Goal: Task Accomplishment & Management: Complete application form

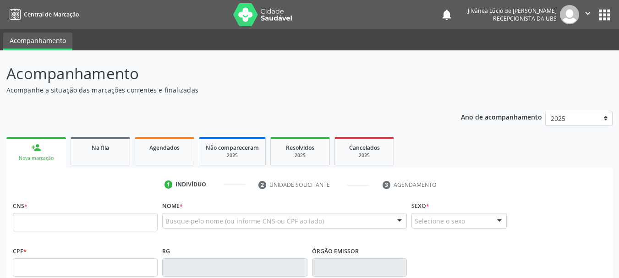
click at [93, 151] on span "Na fila" at bounding box center [100, 148] width 17 height 8
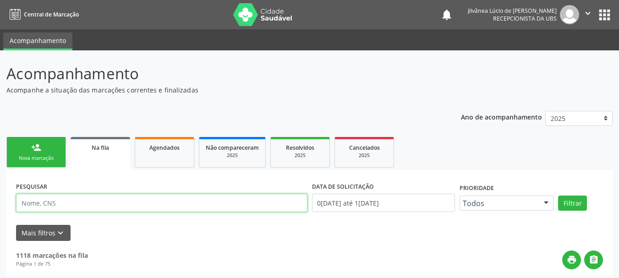
click at [108, 202] on input "text" at bounding box center [161, 203] width 291 height 18
click at [558, 196] on button "Filtrar" at bounding box center [572, 204] width 29 height 16
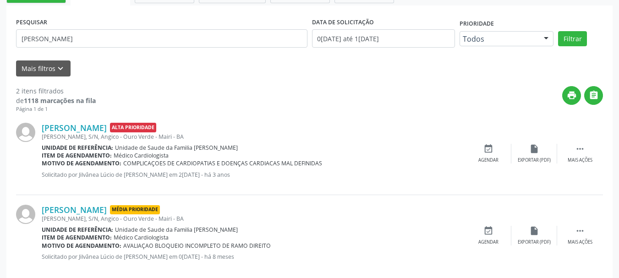
scroll to position [179, 0]
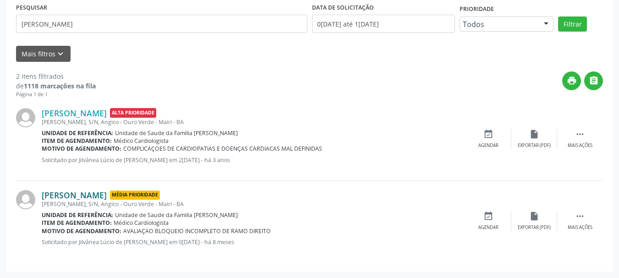
click at [90, 193] on link "Guilhermina Maria de Brito" at bounding box center [74, 195] width 65 height 10
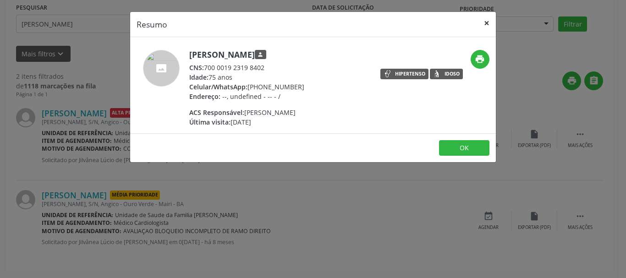
click at [484, 21] on button "×" at bounding box center [486, 23] width 18 height 22
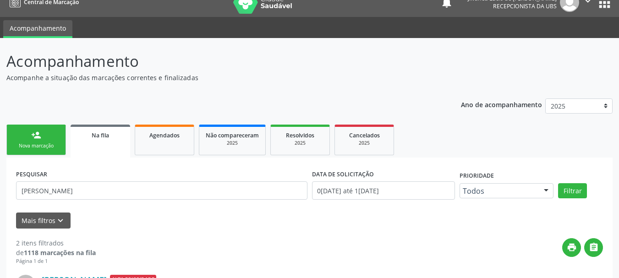
scroll to position [0, 0]
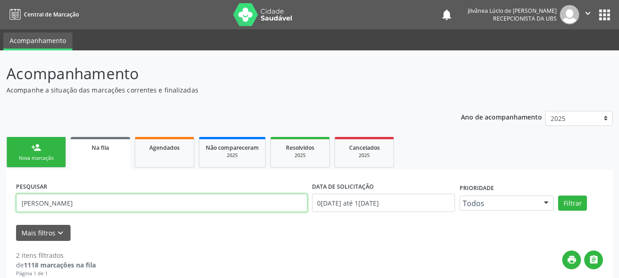
drag, startPoint x: 113, startPoint y: 203, endPoint x: 0, endPoint y: 205, distance: 112.7
click at [0, 205] on div "Acompanhamento Acompanhe a situação das marcações correntes e finalizadas Relat…" at bounding box center [309, 253] width 619 height 407
click at [558, 196] on button "Filtrar" at bounding box center [572, 204] width 29 height 16
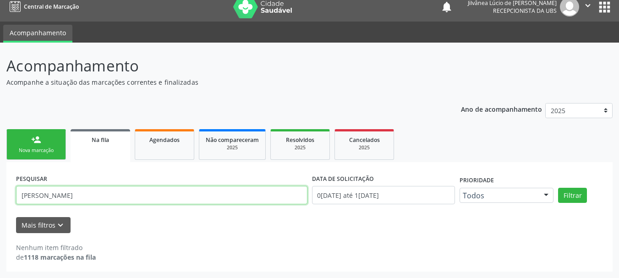
drag, startPoint x: 58, startPoint y: 195, endPoint x: 63, endPoint y: 193, distance: 5.5
click at [63, 193] on input "elias souza da silva" at bounding box center [161, 195] width 291 height 18
drag, startPoint x: 55, startPoint y: 195, endPoint x: 105, endPoint y: 195, distance: 50.8
click at [105, 195] on input "elias souza da silva" at bounding box center [161, 195] width 291 height 18
type input "elias souza"
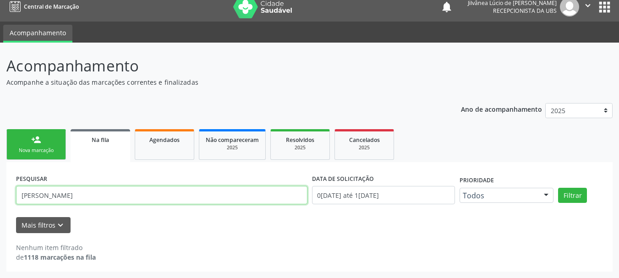
click at [558, 188] on button "Filtrar" at bounding box center [572, 196] width 29 height 16
drag, startPoint x: 7, startPoint y: 203, endPoint x: 0, endPoint y: 204, distance: 7.4
click at [0, 204] on div "Acompanhamento Acompanhe a situação das marcações correntes e finalizadas Relat…" at bounding box center [309, 160] width 619 height 235
click at [558, 188] on button "Filtrar" at bounding box center [572, 196] width 29 height 16
click at [45, 199] on input "elias souza" at bounding box center [161, 195] width 291 height 18
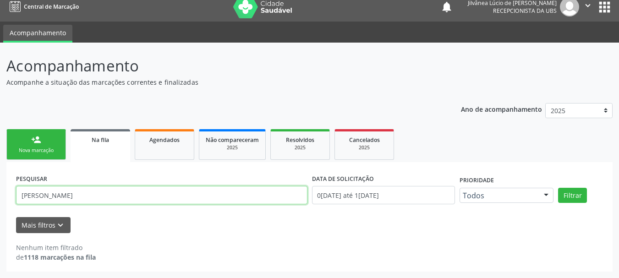
click at [558, 188] on button "Filtrar" at bounding box center [572, 196] width 29 height 16
drag, startPoint x: 75, startPoint y: 199, endPoint x: 33, endPoint y: 195, distance: 41.8
click at [33, 195] on input "elias sousa" at bounding box center [161, 195] width 291 height 18
type input "e"
click at [558, 188] on button "Filtrar" at bounding box center [572, 196] width 29 height 16
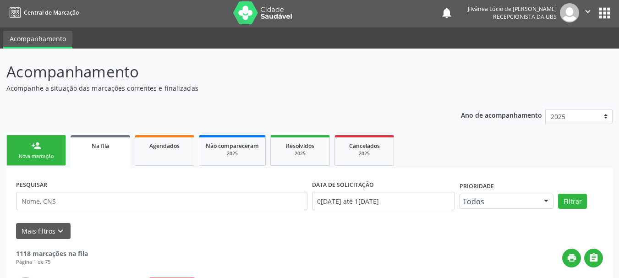
scroll to position [0, 0]
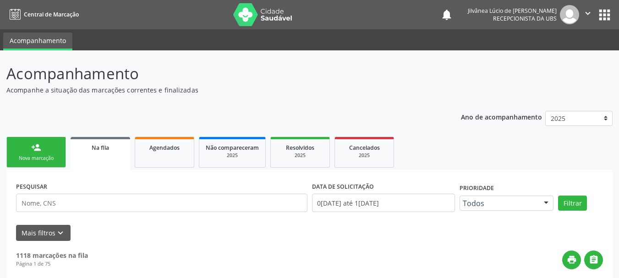
click at [40, 148] on div "person_add" at bounding box center [36, 147] width 10 height 10
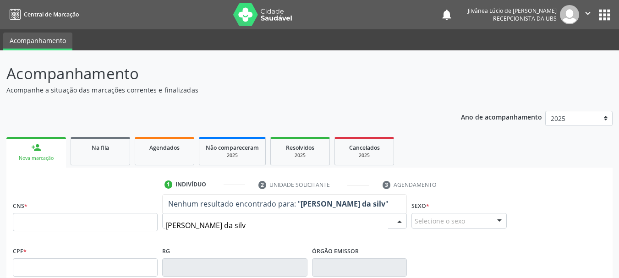
type input "elias souza da silva"
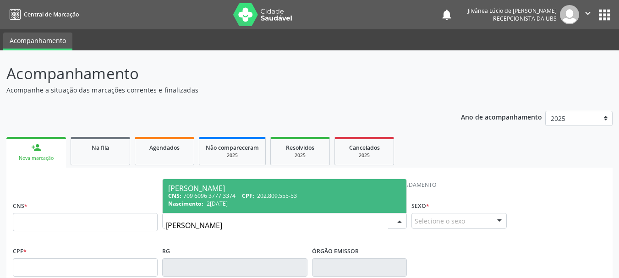
click at [207, 196] on div "CNS: 709 6096 3777 3374 CPF: 202.809.555-53" at bounding box center [284, 196] width 233 height 8
type input "709 6096 3777 3374"
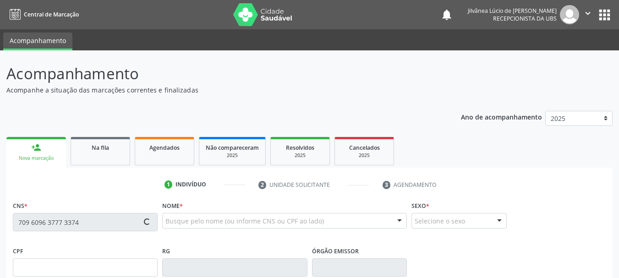
type input "202.809.555-53"
type input "20/07/1954"
type input "Arlinda Souza da Silva"
type input "(74) 99964-5543"
type input "S/N"
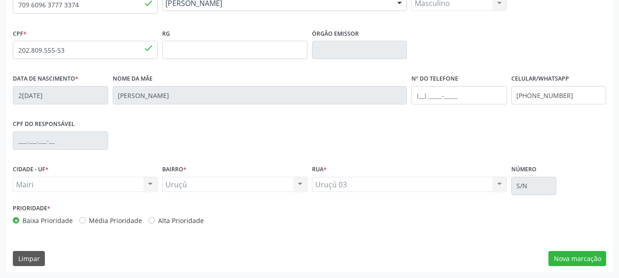
scroll to position [218, 0]
click at [278, 218] on div "Baixa Prioridade Média Prioridade Alta Prioridade" at bounding box center [160, 220] width 295 height 10
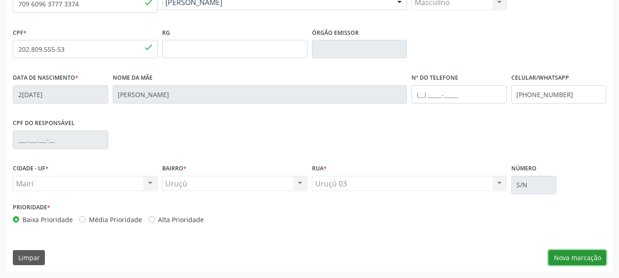
click at [570, 265] on button "Nova marcação" at bounding box center [577, 258] width 58 height 16
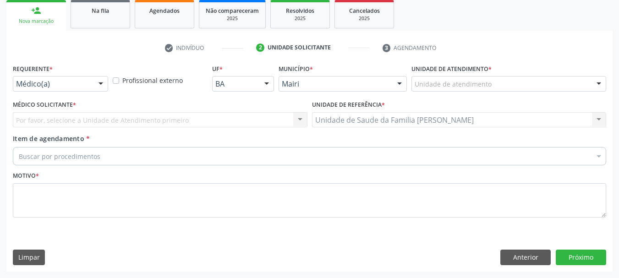
scroll to position [137, 0]
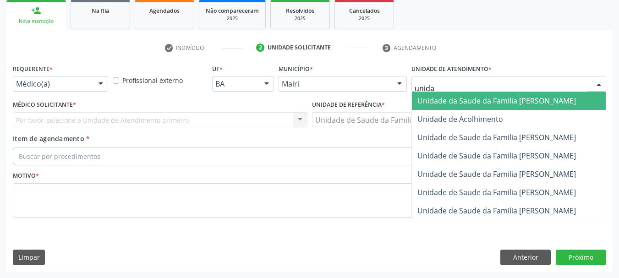
type input "unidad"
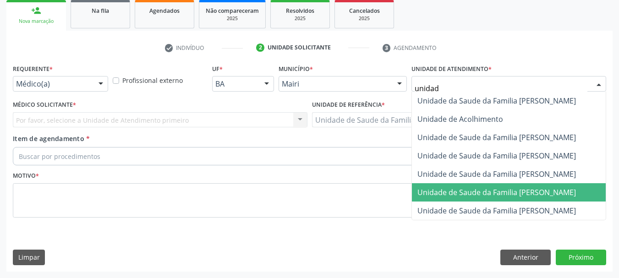
click at [493, 186] on span "Unidade de Saude da Familia [PERSON_NAME]" at bounding box center [509, 192] width 194 height 18
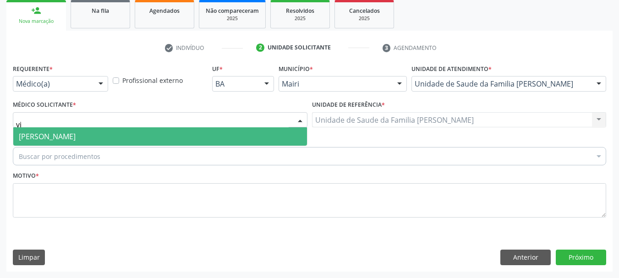
type input "vic"
click at [71, 138] on span "[PERSON_NAME]" at bounding box center [47, 136] width 57 height 10
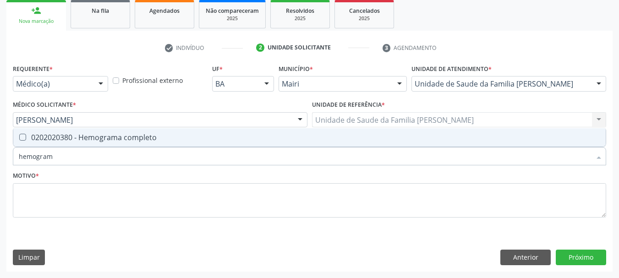
type input "hemograma"
click at [63, 136] on div "0202020380 - Hemograma completo" at bounding box center [309, 137] width 581 height 7
checkbox completo "true"
drag, startPoint x: 71, startPoint y: 158, endPoint x: 0, endPoint y: 157, distance: 71.0
click at [0, 157] on div "Acompanhamento Acompanhe a situação das marcações correntes e finalizadas Relat…" at bounding box center [309, 95] width 619 height 365
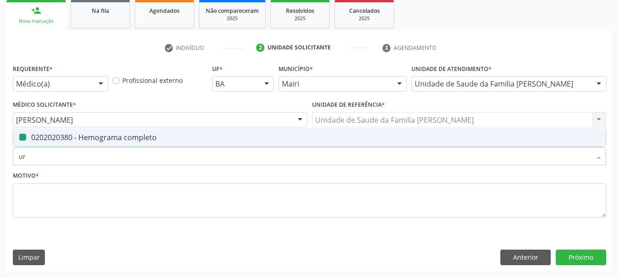
type input "ure"
checkbox completo "false"
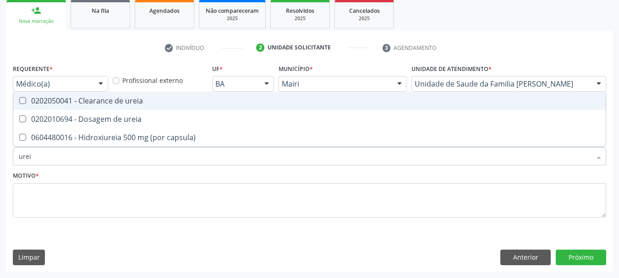
type input "ureia"
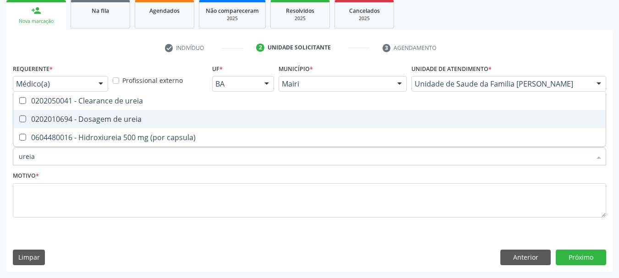
click at [31, 121] on div "0202010694 - Dosagem de ureia" at bounding box center [309, 118] width 581 height 7
checkbox ureia "true"
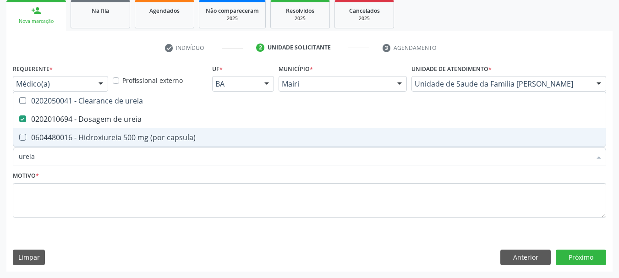
click at [0, 159] on div "Acompanhamento Acompanhe a situação das marcações correntes e finalizadas Relat…" at bounding box center [309, 95] width 619 height 365
type input "c"
checkbox ureia "false"
type input "creatinina"
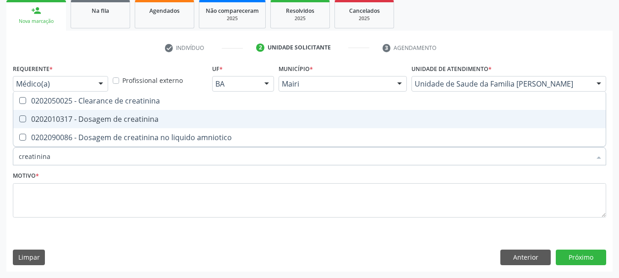
click at [43, 120] on div "0202010317 - Dosagem de creatinina" at bounding box center [309, 118] width 581 height 7
checkbox creatinina "true"
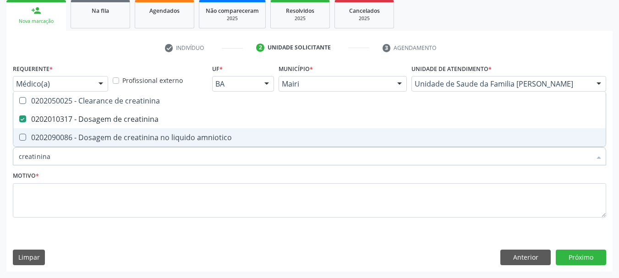
drag, startPoint x: 52, startPoint y: 160, endPoint x: 0, endPoint y: 157, distance: 52.3
click at [0, 157] on div "Acompanhamento Acompanhe a situação das marcações correntes e finalizadas Relat…" at bounding box center [309, 95] width 619 height 365
type input "so"
checkbox creatinina "false"
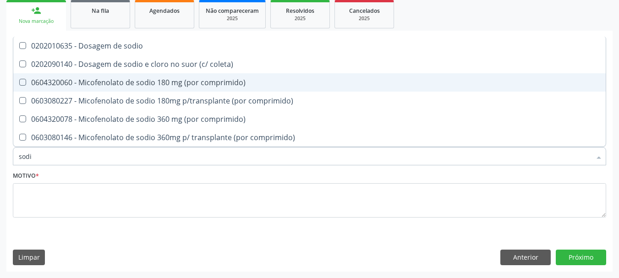
type input "sodio"
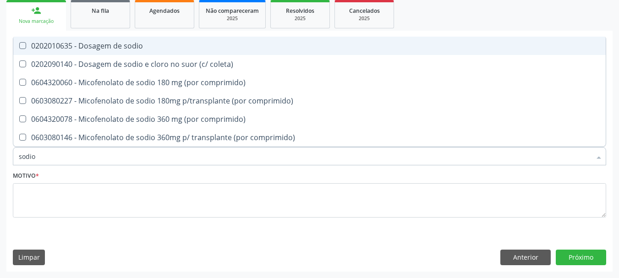
click at [135, 51] on span "0202010635 - Dosagem de sodio" at bounding box center [309, 46] width 592 height 18
checkbox sodio "true"
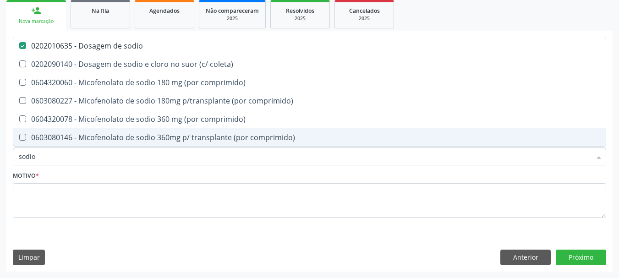
drag, startPoint x: 4, startPoint y: 158, endPoint x: 0, endPoint y: 161, distance: 5.2
click at [0, 161] on div "Acompanhamento Acompanhe a situação das marcações correntes e finalizadas Relat…" at bounding box center [309, 95] width 619 height 365
type input "pot"
checkbox sodio "false"
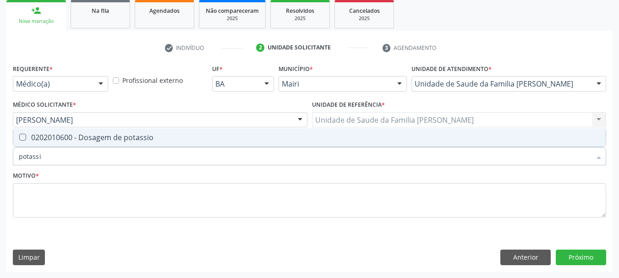
type input "potassio"
click at [19, 140] on div at bounding box center [16, 137] width 7 height 7
checkbox potassio "true"
drag, startPoint x: 54, startPoint y: 161, endPoint x: 0, endPoint y: 165, distance: 53.8
click at [0, 165] on div "Acompanhamento Acompanhe a situação das marcações correntes e finalizadas Relat…" at bounding box center [309, 95] width 619 height 365
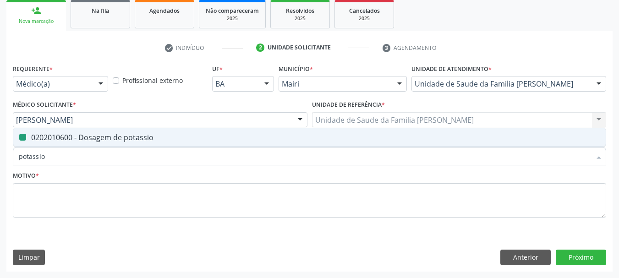
type input "t"
checkbox potassio "false"
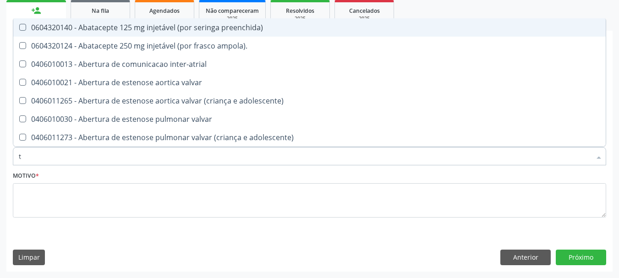
type input "tp"
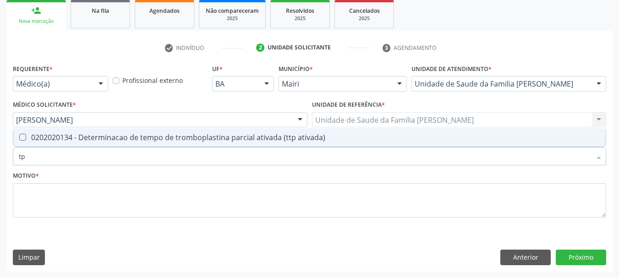
click at [32, 141] on div "0202020134 - Determinacao de tempo de tromboplastina parcial ativada (ttp ativa…" at bounding box center [309, 137] width 581 height 7
checkbox ativada\) "true"
drag, startPoint x: 39, startPoint y: 151, endPoint x: 0, endPoint y: 153, distance: 39.5
click at [0, 153] on div "Acompanhamento Acompanhe a situação das marcações correntes e finalizadas Relat…" at bounding box center [309, 95] width 619 height 365
checkbox ativada\) "false"
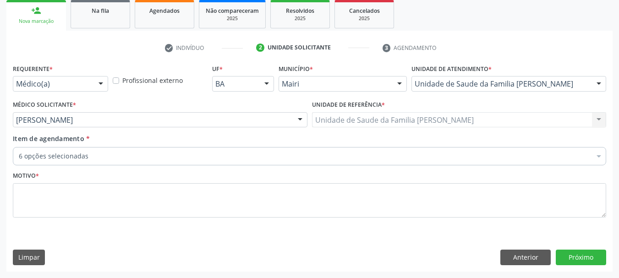
checkbox completo "true"
checkbox ureia "true"
checkbox creatinina "true"
checkbox sodio "true"
checkbox potassio "true"
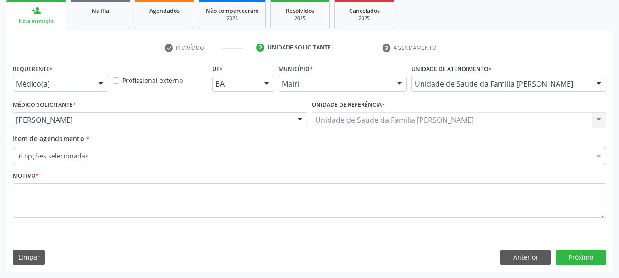
checkbox ativada\) "true"
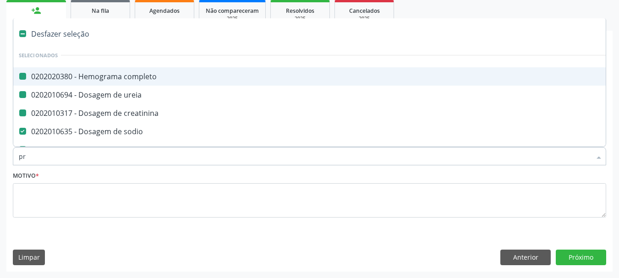
type input "pro"
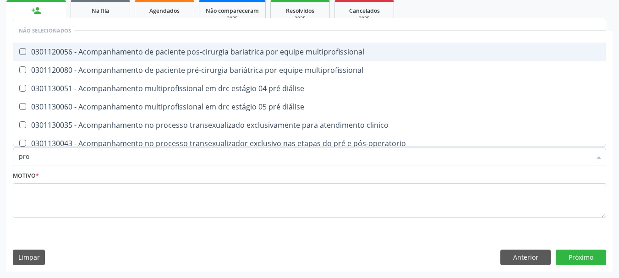
checkbox multiprofissional "false"
checkbox diálise "false"
checkbox clinico "false"
checkbox pós-operatorio "false"
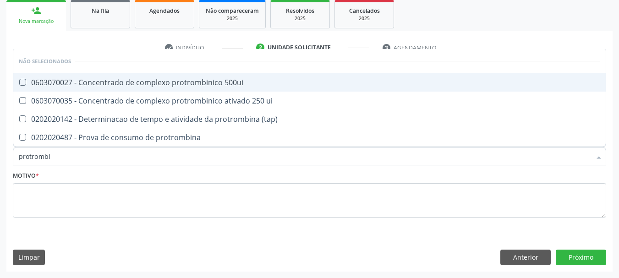
type input "protrombin"
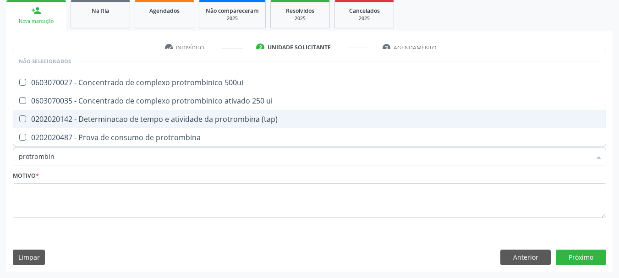
click at [111, 121] on div "0202020142 - Determinacao de tempo e atividade da protrombina (tap)" at bounding box center [309, 118] width 581 height 7
checkbox \(tap\) "true"
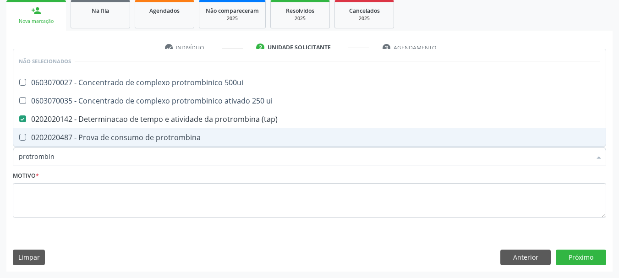
drag, startPoint x: 58, startPoint y: 163, endPoint x: 0, endPoint y: 163, distance: 57.7
click at [0, 163] on div "Acompanhamento Acompanhe a situação das marcações correntes e finalizadas Relat…" at bounding box center [309, 95] width 619 height 365
type input "t"
checkbox 500ui "true"
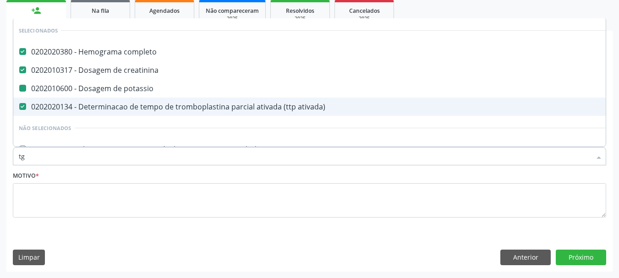
type input "tgo"
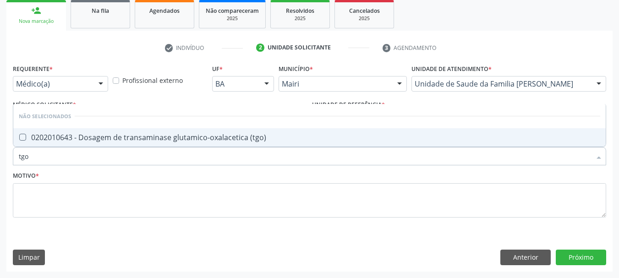
click at [32, 138] on div "0202010643 - Dosagem de transaminase glutamico-oxalacetica (tgo)" at bounding box center [309, 137] width 581 height 7
checkbox \(tgo\) "true"
drag, startPoint x: 27, startPoint y: 161, endPoint x: 0, endPoint y: 157, distance: 27.3
click at [0, 157] on div "Acompanhamento Acompanhe a situação das marcações correntes e finalizadas Relat…" at bounding box center [309, 95] width 619 height 365
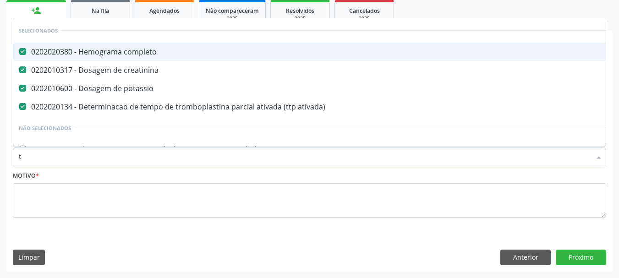
type input "tg"
checkbox creatinina "false"
checkbox potassio "false"
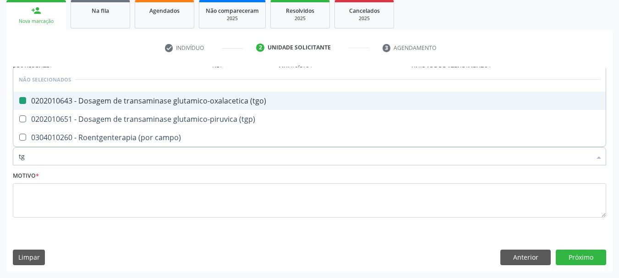
type input "tgp"
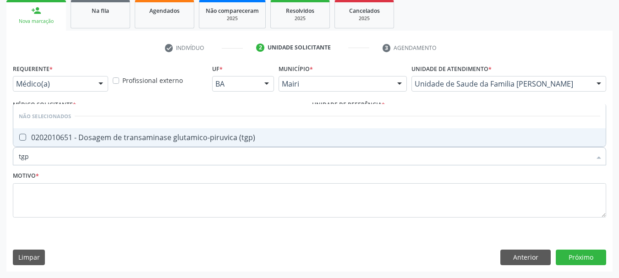
click at [38, 139] on div "0202010651 - Dosagem de transaminase glutamico-piruvica (tgp)" at bounding box center [309, 137] width 581 height 7
checkbox \(tgp\) "true"
drag, startPoint x: 38, startPoint y: 160, endPoint x: 0, endPoint y: 164, distance: 38.7
click at [0, 164] on div "Acompanhamento Acompanhe a situação das marcações correntes e finalizadas Relat…" at bounding box center [309, 95] width 619 height 365
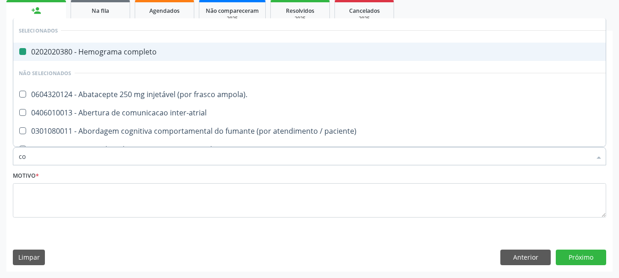
type input "col"
checkbox completo "false"
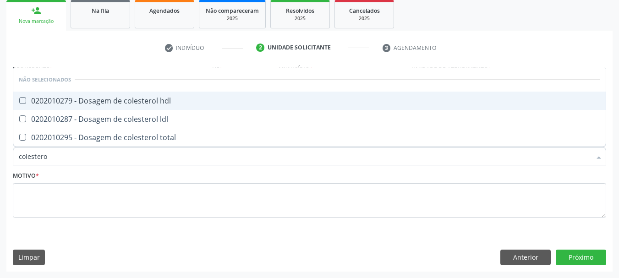
type input "colesterol"
click at [36, 104] on div "0202010279 - Dosagem de colesterol hdl" at bounding box center [309, 100] width 581 height 7
checkbox hdl "true"
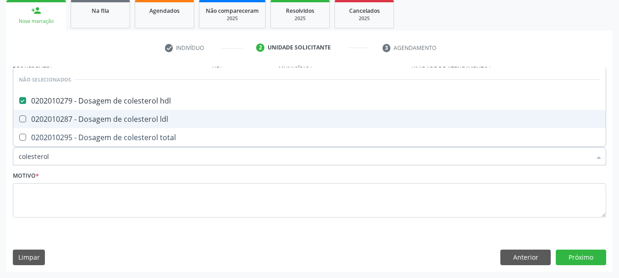
click at [36, 123] on div "0202010287 - Dosagem de colesterol ldl" at bounding box center [309, 118] width 581 height 7
checkbox ldl "true"
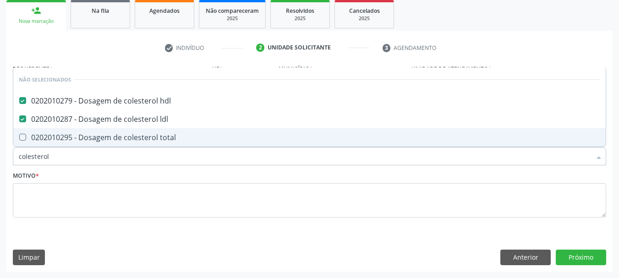
click at [48, 131] on span "0202010295 - Dosagem de colesterol total" at bounding box center [309, 137] width 592 height 18
checkbox total "true"
drag, startPoint x: 62, startPoint y: 162, endPoint x: 0, endPoint y: 162, distance: 61.8
click at [0, 162] on div "Acompanhamento Acompanhe a situação das marcações correntes e finalizadas Relat…" at bounding box center [309, 95] width 619 height 365
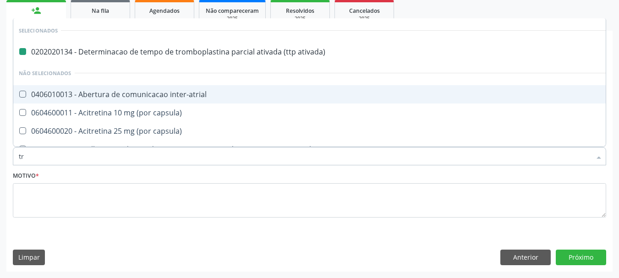
type input "tri"
checkbox ativada\) "false"
checkbox inter-atrial "false"
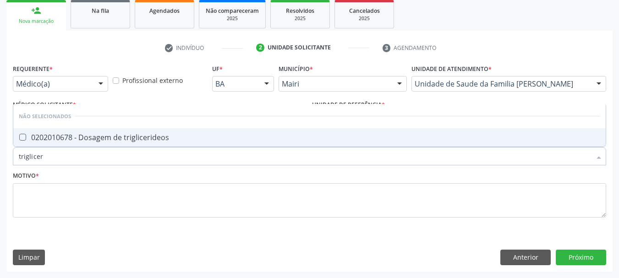
type input "trigliceri"
click at [34, 135] on div "0202010678 - Dosagem de triglicerideos" at bounding box center [309, 137] width 581 height 7
checkbox triglicerideos "true"
drag, startPoint x: 49, startPoint y: 160, endPoint x: 0, endPoint y: 159, distance: 48.6
click at [0, 159] on div "Acompanhamento Acompanhe a situação das marcações correntes e finalizadas Relat…" at bounding box center [309, 95] width 619 height 365
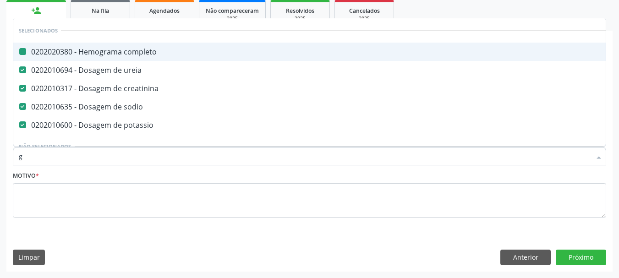
type input "gl"
checkbox completo "false"
checkbox ureia "false"
checkbox creatinina "false"
checkbox sodio "false"
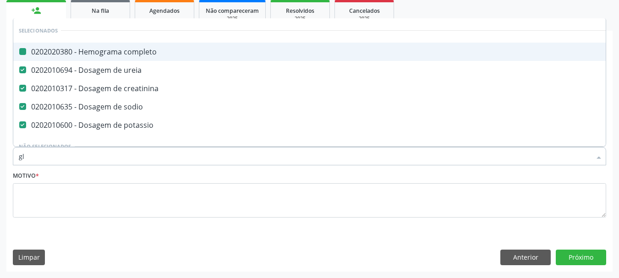
checkbox potassio "false"
checkbox frasco-ampola\) "true"
checkbox ampola\) "true"
type input "gli"
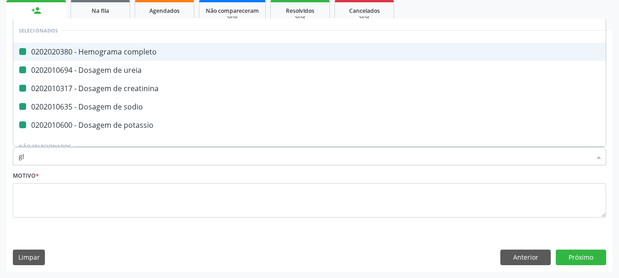
checkbox congenito "true"
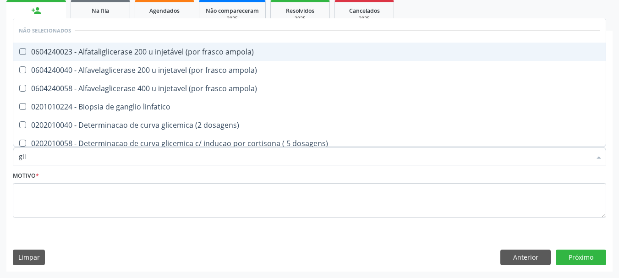
type input "glic"
checkbox glicosilada "true"
checkbox triglicerideos "false"
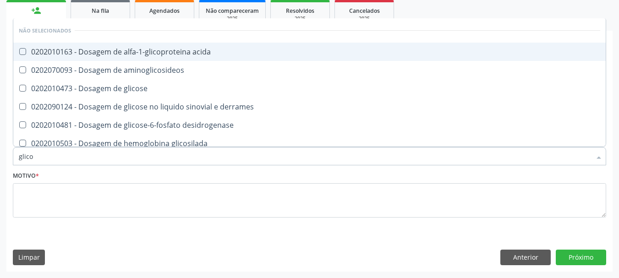
type input "glicos"
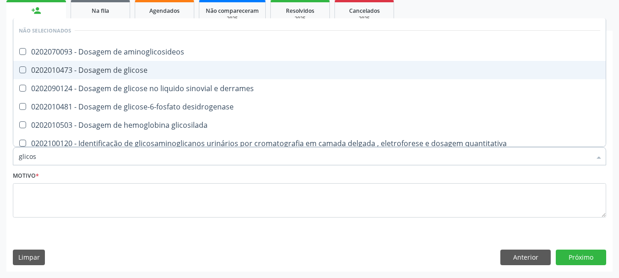
click at [71, 67] on div "0202010473 - Dosagem de glicose" at bounding box center [309, 69] width 581 height 7
checkbox glicose "true"
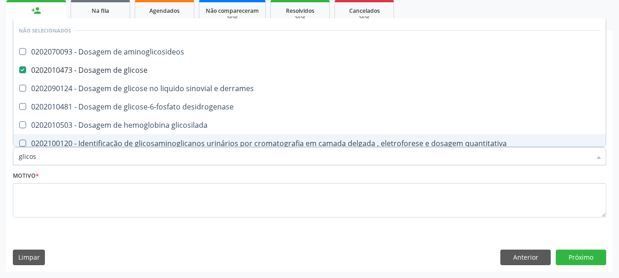
drag, startPoint x: 52, startPoint y: 162, endPoint x: 0, endPoint y: 164, distance: 52.2
click at [0, 164] on div "Acompanhamento Acompanhe a situação das marcações correntes e finalizadas Relat…" at bounding box center [309, 95] width 619 height 365
checkbox aminoglicosideos "true"
checkbox derrames "true"
checkbox desidrogenase "true"
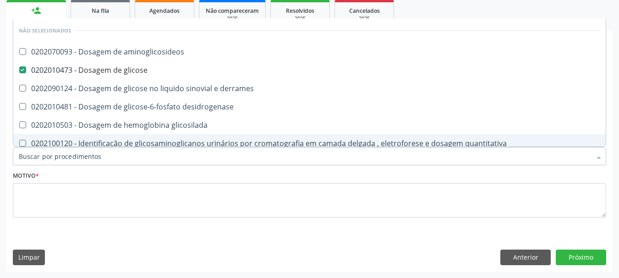
checkbox glicosilada "true"
checkbox quantitativa "true"
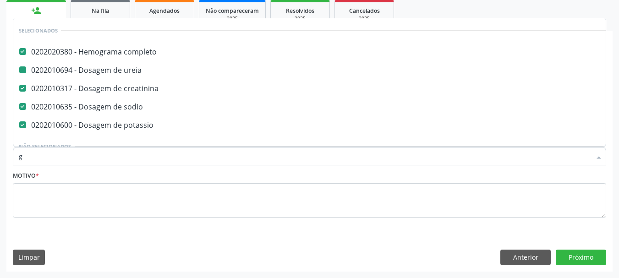
type input "gl"
checkbox completo "false"
checkbox ureia "false"
checkbox creatinina "false"
checkbox sodio "false"
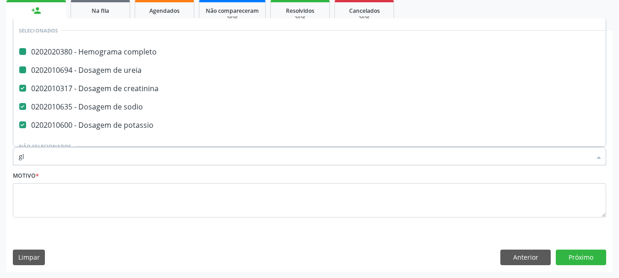
checkbox potassio "false"
checkbox preenchida\) "true"
checkbox frasco-ampola\) "true"
checkbox ampola\) "true"
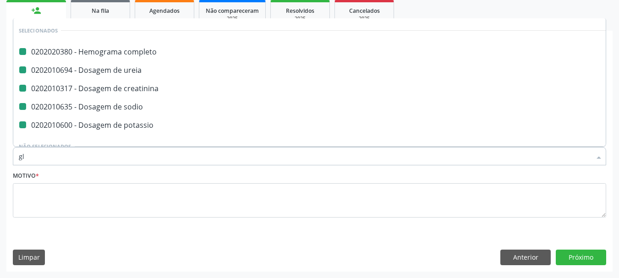
scroll to position [0, 0]
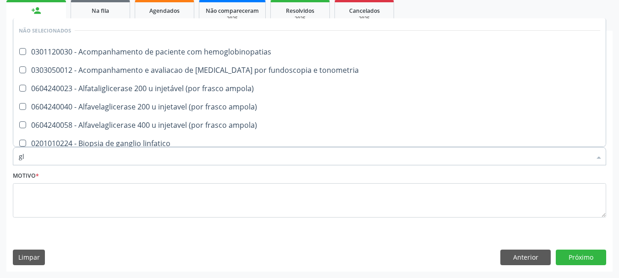
type input "gli"
checkbox campimetria\) "true"
checkbox globular "true"
type input "glic"
checkbox glenoidal "true"
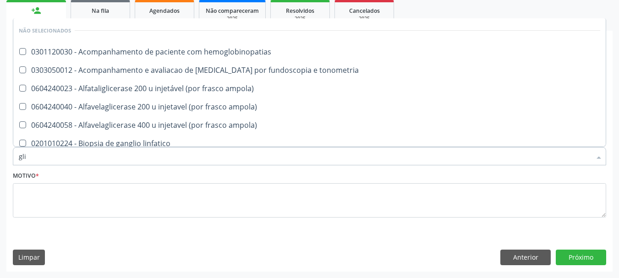
checkbox campimetria\) "false"
checkbox \(confirmatorio\) "true"
checkbox globular "false"
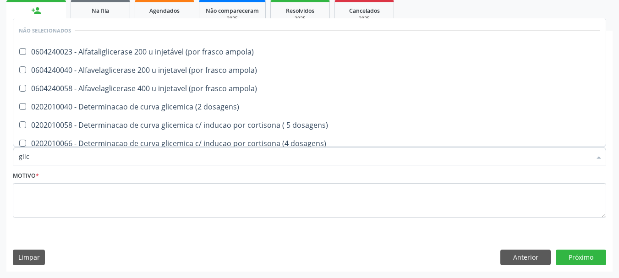
type input "glico"
checkbox ampola\) "true"
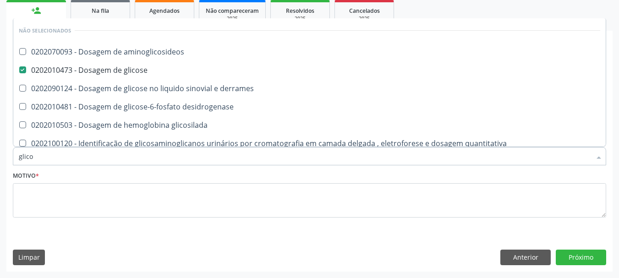
type input "glicos"
checkbox glicose "true"
checkbox derrames "false"
type input "glicosi"
checkbox glicose "false"
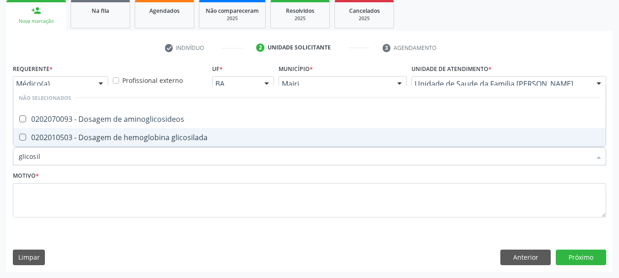
type input "glicosila"
click at [27, 140] on div "0202010503 - Dosagem de hemoglobina glicosilada" at bounding box center [309, 137] width 581 height 7
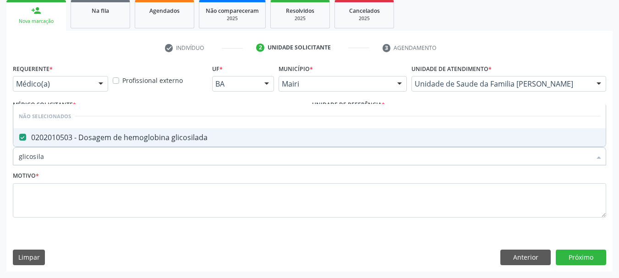
checkbox glicosilada "true"
drag, startPoint x: 61, startPoint y: 152, endPoint x: 0, endPoint y: 158, distance: 61.7
click at [0, 158] on div "Acompanhamento Acompanhe a situação das marcações correntes e finalizadas Relat…" at bounding box center [309, 95] width 619 height 365
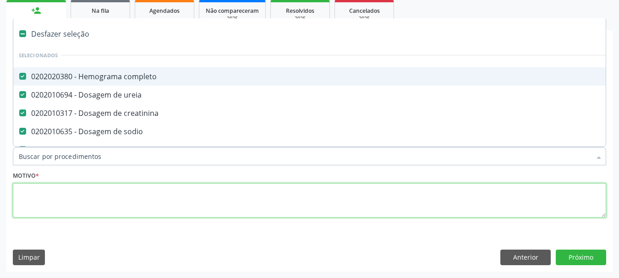
click at [51, 194] on textarea at bounding box center [309, 200] width 593 height 35
checkbox preenchida\) "true"
checkbox ampola\)\ "true"
checkbox Abciximabe "true"
checkbox inter-atrial "true"
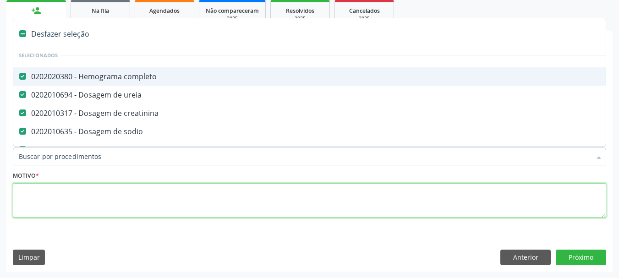
checkbox valvar "true"
checkbox adolescente\) "true"
checkbox valvar "true"
checkbox adolescente\) "true"
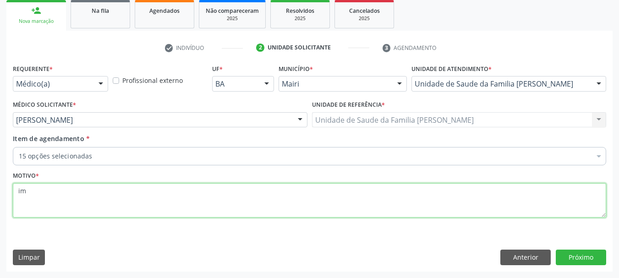
type textarea "i"
type textarea "IMPLANTE DE MPD + TROCA VALVAR MITRAL E PLASTIA TRICUSPIDE"
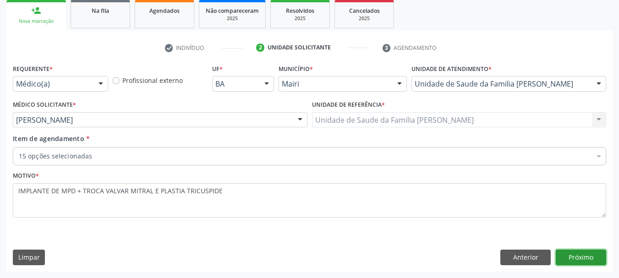
click at [573, 263] on button "Próximo" at bounding box center [581, 258] width 50 height 16
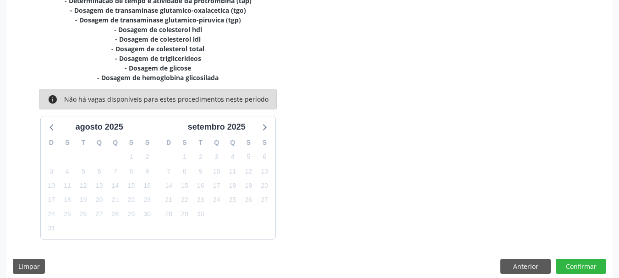
scroll to position [282, 0]
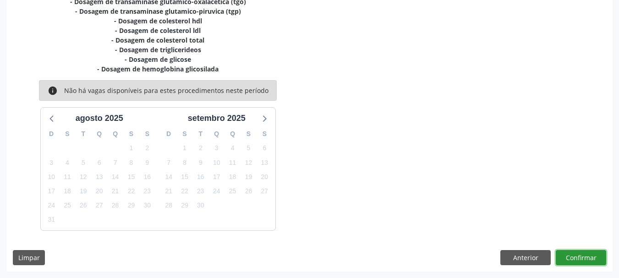
click at [593, 253] on button "Confirmar" at bounding box center [581, 258] width 50 height 16
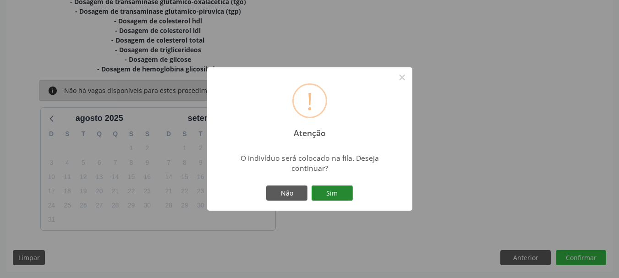
click at [333, 189] on button "Sim" at bounding box center [331, 193] width 41 height 16
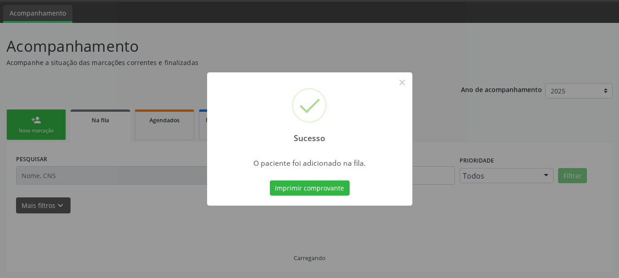
scroll to position [27, 0]
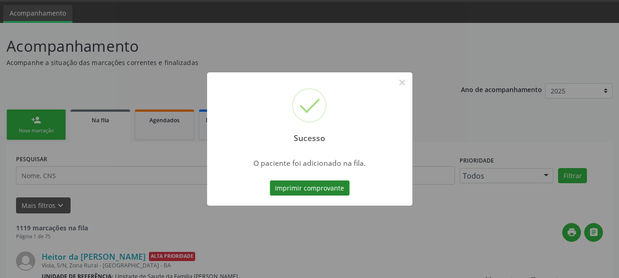
click at [300, 182] on button "Imprimir comprovante" at bounding box center [310, 188] width 80 height 16
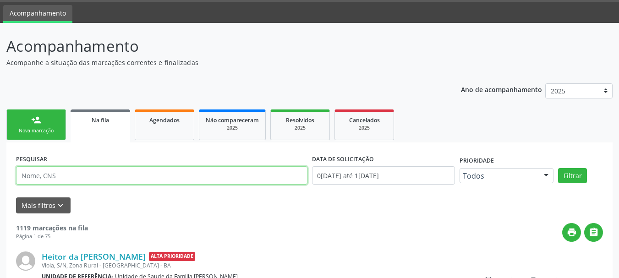
click at [114, 175] on input "text" at bounding box center [161, 175] width 291 height 18
click at [558, 168] on button "Filtrar" at bounding box center [572, 176] width 29 height 16
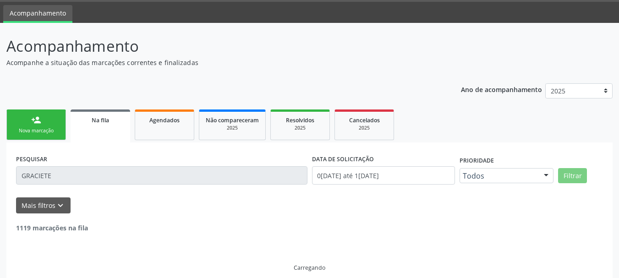
scroll to position [8, 0]
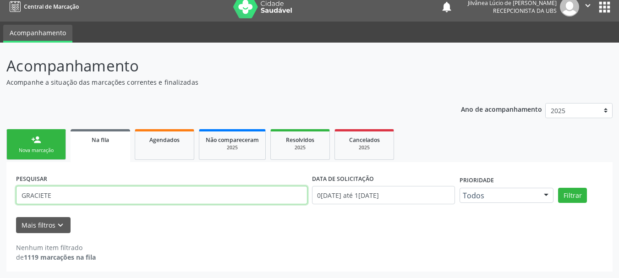
drag, startPoint x: 69, startPoint y: 201, endPoint x: 3, endPoint y: 208, distance: 66.8
click at [3, 208] on div "Acompanhamento Acompanhe a situação das marcações correntes e finalizadas Relat…" at bounding box center [309, 160] width 619 height 235
paste input "raciane Silva Santos"
type input "[PERSON_NAME]"
click at [558, 188] on button "Filtrar" at bounding box center [572, 196] width 29 height 16
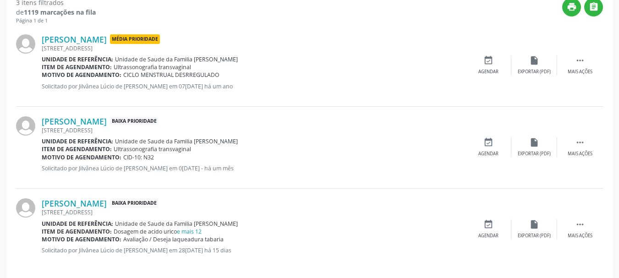
scroll to position [261, 0]
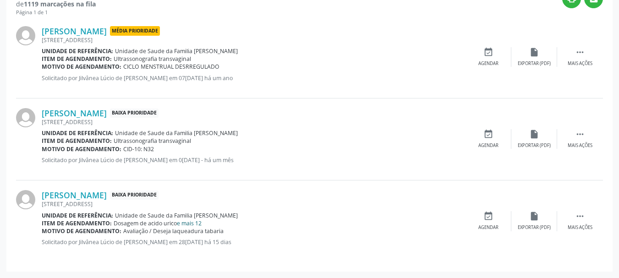
click at [187, 225] on link "e mais 12" at bounding box center [189, 223] width 25 height 8
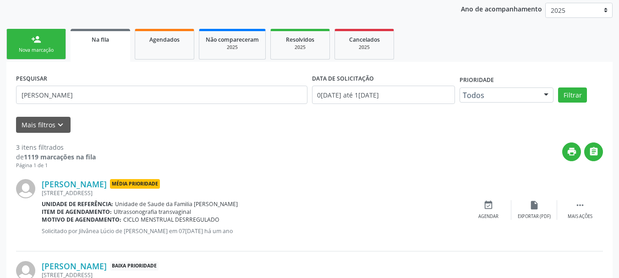
scroll to position [0, 0]
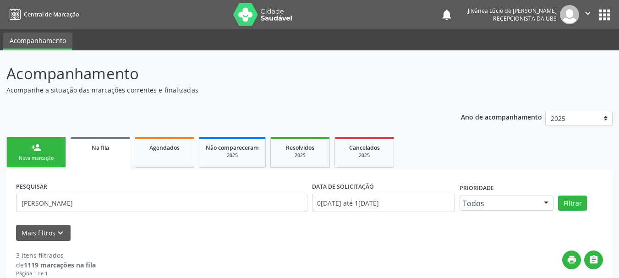
click at [49, 152] on link "person_add Nova marcação" at bounding box center [36, 152] width 60 height 31
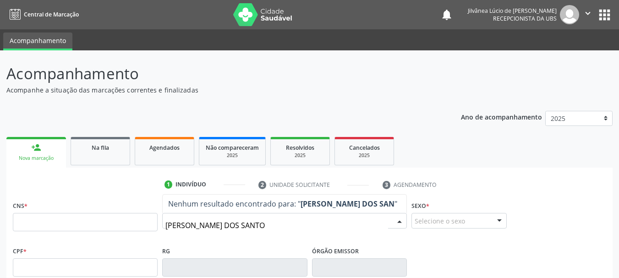
type input "ITAMAR PEREIRA DOS SANTOS"
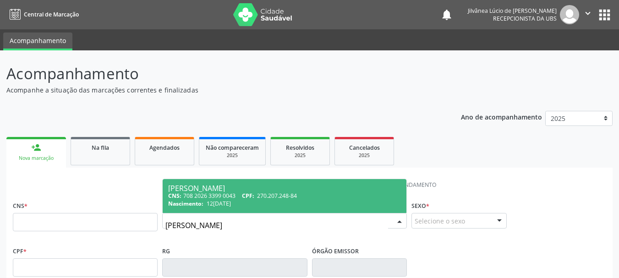
click at [215, 198] on div "CNS: 708 2026 3399 0043 CPF: 270.207.248-84" at bounding box center [284, 196] width 233 height 8
type input "708 2026 3399 0043"
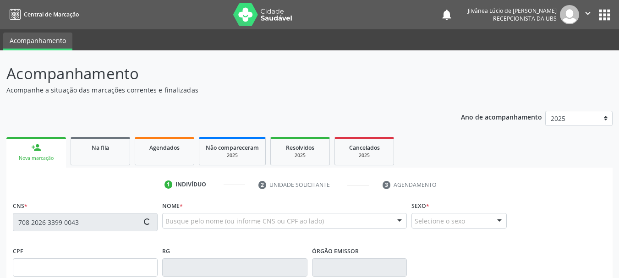
type input "270.207.248-84"
type input "[DATE]"
type input "[PERSON_NAME]"
type input "[PHONE_NUMBER]"
type input "S/N"
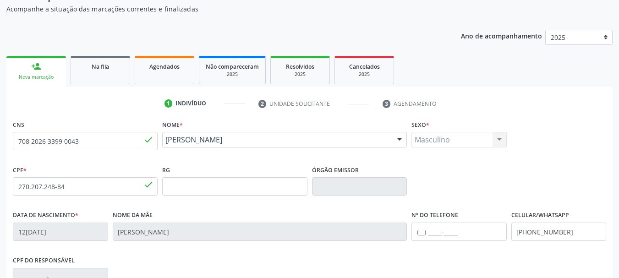
scroll to position [218, 0]
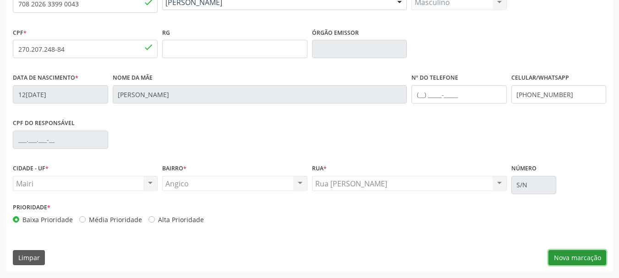
click at [575, 263] on button "Nova marcação" at bounding box center [577, 258] width 58 height 16
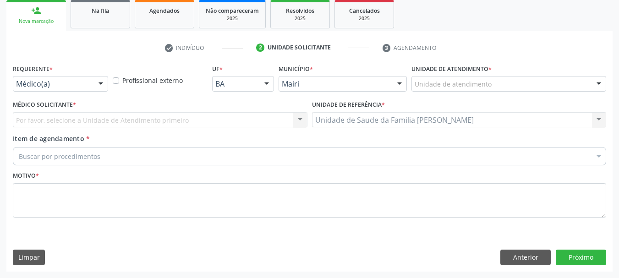
scroll to position [137, 0]
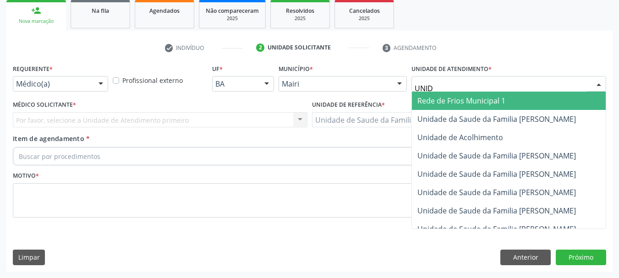
type input "UNIDA"
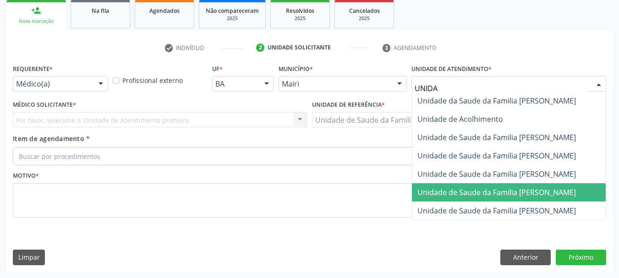
click at [494, 191] on span "Unidade de Saude da Familia [PERSON_NAME]" at bounding box center [496, 192] width 158 height 10
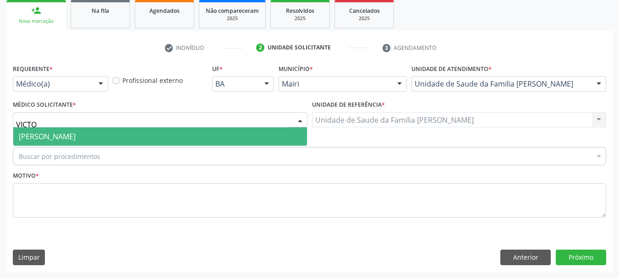
type input "VICTOR"
click at [57, 140] on span "[PERSON_NAME]" at bounding box center [47, 136] width 57 height 10
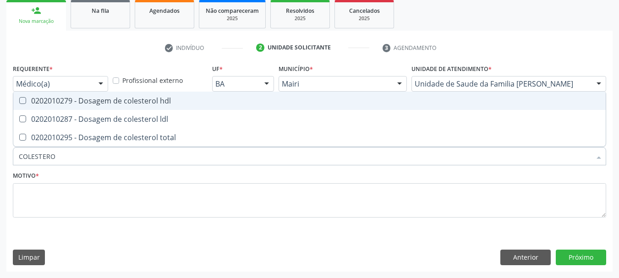
type input "COLESTEROL"
click at [59, 101] on div "0202010279 - Dosagem de colesterol hdl" at bounding box center [309, 100] width 581 height 7
checkbox hdl "true"
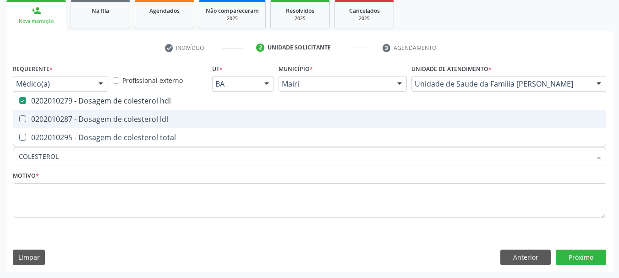
click at [68, 111] on span "0202010287 - Dosagem de colesterol ldl" at bounding box center [309, 119] width 592 height 18
checkbox ldl "true"
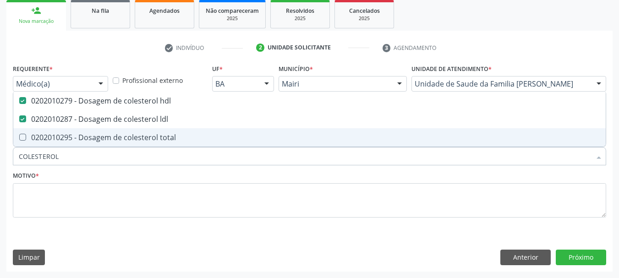
click at [76, 143] on span "0202010295 - Dosagem de colesterol total" at bounding box center [309, 137] width 592 height 18
checkbox total "true"
drag, startPoint x: 70, startPoint y: 153, endPoint x: 0, endPoint y: 160, distance: 70.1
click at [0, 160] on div "Acompanhamento Acompanhe a situação das marcações correntes e finalizadas Relat…" at bounding box center [309, 95] width 619 height 365
type input "c"
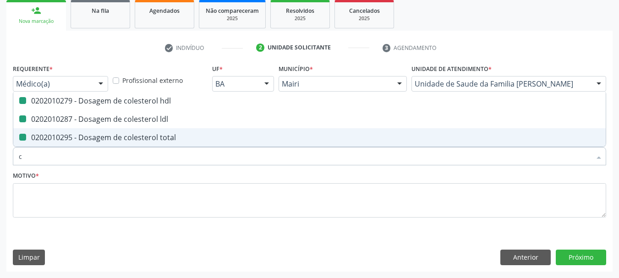
checkbox hdl "false"
checkbox ldl "false"
checkbox total "false"
type input "creatinin"
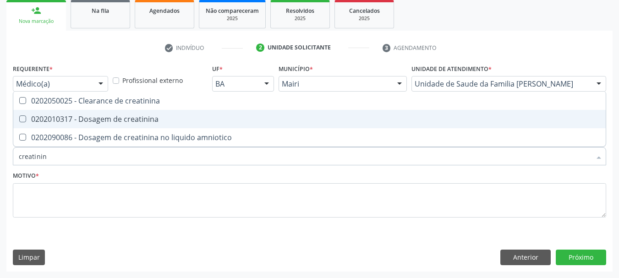
click at [25, 122] on div "0202010317 - Dosagem de creatinina" at bounding box center [309, 118] width 581 height 7
checkbox creatinina "true"
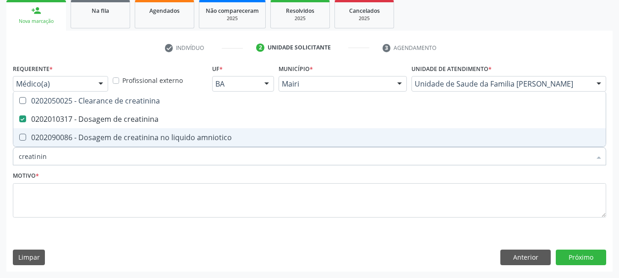
drag, startPoint x: 53, startPoint y: 151, endPoint x: 0, endPoint y: 154, distance: 52.7
click at [0, 154] on div "Acompanhamento Acompanhe a situação das marcações correntes e finalizadas Relat…" at bounding box center [309, 95] width 619 height 365
type input "p"
checkbox creatinina "false"
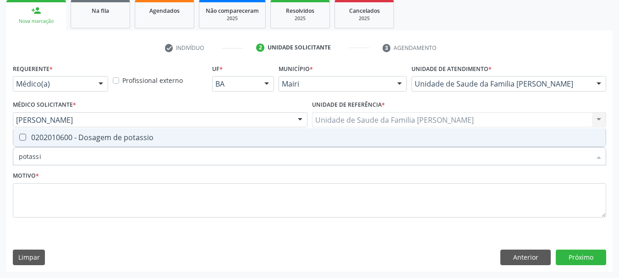
type input "potassio"
click at [53, 131] on span "0202010600 - Dosagem de potassio" at bounding box center [309, 137] width 592 height 18
checkbox potassio "true"
drag, startPoint x: 50, startPoint y: 159, endPoint x: 0, endPoint y: 161, distance: 49.9
click at [0, 161] on div "Acompanhamento Acompanhe a situação das marcações correntes e finalizadas Relat…" at bounding box center [309, 95] width 619 height 365
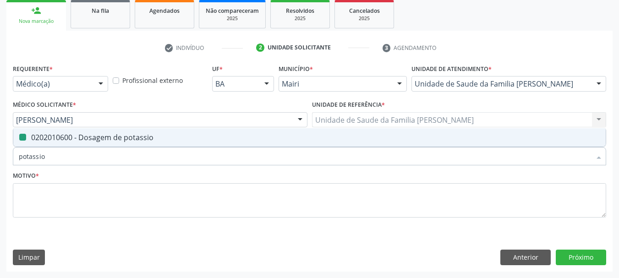
type input "t"
checkbox potassio "false"
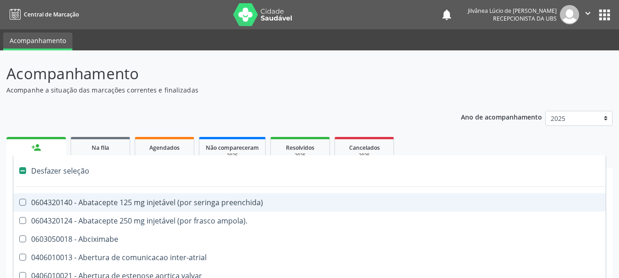
scroll to position [137, 0]
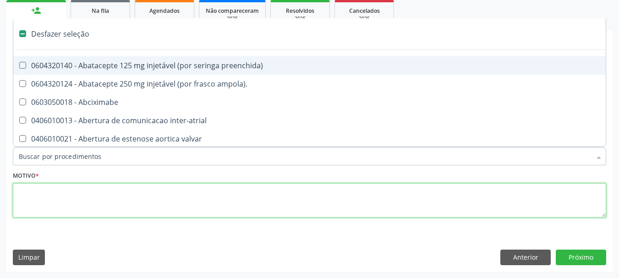
click at [49, 193] on textarea at bounding box center [309, 200] width 593 height 35
checkbox ampola\)\ "true"
checkbox Abciximabe "true"
checkbox inter-atrial "true"
checkbox valvar "true"
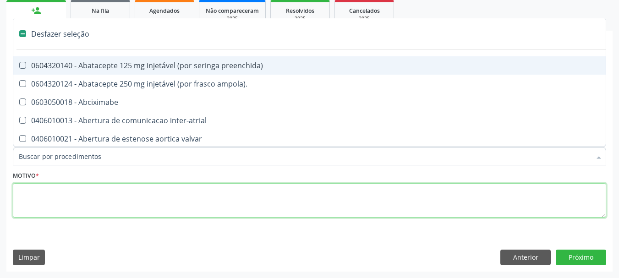
checkbox adolescente\) "true"
checkbox valvar "true"
checkbox adolescente\) "true"
checkbox paciente\) "true"
checkbox dente\) "true"
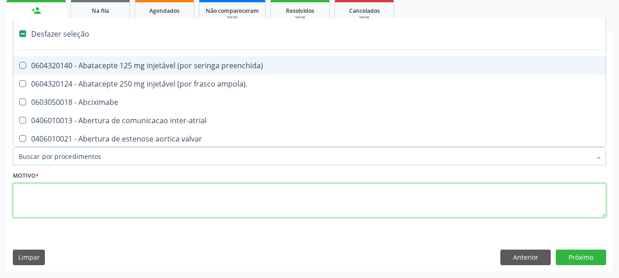
checkbox comprimido\) "true"
checkbox \(dornic\) "true"
checkbox derrames "true"
checkbox urina "false"
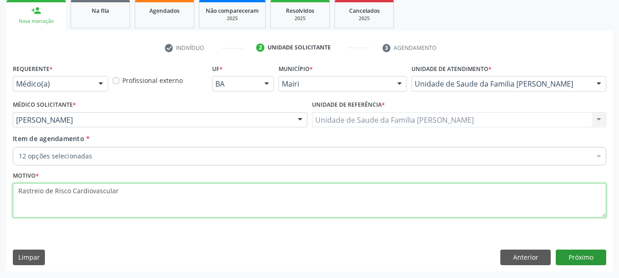
type textarea "Rastreio de Risco Cardiovascular"
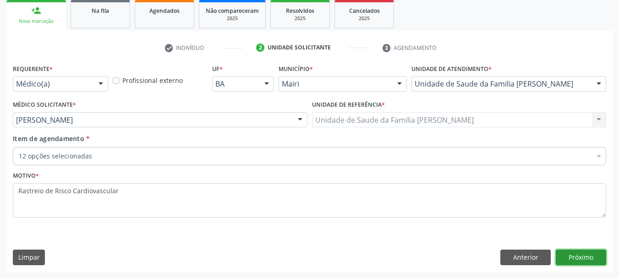
click at [577, 262] on button "Próximo" at bounding box center [581, 258] width 50 height 16
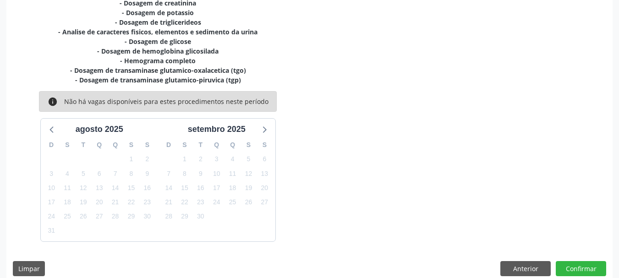
scroll to position [253, 0]
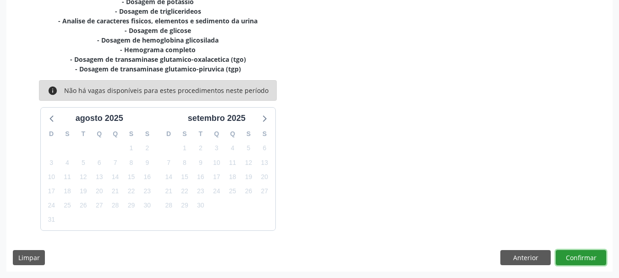
click at [573, 260] on button "Confirmar" at bounding box center [581, 258] width 50 height 16
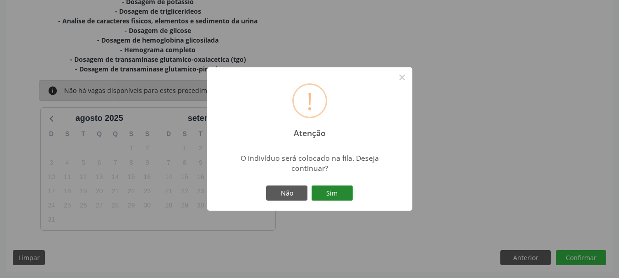
click at [340, 198] on button "Sim" at bounding box center [331, 193] width 41 height 16
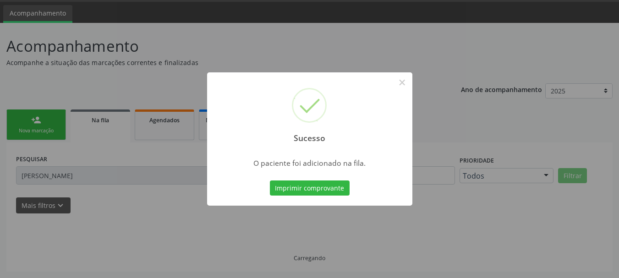
scroll to position [27, 0]
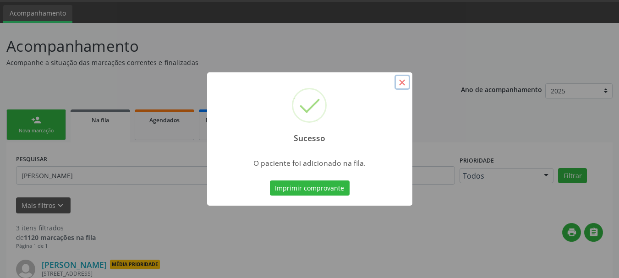
click at [402, 85] on button "×" at bounding box center [402, 83] width 16 height 16
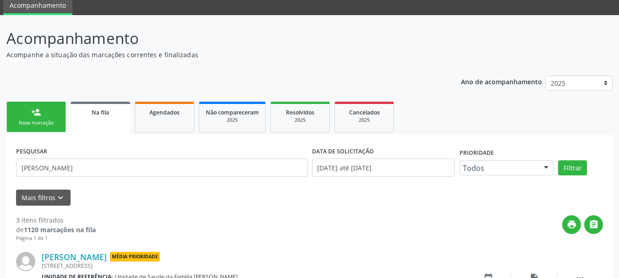
scroll to position [0, 0]
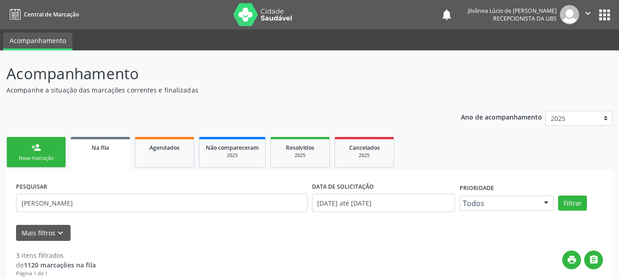
click at [55, 158] on div "Nova marcação" at bounding box center [36, 158] width 46 height 7
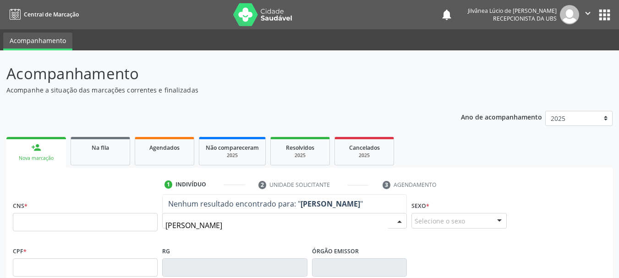
type input "[PERSON_NAME]"
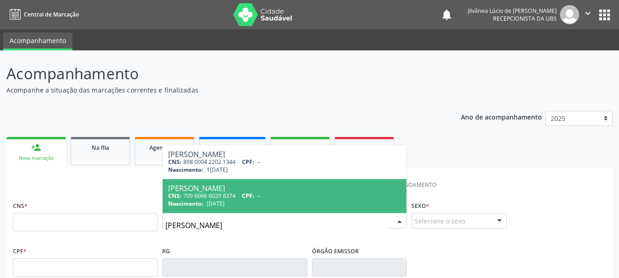
click at [265, 188] on div "[PERSON_NAME]" at bounding box center [284, 188] width 233 height 7
type input "709 6066 6029 8374"
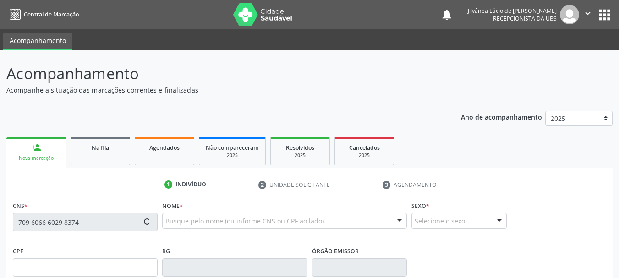
type input "[DATE]"
type input "[PERSON_NAME]"
type input "--"
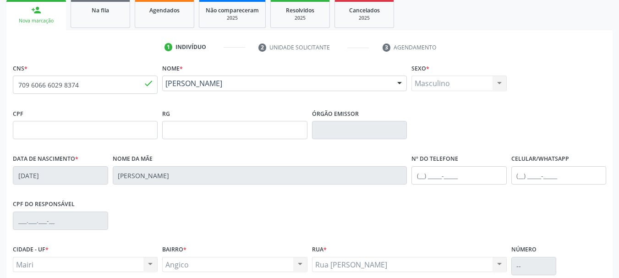
scroll to position [218, 0]
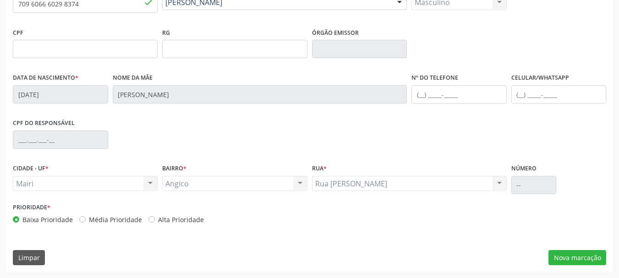
click at [158, 220] on label "Alta Prioridade" at bounding box center [181, 220] width 46 height 10
click at [152, 220] on input "Alta Prioridade" at bounding box center [151, 219] width 6 height 8
radio input "true"
click at [564, 259] on button "Nova marcação" at bounding box center [577, 258] width 58 height 16
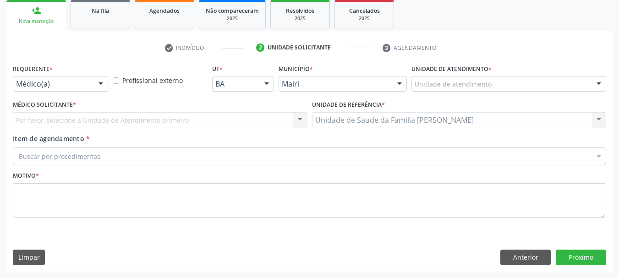
scroll to position [137, 0]
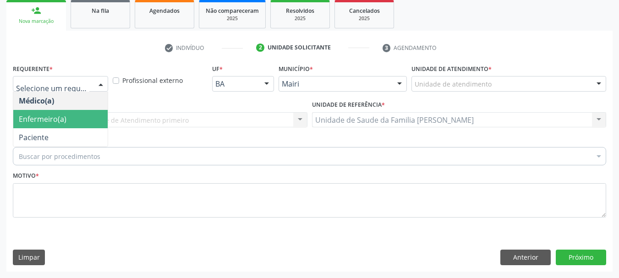
click at [76, 123] on span "Enfermeiro(a)" at bounding box center [60, 119] width 94 height 18
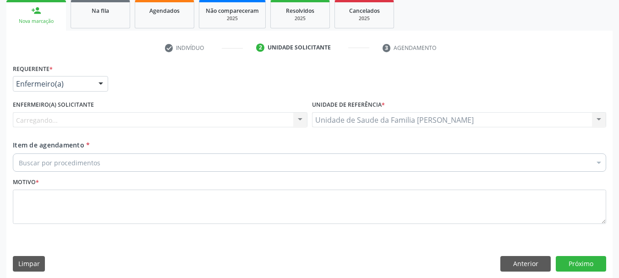
click at [98, 122] on div "Carregando..." at bounding box center [160, 120] width 295 height 16
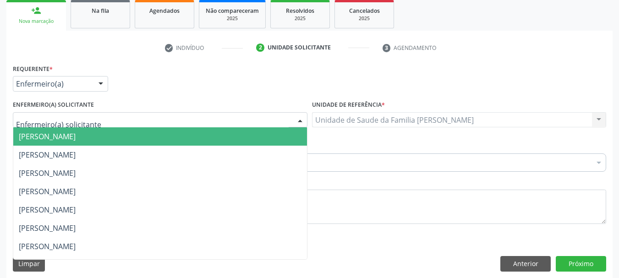
click at [98, 144] on span "[PERSON_NAME]" at bounding box center [160, 136] width 294 height 18
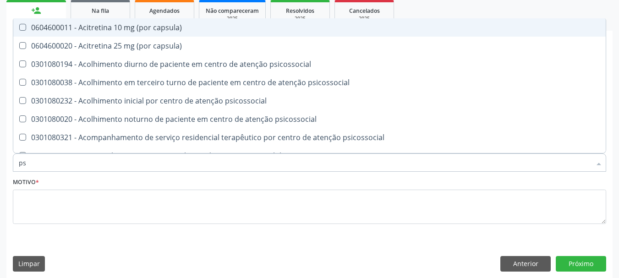
type input "psa"
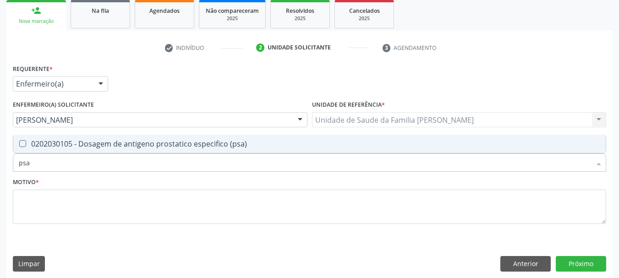
click at [92, 147] on div "0202030105 - Dosagem de antigeno prostatico especifico (psa)" at bounding box center [309, 143] width 581 height 7
checkbox \(psa\) "true"
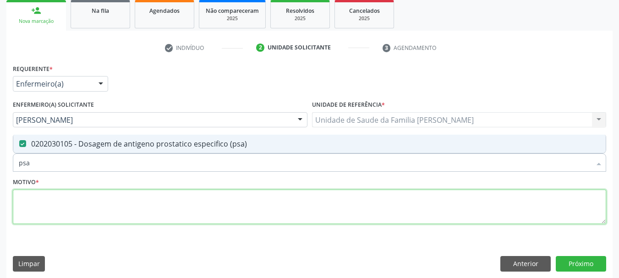
click at [65, 208] on textarea at bounding box center [309, 207] width 593 height 35
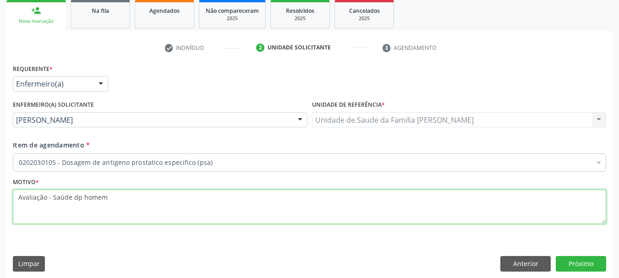
click at [76, 200] on textarea "Avaliação - Saúde dp homem" at bounding box center [309, 207] width 593 height 35
type textarea "Avaliação - Saúde do homem"
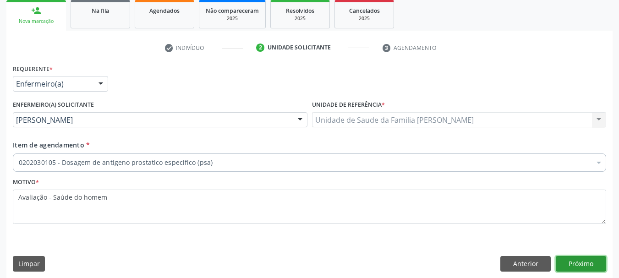
click at [592, 265] on button "Próximo" at bounding box center [581, 264] width 50 height 16
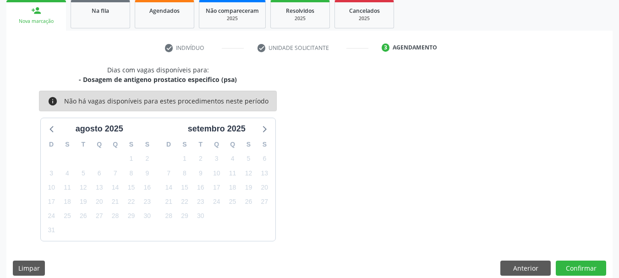
scroll to position [147, 0]
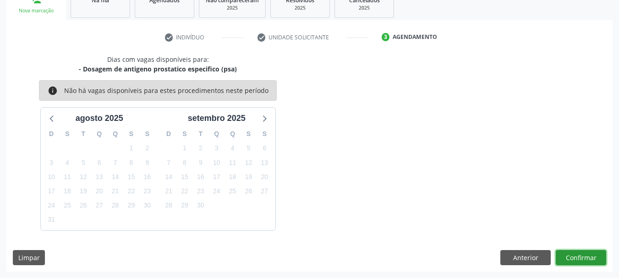
click at [576, 256] on button "Confirmar" at bounding box center [581, 258] width 50 height 16
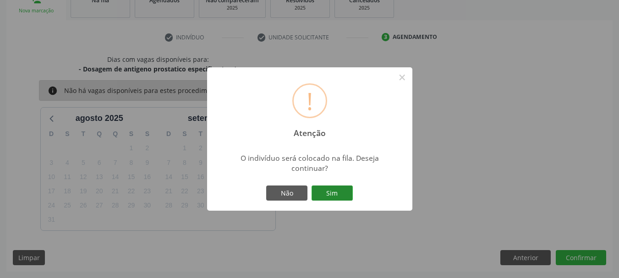
click at [339, 192] on button "Sim" at bounding box center [331, 193] width 41 height 16
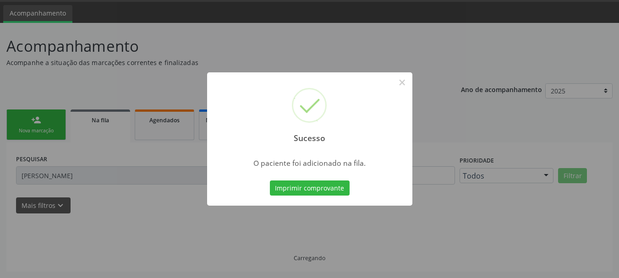
scroll to position [27, 0]
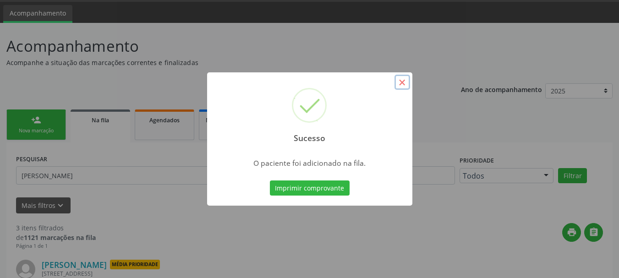
click at [408, 82] on button "×" at bounding box center [402, 83] width 16 height 16
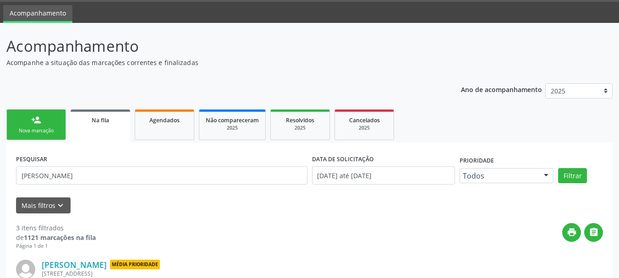
click at [31, 122] on div "person_add" at bounding box center [36, 120] width 10 height 10
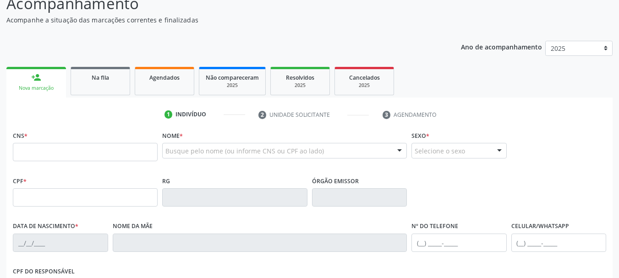
scroll to position [119, 0]
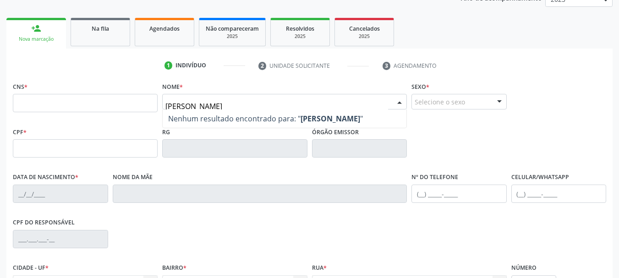
type input "humberto cerqueira souza"
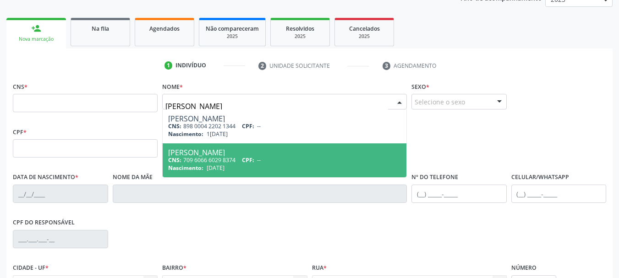
click at [245, 160] on span "CPF:" at bounding box center [248, 160] width 12 height 8
type input "709 6066 6029 8374"
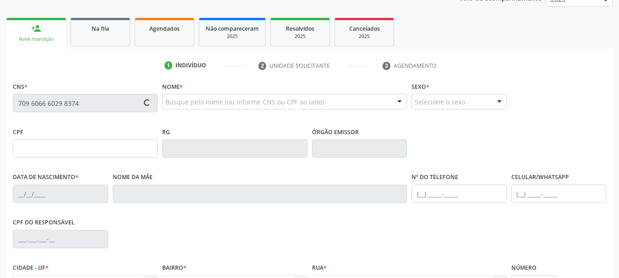
type input "13/09/1970"
type input "Matildes Cerqueira Souza"
type input "--"
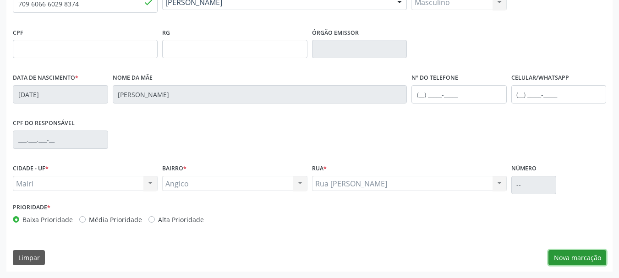
click at [576, 264] on button "Nova marcação" at bounding box center [577, 258] width 58 height 16
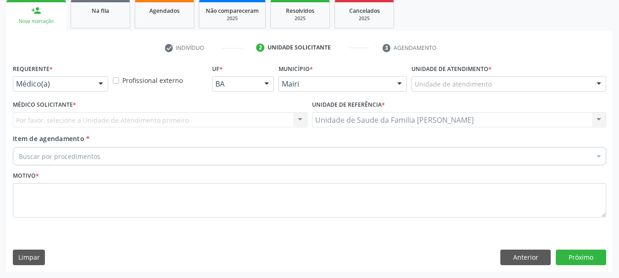
scroll to position [137, 0]
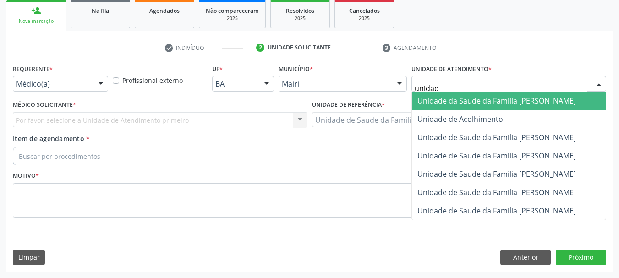
type input "unidade"
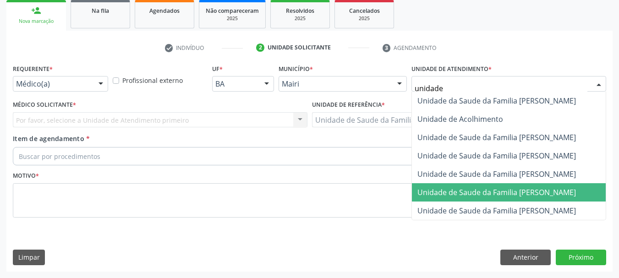
click at [491, 193] on span "Unidade de Saude da Familia [PERSON_NAME]" at bounding box center [496, 192] width 158 height 10
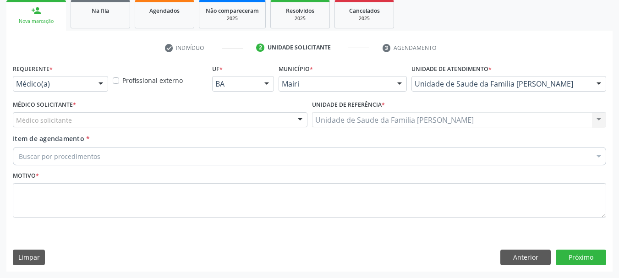
click at [77, 121] on div "Médico solicitante" at bounding box center [160, 120] width 295 height 16
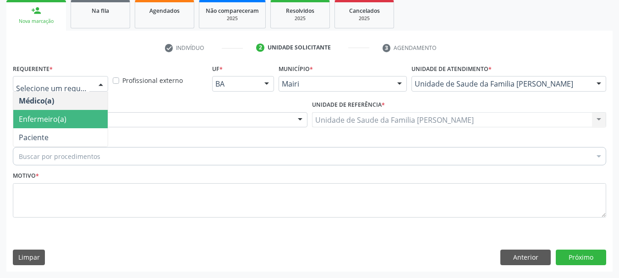
click at [66, 123] on span "Enfermeiro(a)" at bounding box center [60, 119] width 94 height 18
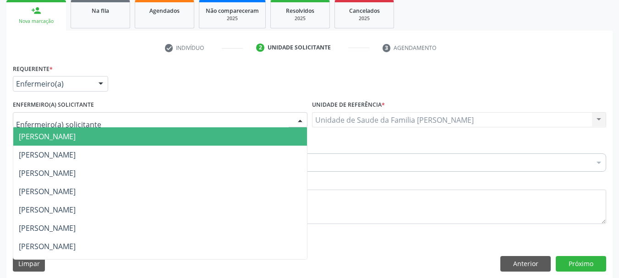
click at [76, 135] on span "[PERSON_NAME]" at bounding box center [47, 136] width 57 height 10
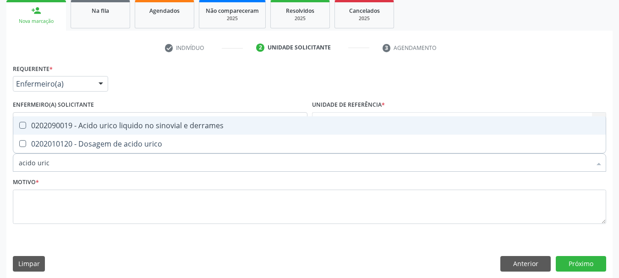
type input "acido urico"
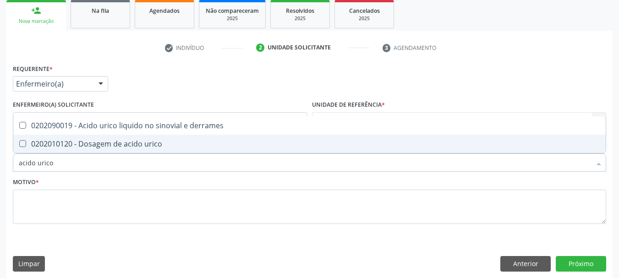
click at [101, 147] on div "0202010120 - Dosagem de acido urico" at bounding box center [309, 143] width 581 height 7
checkbox urico "true"
drag, startPoint x: 62, startPoint y: 167, endPoint x: 0, endPoint y: 167, distance: 61.8
click at [0, 167] on div "Acompanhamento Acompanhe a situação das marcações correntes e finalizadas Relat…" at bounding box center [309, 98] width 619 height 371
type input "ur"
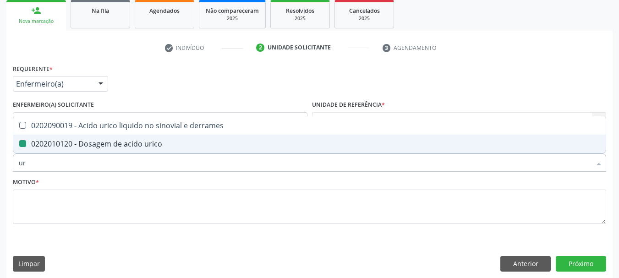
checkbox urico "false"
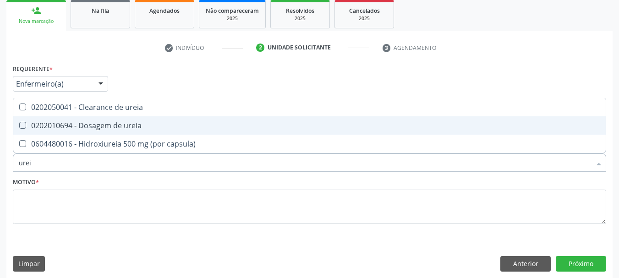
type input "ureia"
click at [31, 129] on div "0202010694 - Dosagem de ureia" at bounding box center [309, 125] width 581 height 7
checkbox ureia "true"
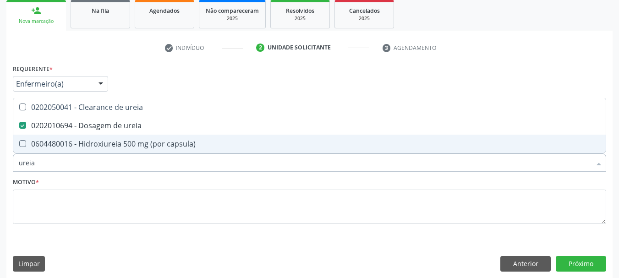
drag, startPoint x: 39, startPoint y: 165, endPoint x: 1, endPoint y: 166, distance: 38.0
click at [1, 166] on div "Acompanhamento Acompanhe a situação das marcações correntes e finalizadas Relat…" at bounding box center [309, 98] width 619 height 371
type input "co"
checkbox ureia "false"
type input "colesterol"
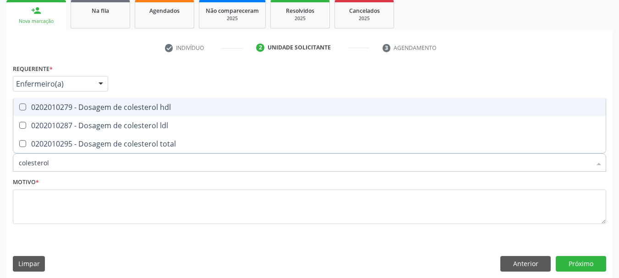
click at [32, 107] on div "0202010279 - Dosagem de colesterol hdl" at bounding box center [309, 107] width 581 height 7
checkbox hdl "true"
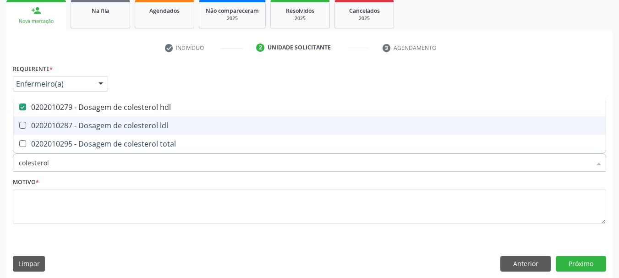
click at [35, 126] on div "0202010287 - Dosagem de colesterol ldl" at bounding box center [309, 125] width 581 height 7
checkbox ldl "true"
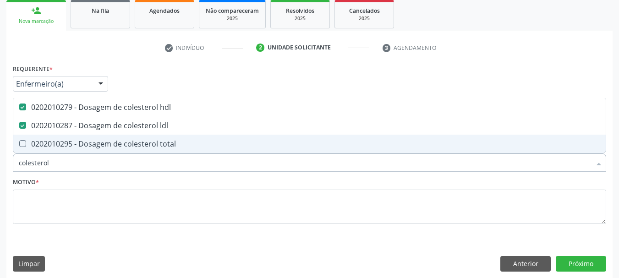
click at [44, 141] on div "0202010295 - Dosagem de colesterol total" at bounding box center [309, 143] width 581 height 7
checkbox total "true"
drag, startPoint x: 53, startPoint y: 162, endPoint x: 0, endPoint y: 148, distance: 54.9
click at [0, 148] on div "Acompanhamento Acompanhe a situação das marcações correntes e finalizadas Relat…" at bounding box center [309, 98] width 619 height 371
type input "tr"
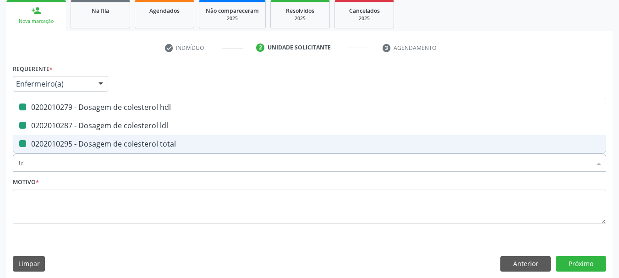
checkbox hdl "false"
checkbox ldl "false"
checkbox total "false"
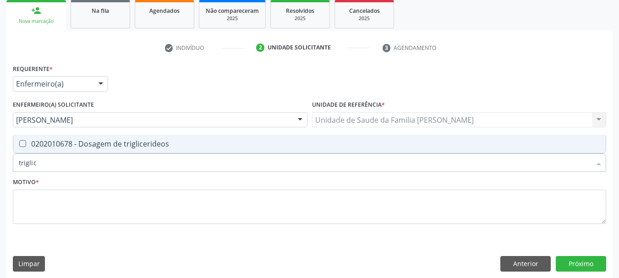
type input "triglice"
click at [24, 142] on triglicerideos at bounding box center [22, 143] width 7 height 7
click at [19, 142] on triglicerideos "checkbox" at bounding box center [16, 144] width 6 height 6
checkbox triglicerideos "true"
drag, startPoint x: 47, startPoint y: 162, endPoint x: 0, endPoint y: 163, distance: 46.7
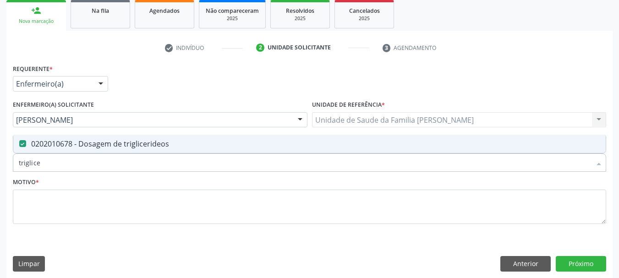
click at [0, 163] on div "Acompanhamento Acompanhe a situação das marcações correntes e finalizadas Relat…" at bounding box center [309, 98] width 619 height 371
type input "c"
checkbox triglicerideos "false"
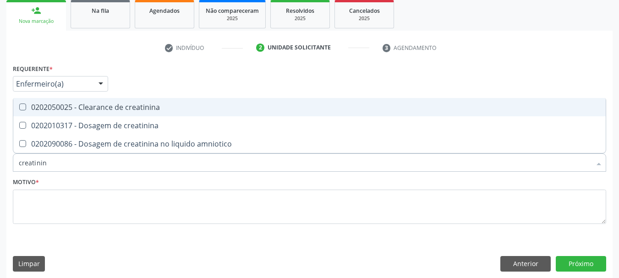
type input "creatinina"
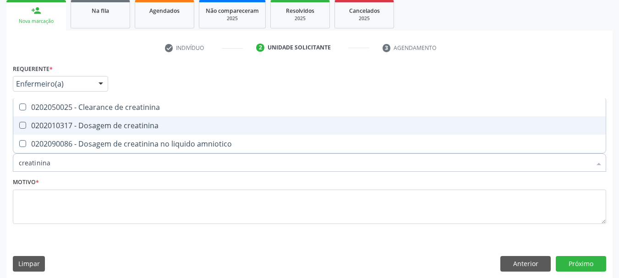
click at [30, 127] on div "0202010317 - Dosagem de creatinina" at bounding box center [309, 125] width 581 height 7
checkbox creatinina "true"
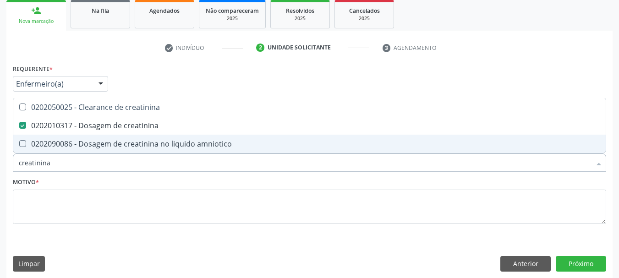
drag, startPoint x: 57, startPoint y: 164, endPoint x: 0, endPoint y: 165, distance: 57.3
click at [0, 165] on div "Acompanhamento Acompanhe a situação das marcações correntes e finalizadas Relat…" at bounding box center [309, 98] width 619 height 371
type input "he"
checkbox creatinina "false"
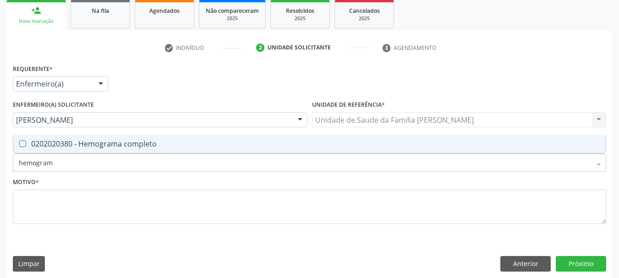
type input "hemograma"
click at [34, 134] on div "Requerente * Enfermeiro(a) Médico(a) Enfermeiro(a) Paciente Nenhum resultado en…" at bounding box center [309, 149] width 593 height 175
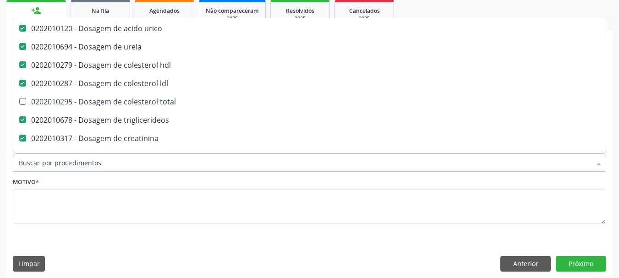
scroll to position [46, 0]
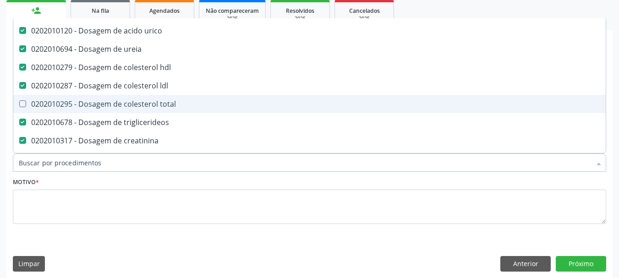
click at [78, 108] on div "0202010295 - Dosagem de colesterol total" at bounding box center [371, 103] width 705 height 7
checkbox total "true"
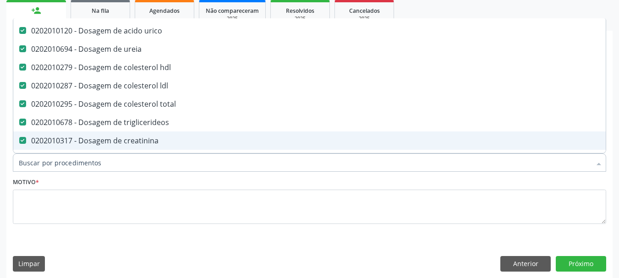
click at [104, 164] on input "Item de agendamento *" at bounding box center [305, 162] width 572 height 18
type input "h"
checkbox hdl "false"
checkbox ldl "false"
checkbox total "false"
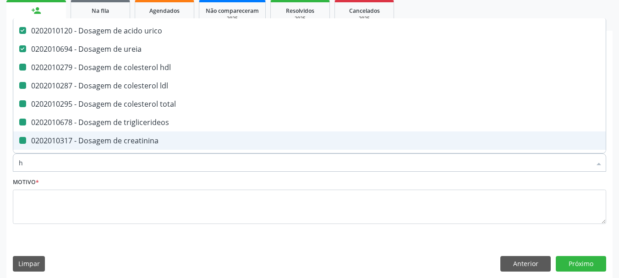
checkbox triglicerideos "false"
checkbox creatinina "false"
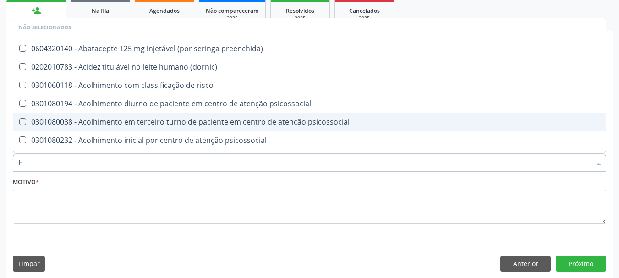
type input "he"
checkbox hdl "false"
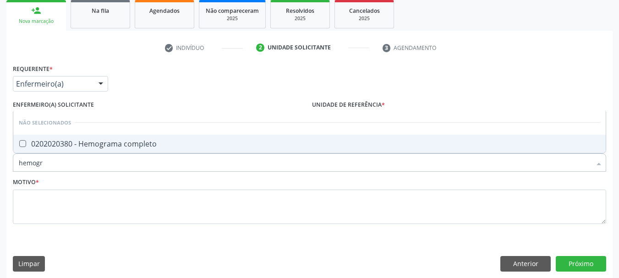
scroll to position [0, 0]
type input "hemograma"
click at [21, 145] on completo at bounding box center [22, 143] width 7 height 7
click at [19, 145] on completo "checkbox" at bounding box center [16, 144] width 6 height 6
checkbox completo "true"
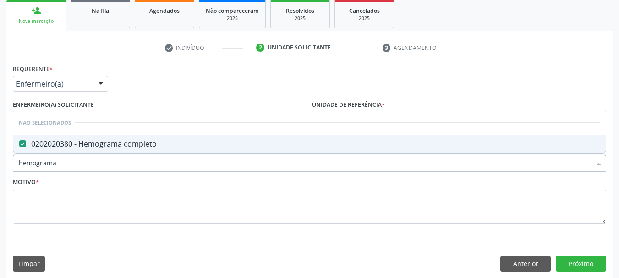
drag, startPoint x: 74, startPoint y: 163, endPoint x: 0, endPoint y: 160, distance: 74.3
click at [0, 160] on div "Acompanhamento Acompanhe a situação das marcações correntes e finalizadas Relat…" at bounding box center [309, 98] width 619 height 371
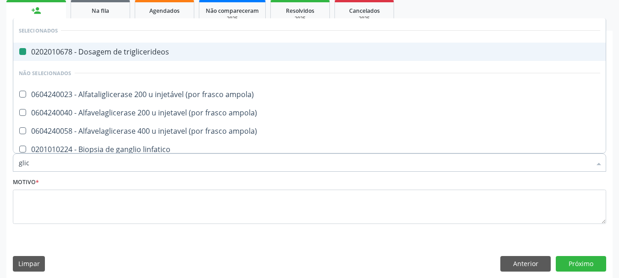
type input "glico"
checkbox triglicerideos "false"
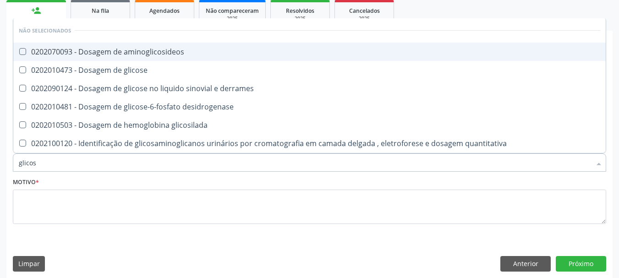
type input "glicose"
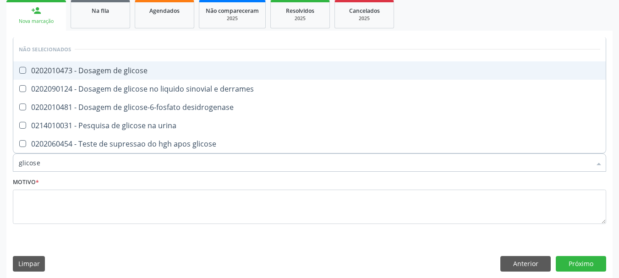
click at [80, 76] on span "0202010473 - Dosagem de glicose" at bounding box center [309, 70] width 592 height 18
checkbox glicose "true"
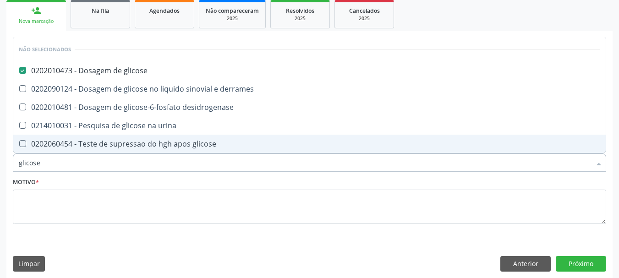
drag, startPoint x: 47, startPoint y: 160, endPoint x: 0, endPoint y: 160, distance: 47.2
click at [0, 160] on div "Acompanhamento Acompanhe a situação das marcações correntes e finalizadas Relat…" at bounding box center [309, 98] width 619 height 371
type input "po"
checkbox glicose "false"
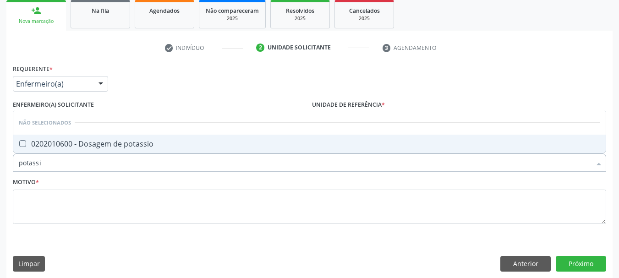
type input "potassio"
click at [31, 142] on div "0202010600 - Dosagem de potassio" at bounding box center [309, 143] width 581 height 7
checkbox potassio "true"
drag, startPoint x: 55, startPoint y: 163, endPoint x: 0, endPoint y: 165, distance: 54.6
click at [0, 165] on div "Acompanhamento Acompanhe a situação das marcações correntes e finalizadas Relat…" at bounding box center [309, 98] width 619 height 371
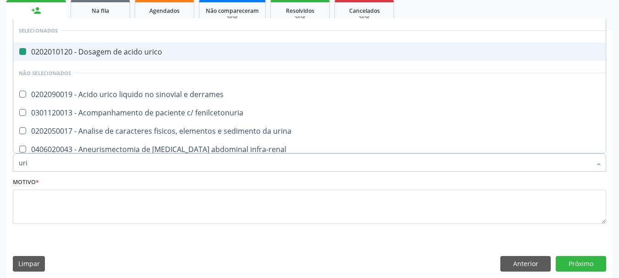
type input "urin"
checkbox urico "false"
type input "urina"
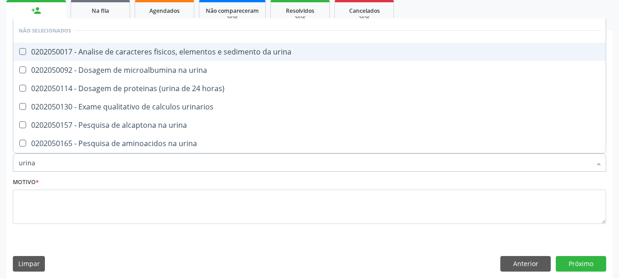
click at [108, 53] on div "0202050017 - Analise de caracteres fisicos, elementos e sedimento da urina" at bounding box center [309, 51] width 581 height 7
checkbox urina "true"
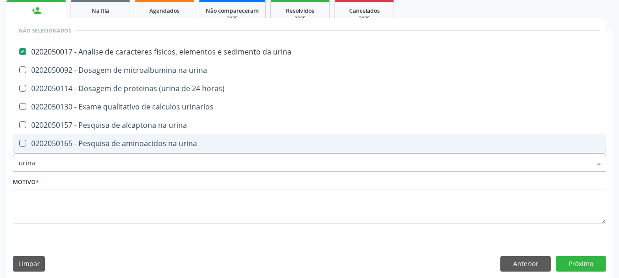
drag, startPoint x: 33, startPoint y: 163, endPoint x: 0, endPoint y: 158, distance: 32.9
click at [0, 158] on div "Acompanhamento Acompanhe a situação das marcações correntes e finalizadas Relat…" at bounding box center [309, 98] width 619 height 371
checkbox urinarios "true"
checkbox urina "true"
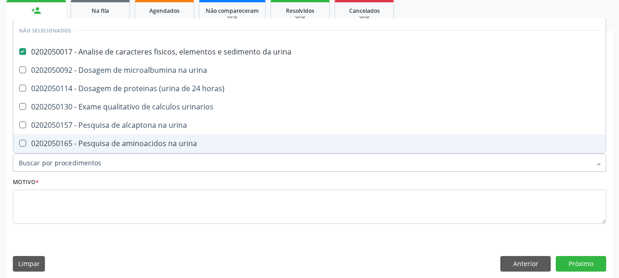
checkbox urina "true"
checkbox horas\) "true"
checkbox urina "true"
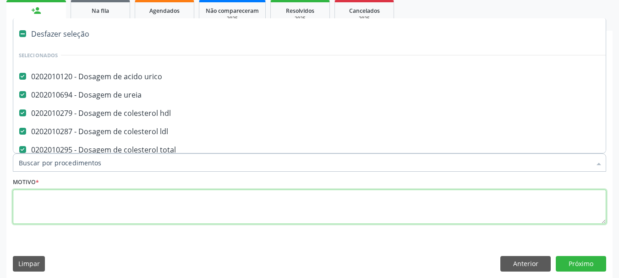
click at [52, 208] on textarea at bounding box center [309, 207] width 593 height 35
checkbox preenchida\) "true"
checkbox ampola\)\ "true"
checkbox Abciximabe "true"
checkbox urina "false"
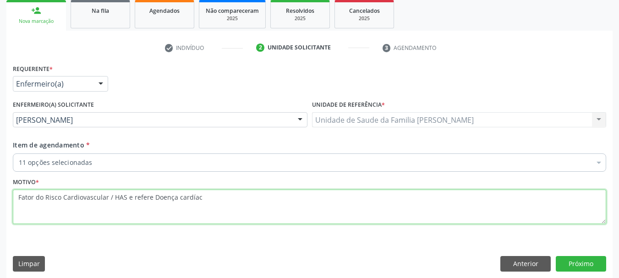
type textarea "Fator do Risco Cardiovascular / HAS e refere Doença cardíaca"
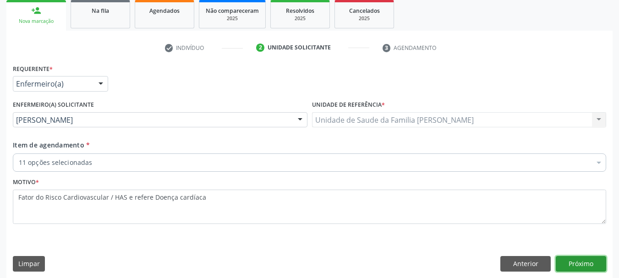
click at [584, 262] on button "Próximo" at bounding box center [581, 264] width 50 height 16
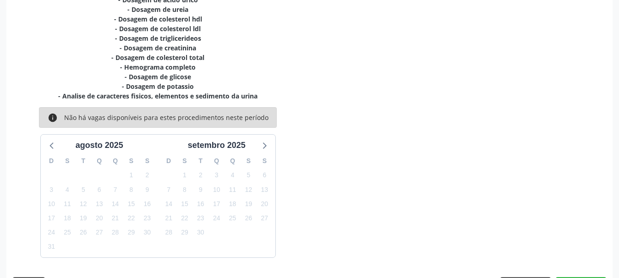
scroll to position [244, 0]
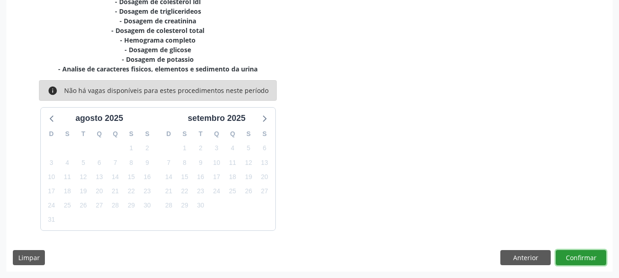
click at [596, 260] on button "Confirmar" at bounding box center [581, 258] width 50 height 16
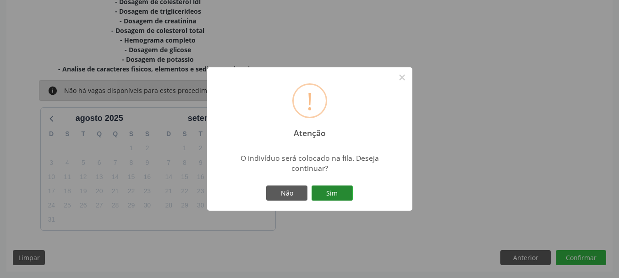
click at [339, 193] on button "Sim" at bounding box center [331, 193] width 41 height 16
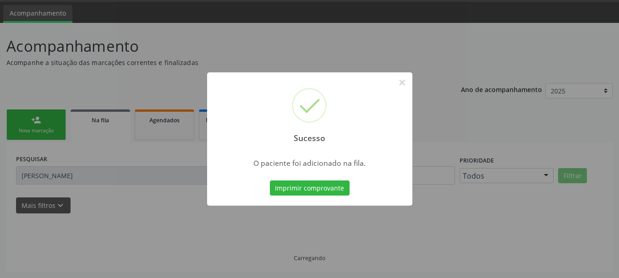
scroll to position [27, 0]
click at [402, 86] on button "×" at bounding box center [402, 83] width 16 height 16
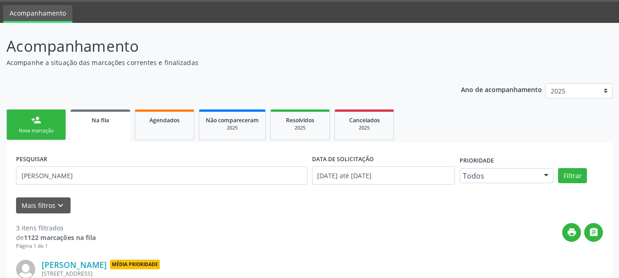
click at [27, 132] on div "Nova marcação" at bounding box center [36, 130] width 46 height 7
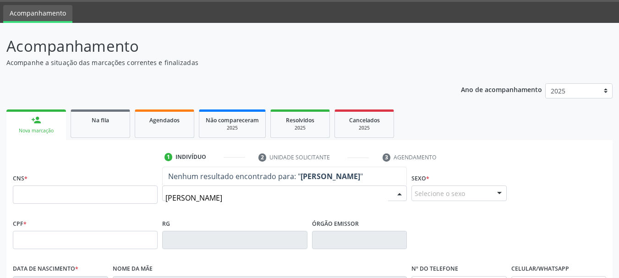
drag, startPoint x: 272, startPoint y: 196, endPoint x: 121, endPoint y: 201, distance: 151.2
click at [121, 201] on div "CNS * Nome * MIRIELLY MENDES MACEDO Nenhum resultado encontrado para: " MIRIELL…" at bounding box center [310, 193] width 598 height 45
click at [190, 195] on input "MIRIELLY MENDES MACEDO" at bounding box center [276, 198] width 223 height 18
drag, startPoint x: 196, startPoint y: 196, endPoint x: 309, endPoint y: 198, distance: 112.7
click at [309, 198] on input "MIRIELLY MENDES MACEDO" at bounding box center [276, 198] width 223 height 18
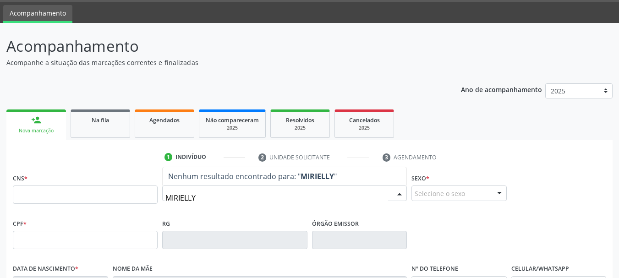
click at [189, 198] on input "MIRIELLY" at bounding box center [276, 198] width 223 height 18
click at [204, 196] on input "MIRIELY" at bounding box center [276, 198] width 223 height 18
type input "M"
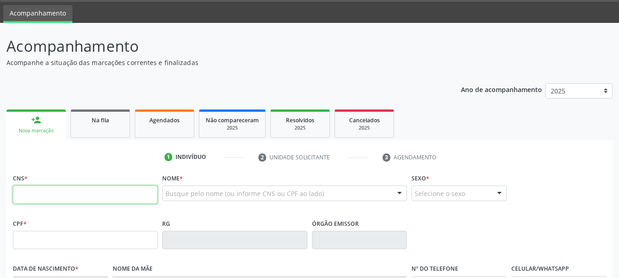
click at [105, 192] on input "text" at bounding box center [85, 194] width 145 height 18
type input "707 6042 7752 8291"
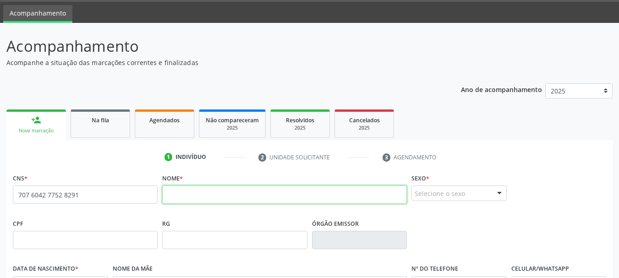
click at [189, 195] on input "text" at bounding box center [284, 194] width 245 height 18
type input "m"
type input "Mirielly Mendes Macêdo"
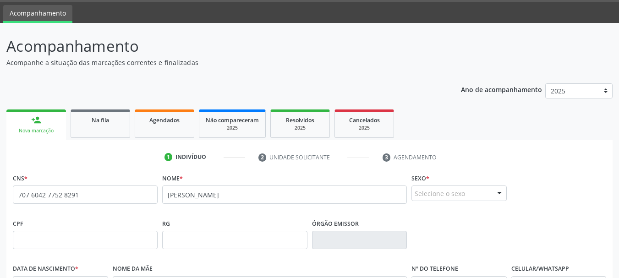
click at [424, 194] on div "Selecione o sexo" at bounding box center [458, 193] width 95 height 16
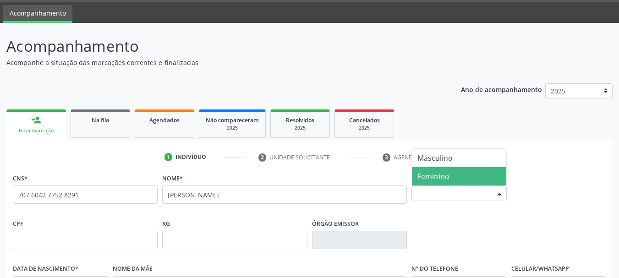
click at [447, 174] on span "Feminino" at bounding box center [433, 176] width 32 height 10
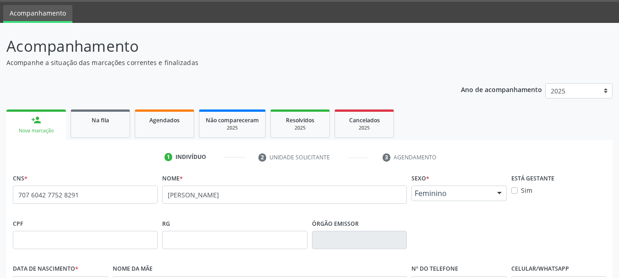
scroll to position [73, 0]
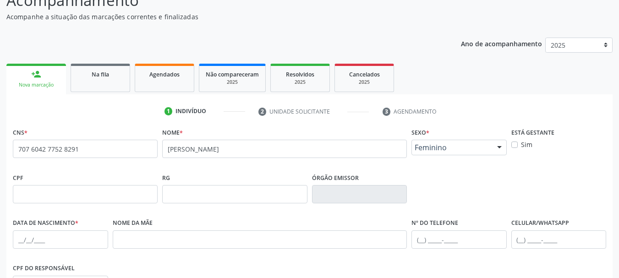
click at [521, 144] on label "Sim" at bounding box center [526, 145] width 11 height 10
click at [513, 144] on input "Sim" at bounding box center [514, 144] width 6 height 8
checkbox input "true"
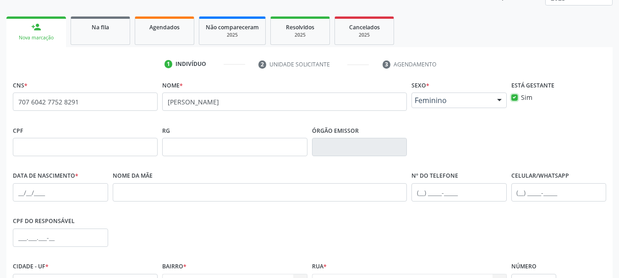
scroll to position [211, 0]
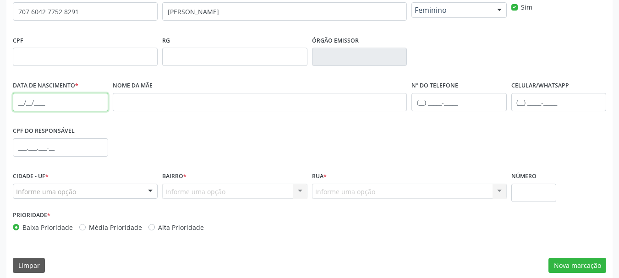
click at [19, 104] on input "text" at bounding box center [60, 102] width 95 height 18
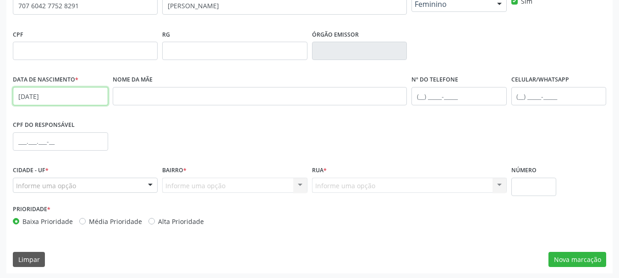
scroll to position [218, 0]
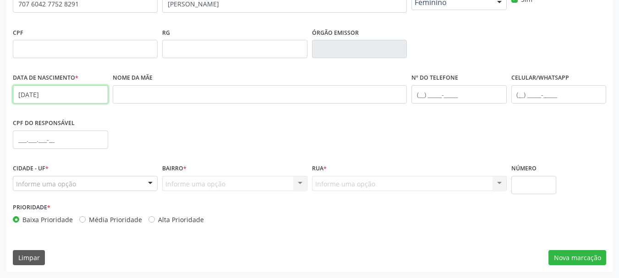
type input "23/09/2000"
click at [122, 185] on div "Informe uma opção" at bounding box center [85, 184] width 145 height 16
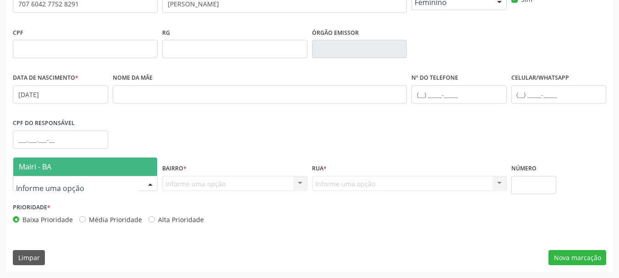
click at [113, 166] on span "Mairi - BA" at bounding box center [85, 167] width 144 height 18
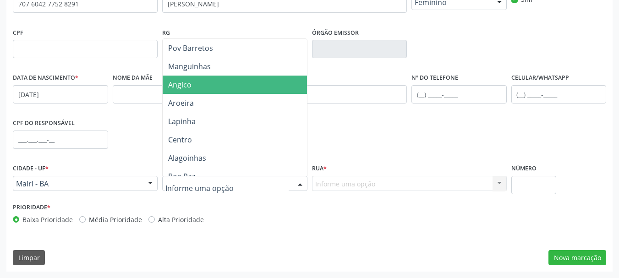
click at [195, 88] on span "Angico" at bounding box center [235, 85] width 144 height 18
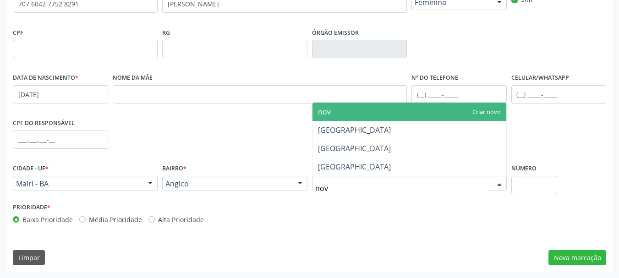
type input "novo"
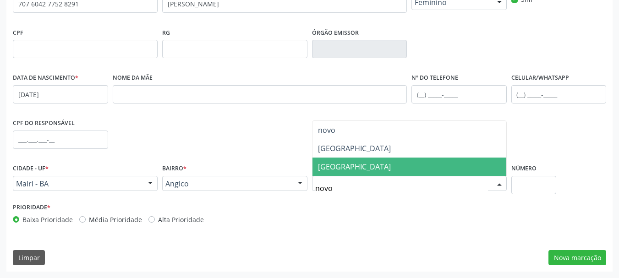
click at [357, 164] on span "Rua Novo Horizonte" at bounding box center [354, 167] width 73 height 10
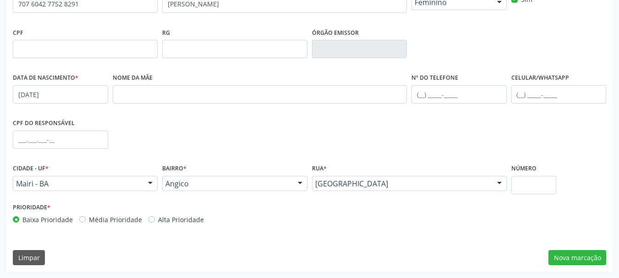
click at [158, 218] on label "Alta Prioridade" at bounding box center [181, 220] width 46 height 10
click at [149, 218] on input "Alta Prioridade" at bounding box center [151, 219] width 6 height 8
radio input "true"
click at [569, 258] on button "Nova marcação" at bounding box center [577, 258] width 58 height 16
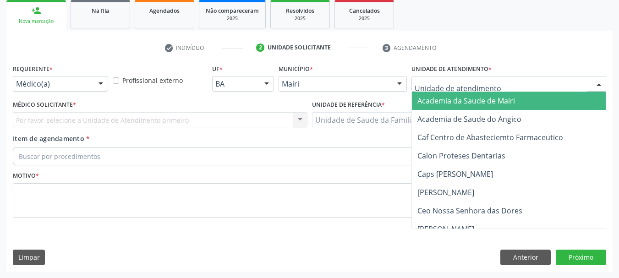
click at [441, 90] on div at bounding box center [508, 84] width 195 height 16
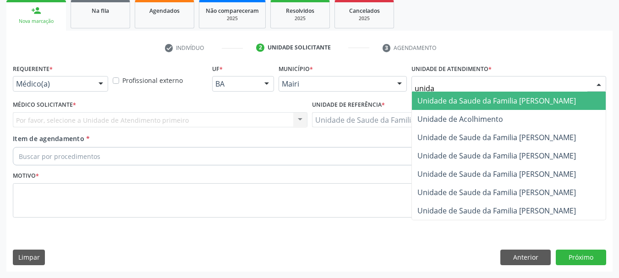
type input "unidad"
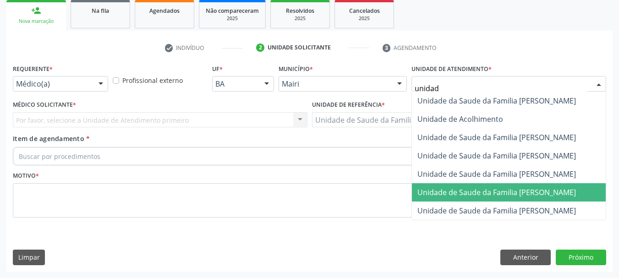
click at [525, 193] on span "Unidade de Saude da Familia [PERSON_NAME]" at bounding box center [496, 192] width 158 height 10
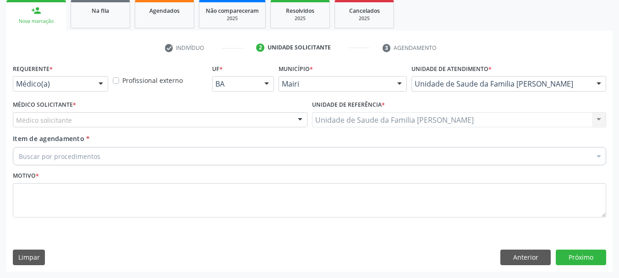
click at [59, 75] on div "Requerente * Médico(a) Médico(a) Enfermeiro(a) Paciente Nenhum resultado encont…" at bounding box center [60, 76] width 95 height 29
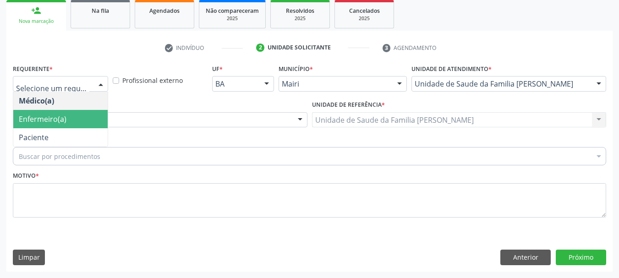
click at [67, 126] on span "Enfermeiro(a)" at bounding box center [60, 119] width 94 height 18
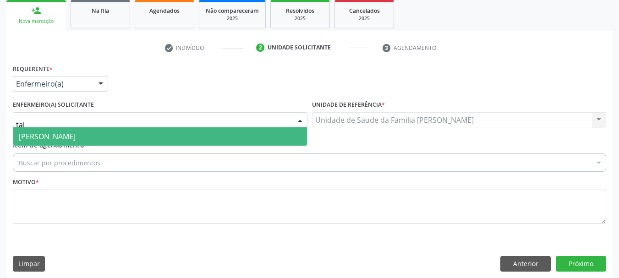
type input "taiz"
click at [76, 134] on span "[PERSON_NAME]" at bounding box center [47, 136] width 57 height 10
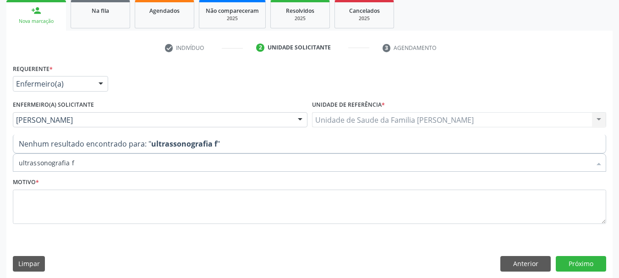
scroll to position [0, 0]
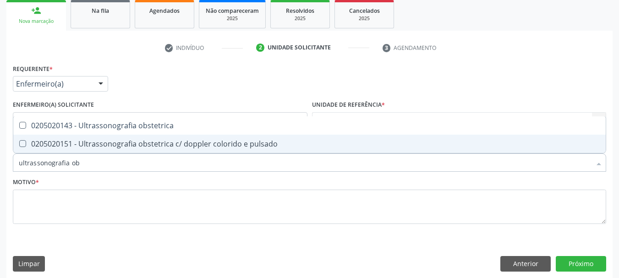
type input "ultrassonografia obs"
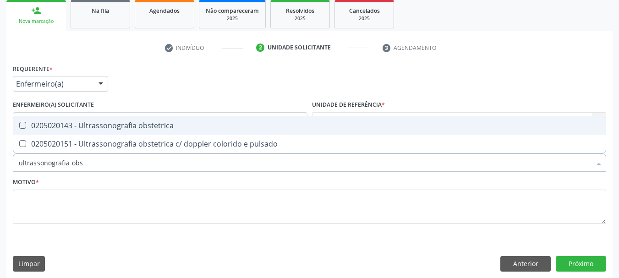
click at [143, 129] on div "0205020143 - Ultrassonografia obstetrica" at bounding box center [309, 125] width 581 height 7
checkbox obstetrica "true"
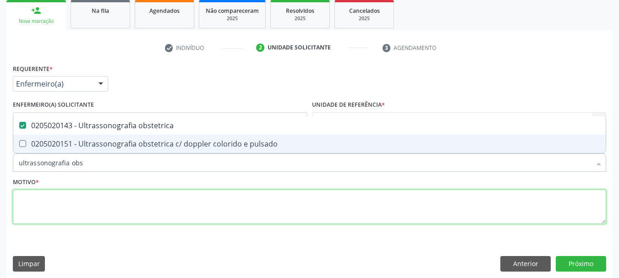
click at [90, 211] on textarea at bounding box center [309, 207] width 593 height 35
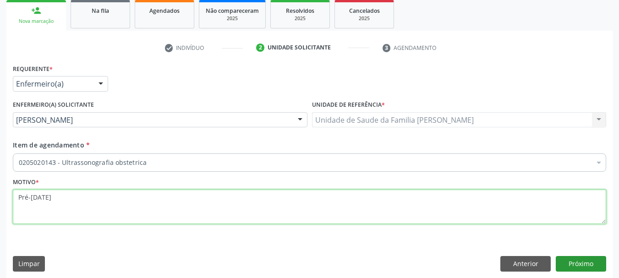
type textarea "Pré-natal"
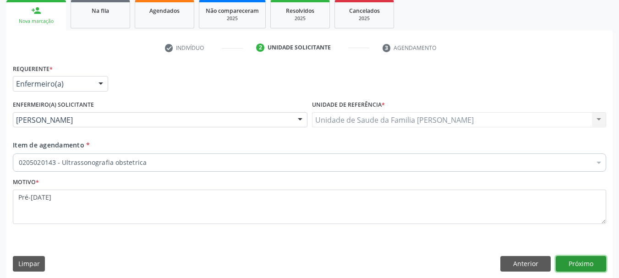
click at [577, 267] on button "Próximo" at bounding box center [581, 264] width 50 height 16
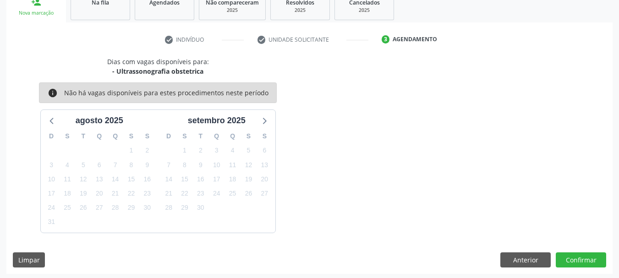
scroll to position [147, 0]
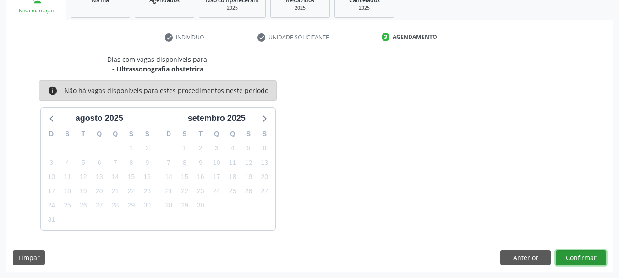
click at [578, 256] on button "Confirmar" at bounding box center [581, 258] width 50 height 16
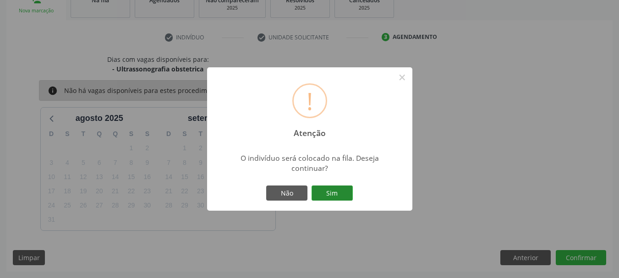
click at [332, 194] on button "Sim" at bounding box center [331, 193] width 41 height 16
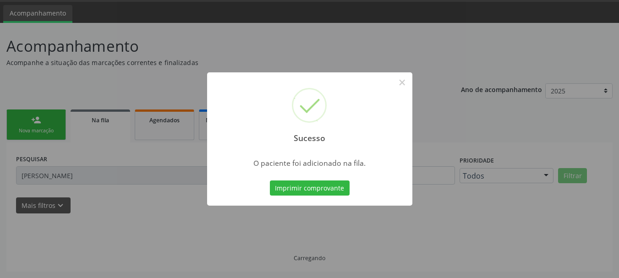
scroll to position [27, 0]
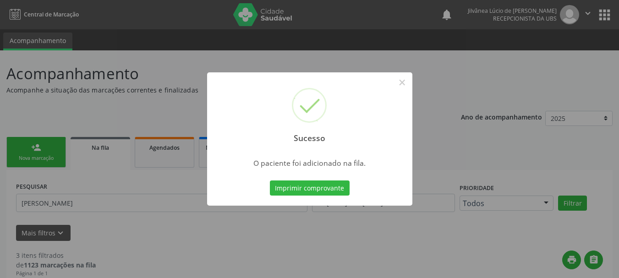
scroll to position [27, 0]
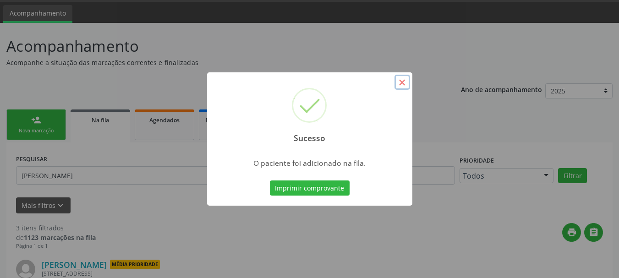
click at [400, 82] on button "×" at bounding box center [402, 83] width 16 height 16
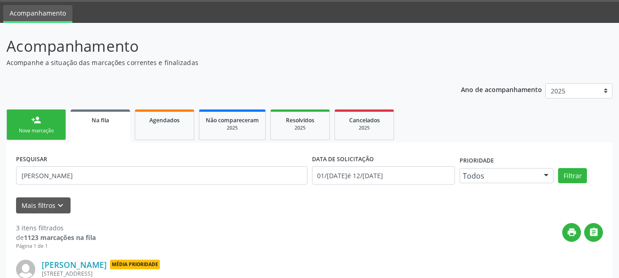
click at [37, 135] on link "person_add Nova marcação" at bounding box center [36, 124] width 60 height 31
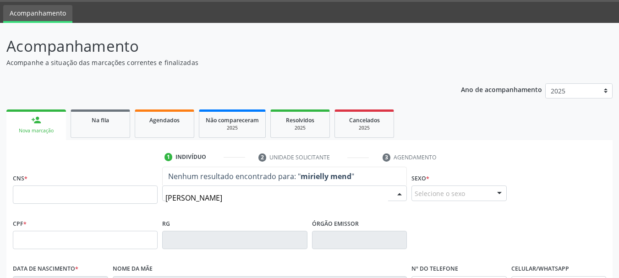
type input "mirielly mendes"
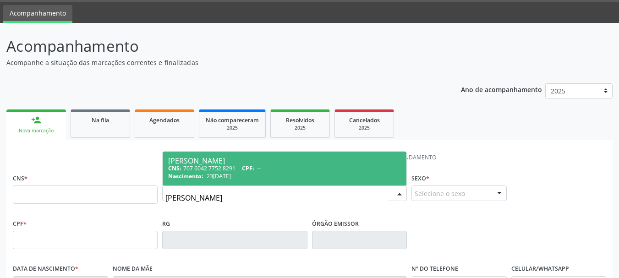
click at [250, 173] on div "Nascimento: 23/09/2000" at bounding box center [284, 176] width 233 height 8
type input "707 6042 7752 8291"
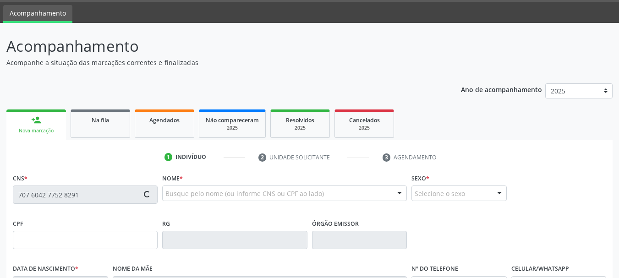
type input "[DATE]"
type input "S/N"
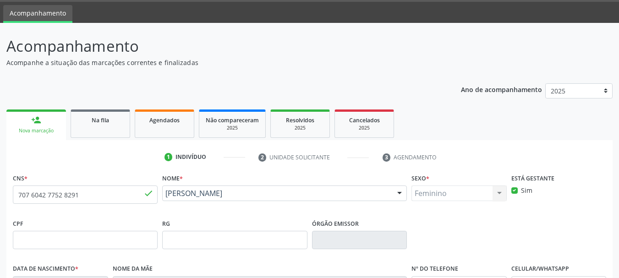
scroll to position [218, 0]
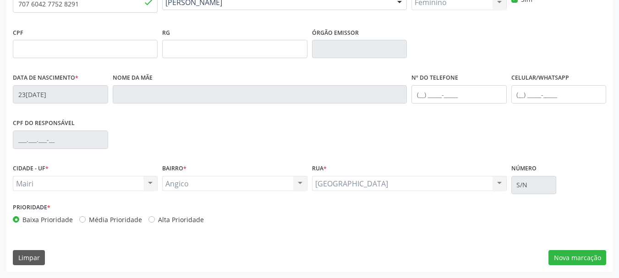
click at [158, 217] on label "Alta Prioridade" at bounding box center [181, 220] width 46 height 10
click at [150, 217] on input "Alta Prioridade" at bounding box center [151, 219] width 6 height 8
radio input "true"
click at [553, 256] on button "Nova marcação" at bounding box center [577, 258] width 58 height 16
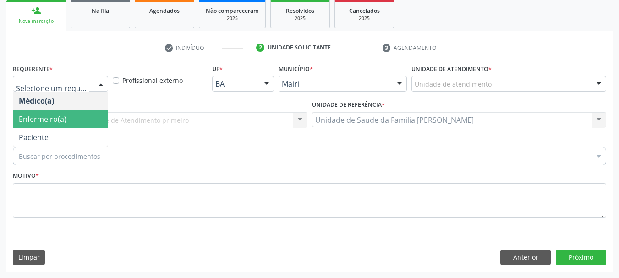
click at [38, 114] on span "Enfermeiro(a)" at bounding box center [43, 119] width 48 height 10
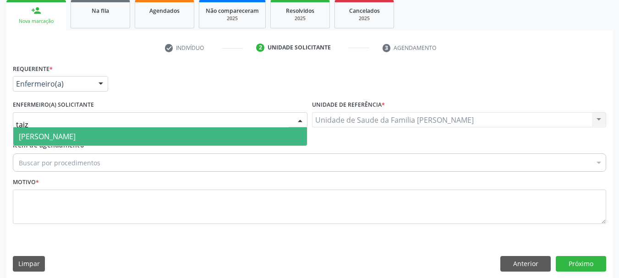
type input "taize"
click at [72, 132] on span "[PERSON_NAME]" at bounding box center [47, 136] width 57 height 10
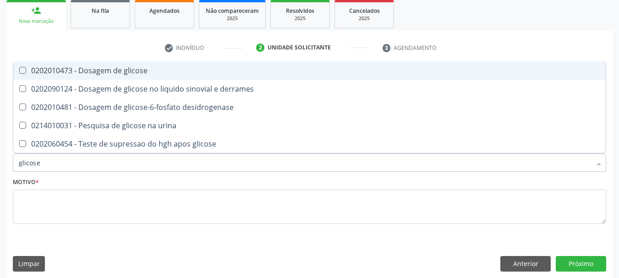
type input "glicose"
click at [86, 76] on span "0202010473 - Dosagem de glicose" at bounding box center [309, 70] width 592 height 18
checkbox glicose "true"
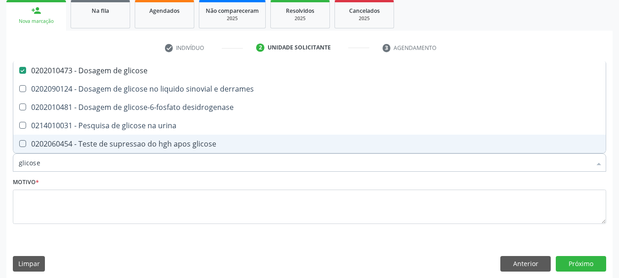
drag, startPoint x: 55, startPoint y: 159, endPoint x: 0, endPoint y: 163, distance: 54.6
click at [0, 163] on div "Acompanhamento Acompanhe a situação das marcações correntes e finalizadas Relat…" at bounding box center [309, 98] width 619 height 371
type input "si"
checkbox glicose "false"
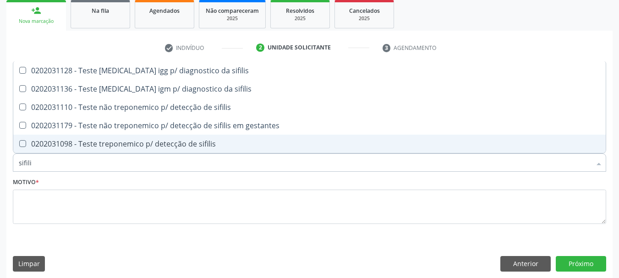
type input "sifilis"
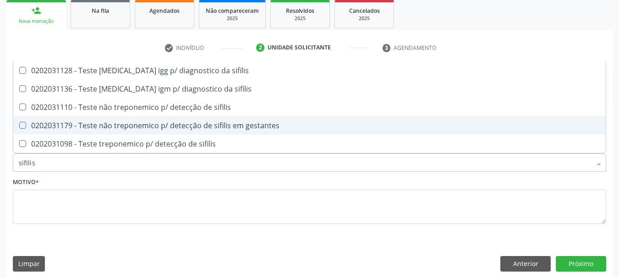
click at [29, 125] on div "0202031179 - Teste não treponemico p/ detecção de sifilis em gestantes" at bounding box center [309, 125] width 581 height 7
checkbox gestantes "true"
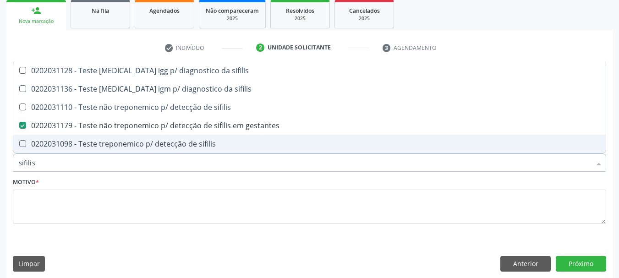
drag, startPoint x: 45, startPoint y: 163, endPoint x: 0, endPoint y: 166, distance: 45.5
click at [0, 166] on div "Acompanhamento Acompanhe a situação das marcações correntes e finalizadas Relat…" at bounding box center [309, 98] width 619 height 371
type input "he"
checkbox gestantes "false"
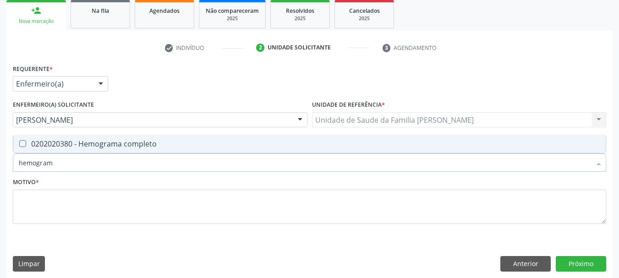
type input "hemograma"
click at [32, 141] on div "0202020380 - Hemograma completo" at bounding box center [309, 143] width 581 height 7
checkbox completo "true"
drag, startPoint x: 31, startPoint y: 164, endPoint x: 0, endPoint y: 157, distance: 31.4
click at [0, 157] on div "Acompanhamento Acompanhe a situação das marcações correntes e finalizadas Relat…" at bounding box center [309, 98] width 619 height 371
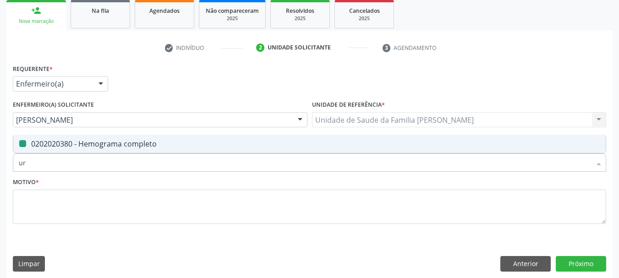
type input "uri"
checkbox completo "false"
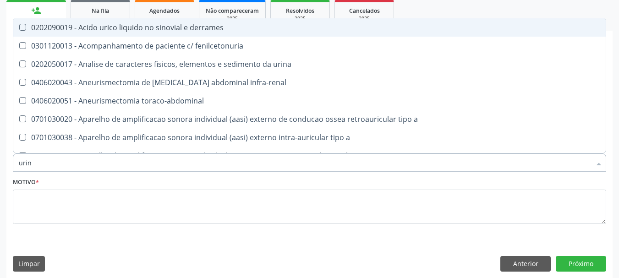
type input "urina"
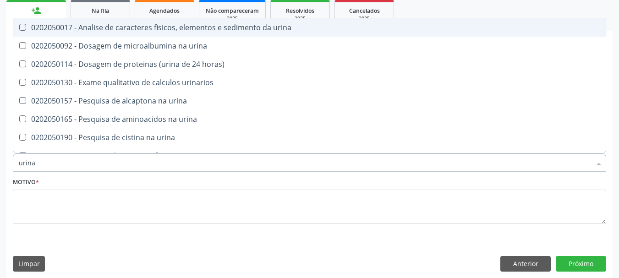
click at [86, 30] on div "0202050017 - Analise de caracteres fisicos, elementos e sedimento da urina" at bounding box center [309, 27] width 581 height 7
checkbox urina "true"
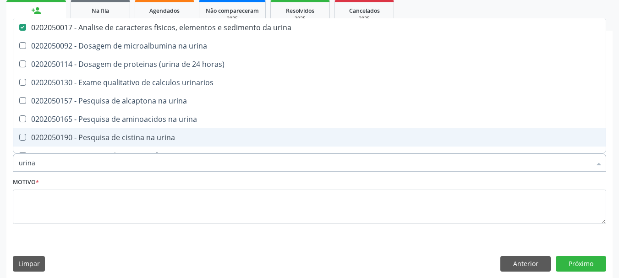
drag, startPoint x: 26, startPoint y: 166, endPoint x: 0, endPoint y: 165, distance: 25.7
click at [0, 166] on div "Acompanhamento Acompanhe a situação das marcações correntes e finalizadas Relat…" at bounding box center [309, 98] width 619 height 371
type input "fa"
checkbox urina "false"
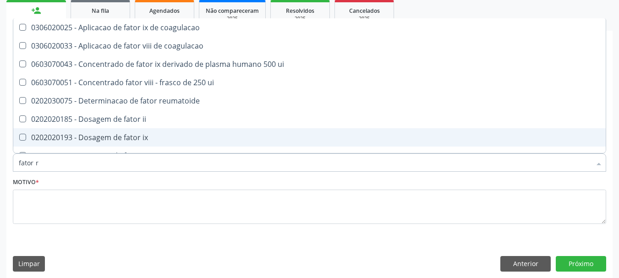
type input "fator rh"
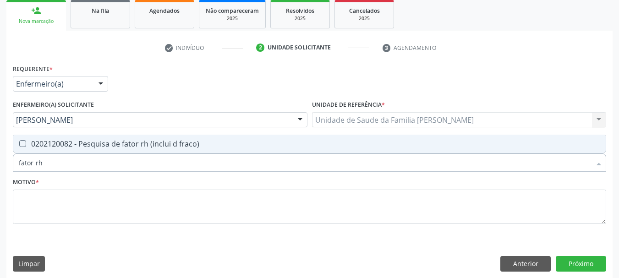
click at [28, 147] on div "0202120082 - Pesquisa de fator rh (inclui d fraco)" at bounding box center [309, 143] width 581 height 7
checkbox fraco\) "true"
drag, startPoint x: 46, startPoint y: 159, endPoint x: 0, endPoint y: 164, distance: 46.0
click at [0, 164] on div "Acompanhamento Acompanhe a situação das marcações correntes e finalizadas Relat…" at bounding box center [309, 98] width 619 height 371
checkbox fraco\) "false"
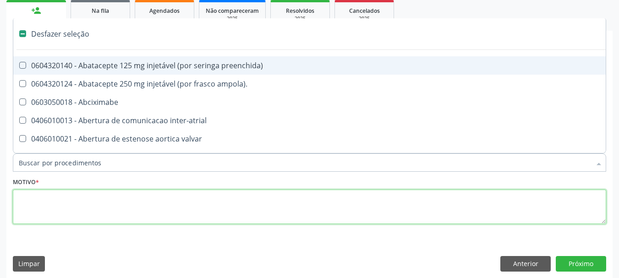
click at [65, 210] on textarea at bounding box center [309, 207] width 593 height 35
checkbox ampola\)\ "true"
checkbox Abciximabe "true"
checkbox inter-atrial "true"
checkbox valvar "true"
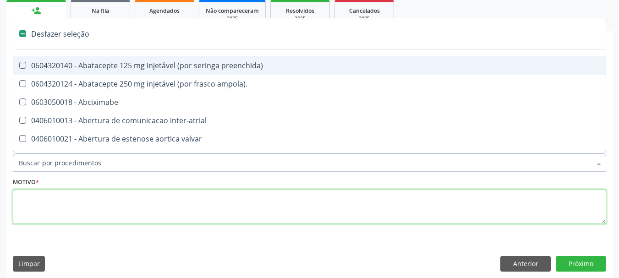
checkbox adolescente\) "true"
checkbox urina "false"
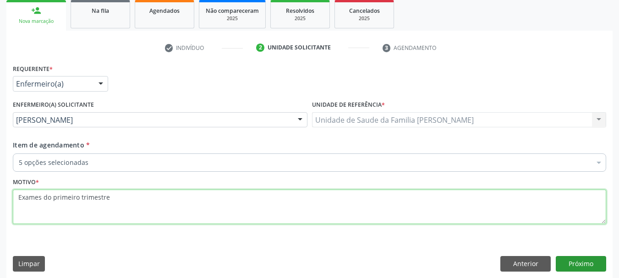
type textarea "Exames do primeiro trimestre"
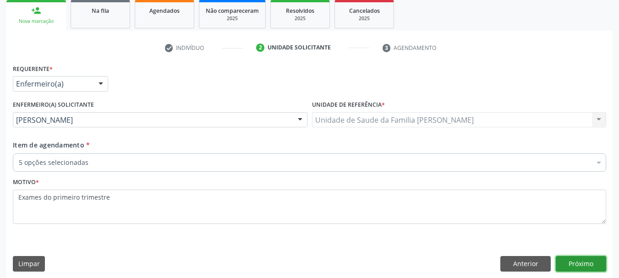
click at [585, 258] on button "Próximo" at bounding box center [581, 264] width 50 height 16
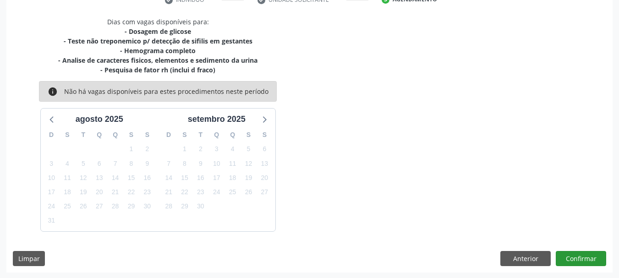
scroll to position [186, 0]
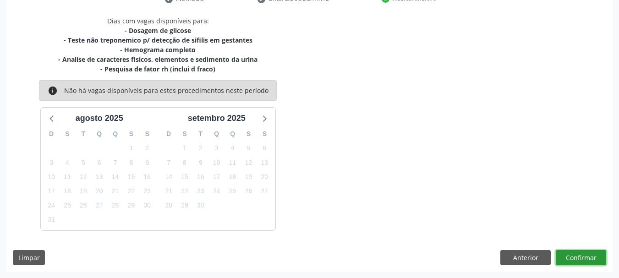
click at [584, 255] on button "Confirmar" at bounding box center [581, 258] width 50 height 16
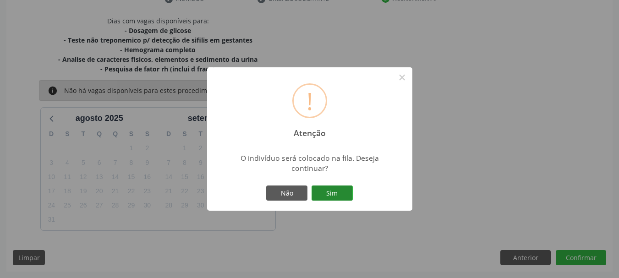
click at [339, 195] on button "Sim" at bounding box center [331, 193] width 41 height 16
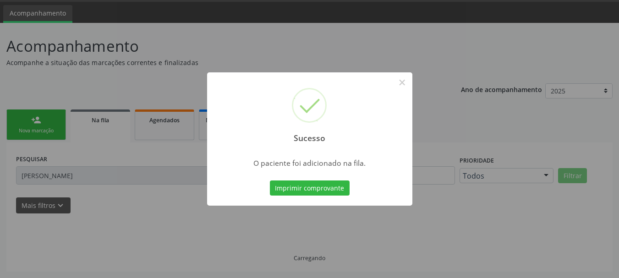
scroll to position [27, 0]
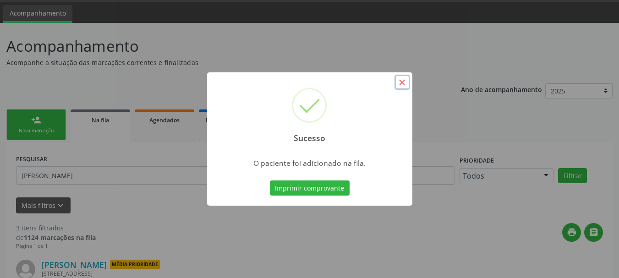
click at [407, 79] on button "×" at bounding box center [402, 83] width 16 height 16
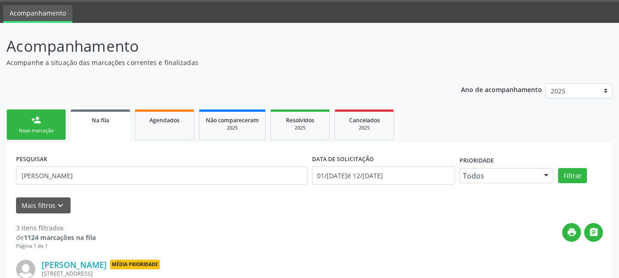
click at [27, 119] on link "person_add Nova marcação" at bounding box center [36, 124] width 60 height 31
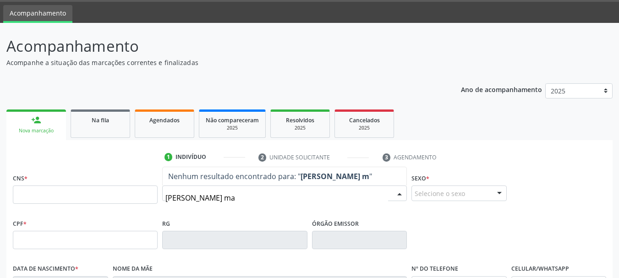
type input "mirielly mendes mac"
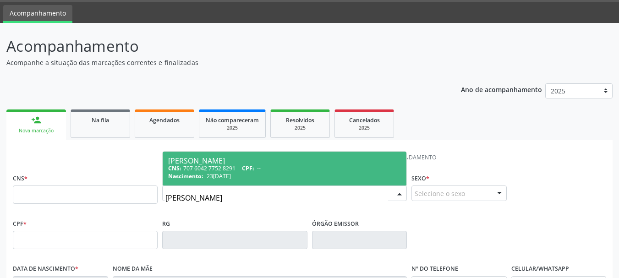
click at [218, 162] on div "[PERSON_NAME]" at bounding box center [284, 160] width 233 height 7
type input "707 6042 7752 8291"
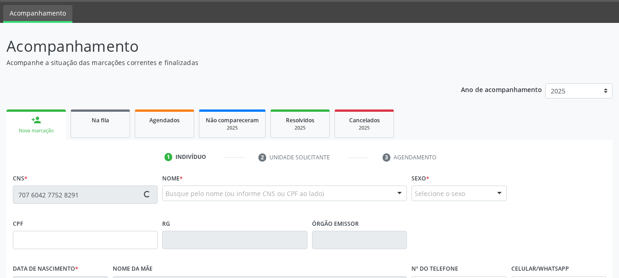
type input "[DATE]"
type input "S/N"
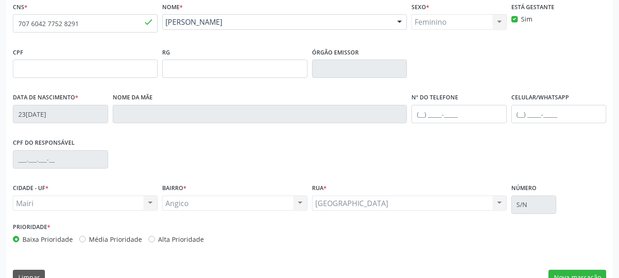
scroll to position [218, 0]
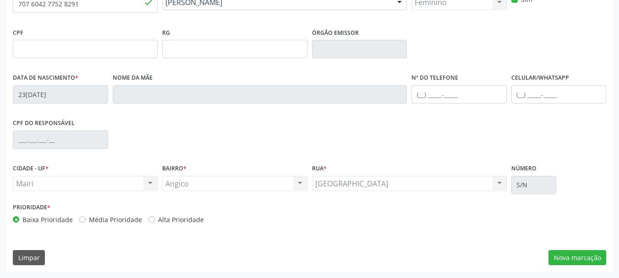
click at [158, 218] on label "Alta Prioridade" at bounding box center [181, 220] width 46 height 10
click at [148, 218] on input "Alta Prioridade" at bounding box center [151, 219] width 6 height 8
radio input "true"
click at [569, 265] on button "Nova marcação" at bounding box center [577, 258] width 58 height 16
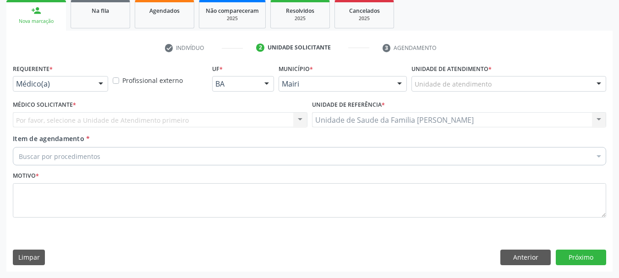
scroll to position [137, 0]
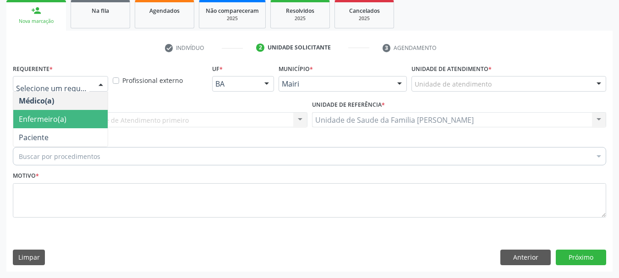
click at [72, 115] on span "Enfermeiro(a)" at bounding box center [60, 119] width 94 height 18
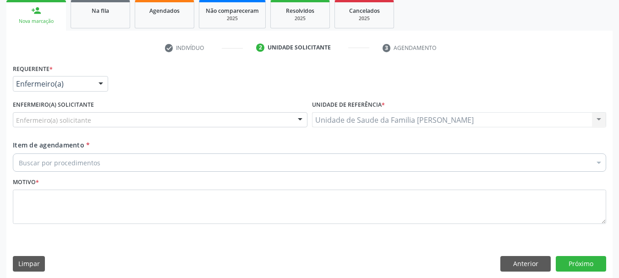
click at [93, 116] on div "Enfermeiro(a) solicitante" at bounding box center [160, 120] width 295 height 16
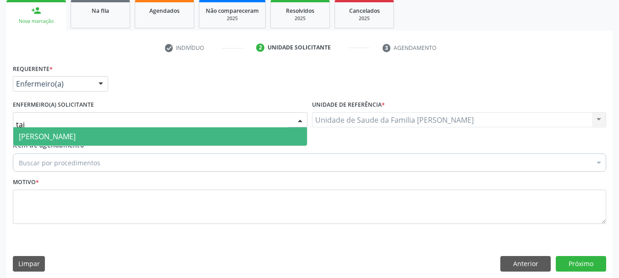
type input "taiz"
click at [76, 137] on span "[PERSON_NAME]" at bounding box center [47, 136] width 57 height 10
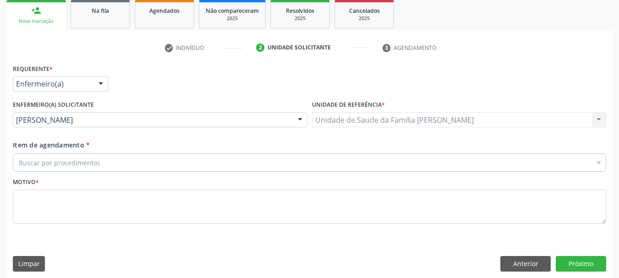
click at [98, 164] on div "Buscar por procedimentos" at bounding box center [309, 162] width 593 height 18
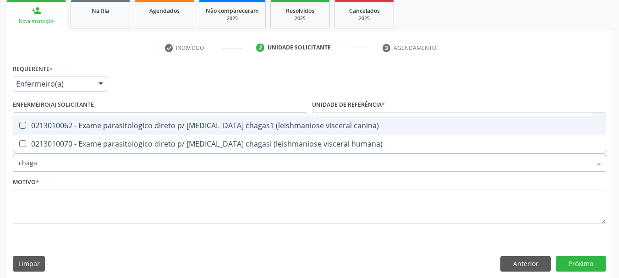
type input "chagas"
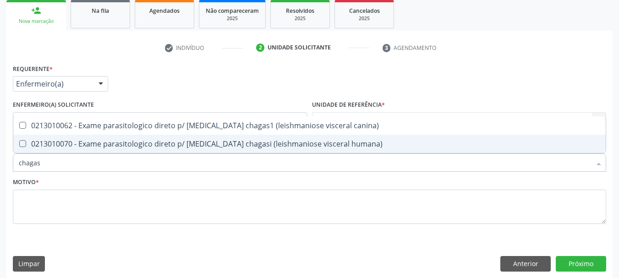
click at [105, 144] on div "0213010070 - Exame parasitologico direto p/ [MEDICAL_DATA] chagasi (leishmanios…" at bounding box center [309, 143] width 581 height 7
checkbox humana\) "true"
drag, startPoint x: 86, startPoint y: 164, endPoint x: 0, endPoint y: 162, distance: 85.7
click at [0, 162] on div "Acompanhamento Acompanhe a situação das marcações correntes e finalizadas Relat…" at bounding box center [309, 98] width 619 height 371
type input "hi"
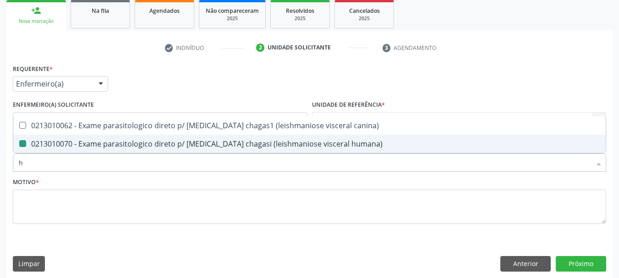
checkbox humana\) "false"
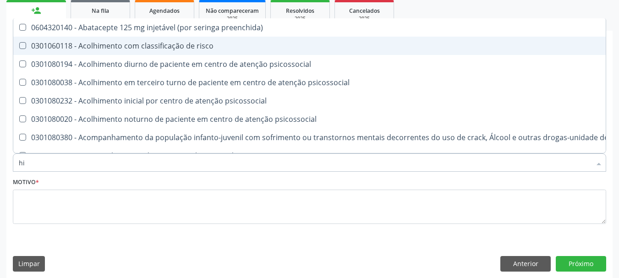
type input "hiv"
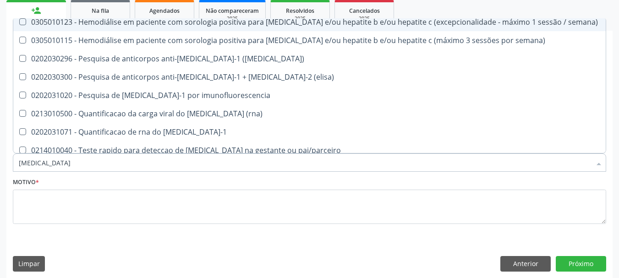
scroll to position [92, 0]
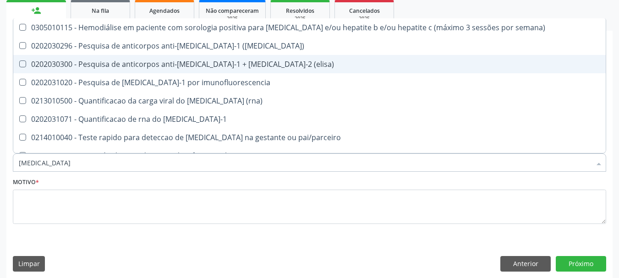
click at [87, 62] on div "0202030300 - Pesquisa de anticorpos anti-[MEDICAL_DATA]-1 + [MEDICAL_DATA]-2 (e…" at bounding box center [309, 63] width 581 height 7
checkbox \(elisa\) "true"
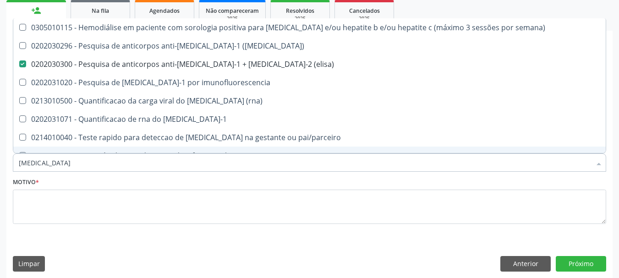
drag, startPoint x: 45, startPoint y: 166, endPoint x: 0, endPoint y: 163, distance: 45.0
click at [0, 164] on div "Acompanhamento Acompanhe a situação das marcações correntes e finalizadas Relat…" at bounding box center [309, 98] width 619 height 371
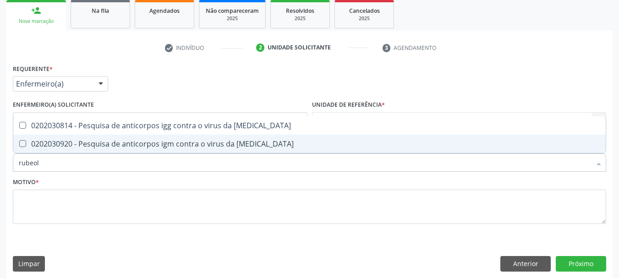
scroll to position [0, 0]
type input "rubeola"
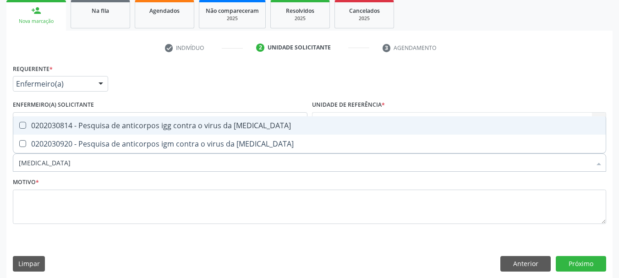
click at [58, 119] on span "0202030814 - Pesquisa de anticorpos igg contra o virus da [MEDICAL_DATA]" at bounding box center [309, 125] width 592 height 18
checkbox rubeola "true"
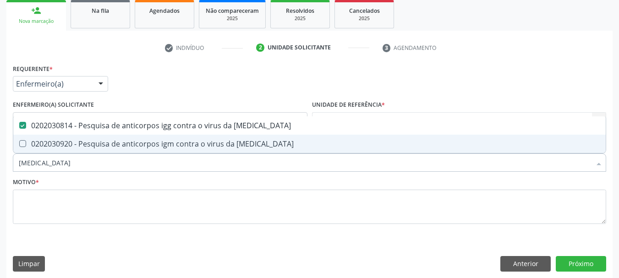
click at [63, 140] on div "0202030920 - Pesquisa de anticorpos igm contra o virus da [MEDICAL_DATA]" at bounding box center [309, 143] width 581 height 7
checkbox rubeola "true"
drag, startPoint x: 68, startPoint y: 165, endPoint x: 0, endPoint y: 169, distance: 68.4
click at [0, 169] on div "Acompanhamento Acompanhe a situação das marcações correntes e finalizadas Relat…" at bounding box center [309, 98] width 619 height 371
type input "he"
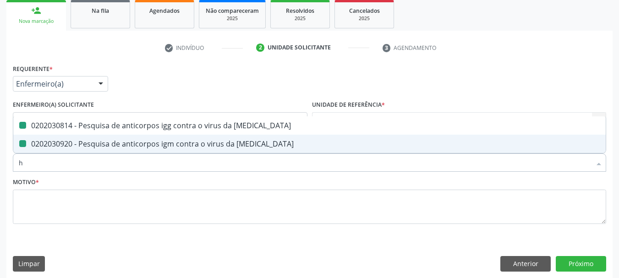
checkbox rubeola "false"
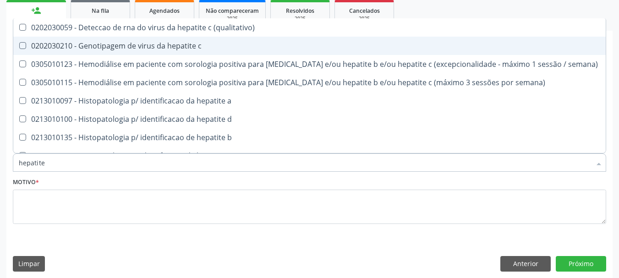
type input "hepatite b"
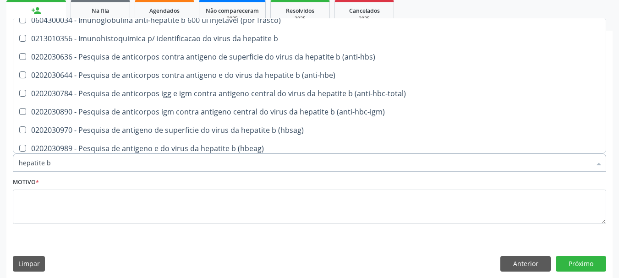
scroll to position [122, 0]
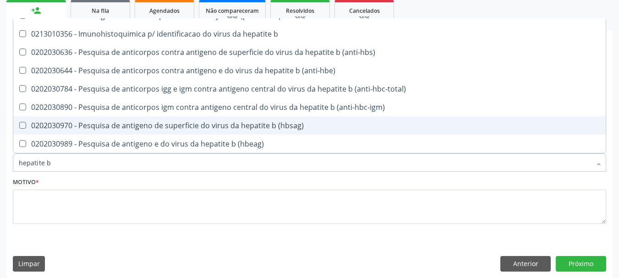
click at [191, 122] on div "0202030970 - Pesquisa de antigeno de superficie do virus da hepatite b (hbsag)" at bounding box center [309, 125] width 581 height 7
checkbox \(hbsag\) "true"
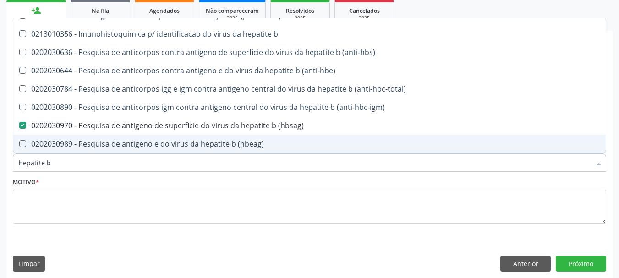
type input "hepatite"
checkbox \(hbsag\) "false"
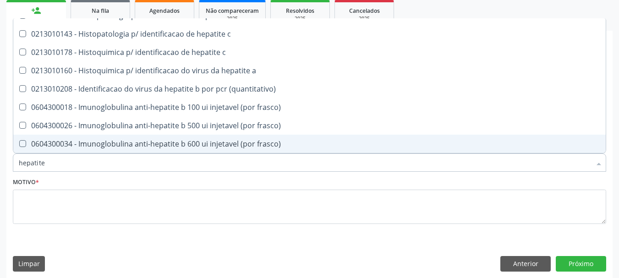
type input "hepatite c"
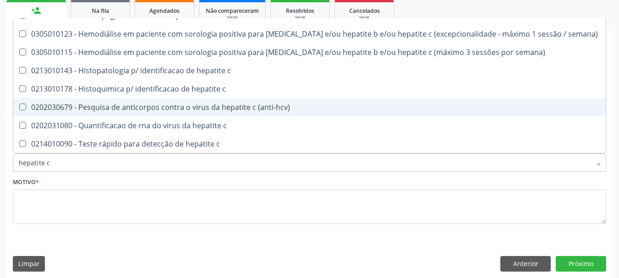
click at [246, 104] on div "0202030679 - Pesquisa de anticorpos contra o virus da hepatite c (anti-hcv)" at bounding box center [309, 107] width 581 height 7
checkbox \(anti-hcv\) "true"
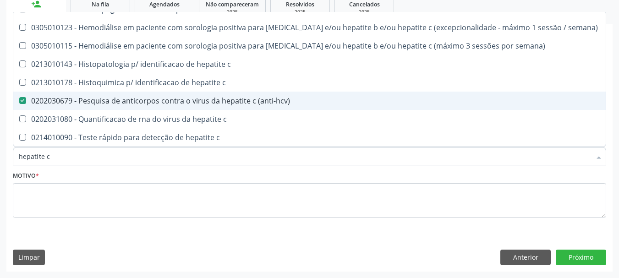
scroll to position [52, 0]
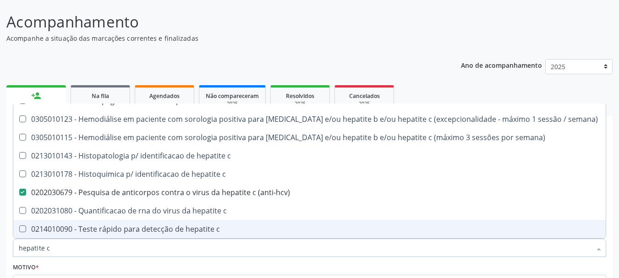
drag, startPoint x: 49, startPoint y: 253, endPoint x: 33, endPoint y: 253, distance: 16.9
click at [0, 16] on div "Acompanhamento Acompanhe a situação das marcações correntes e finalizadas Relat…" at bounding box center [309, 184] width 619 height 371
click at [73, 255] on input "hepatite c" at bounding box center [305, 248] width 572 height 18
type input "hepa"
checkbox \(anti-hcv\) "false"
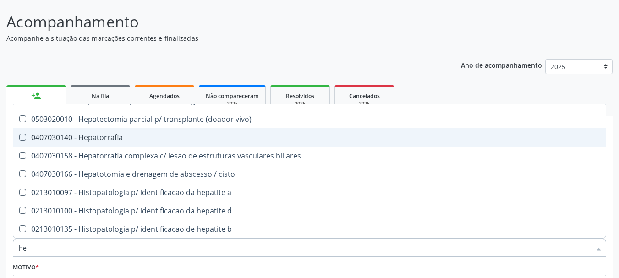
type input "h"
checkbox \(anti-hcv\) "false"
checkbox \(hav-igg\) "false"
checkbox \(hbsag\) "false"
checkbox trans-hepatica "false"
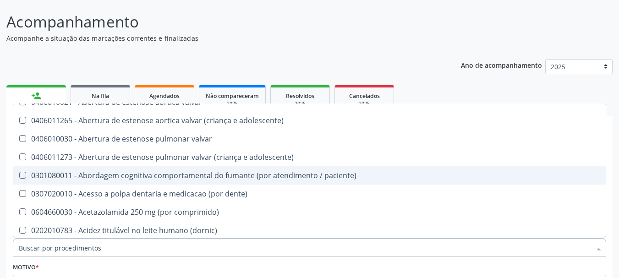
scroll to position [160, 0]
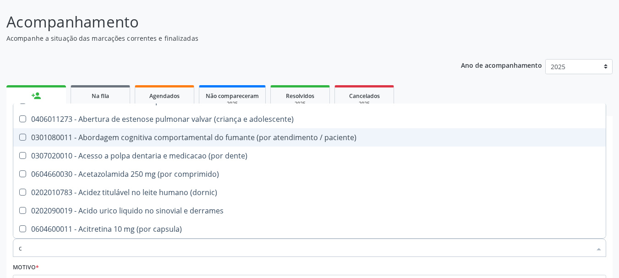
type input "ci"
checkbox g\) "true"
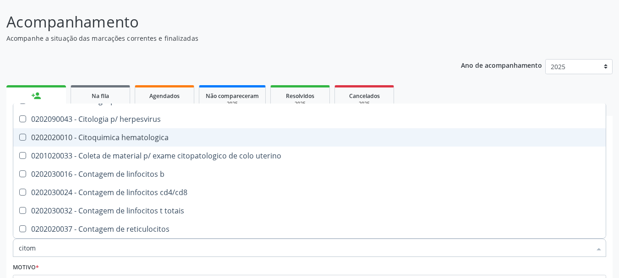
scroll to position [0, 0]
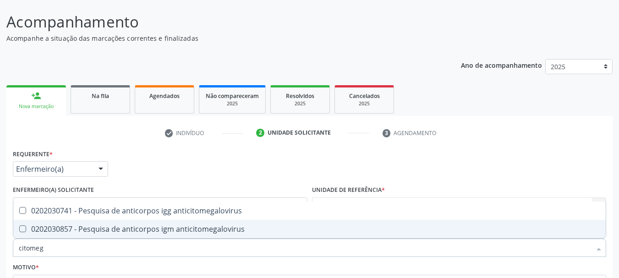
type input "citomega"
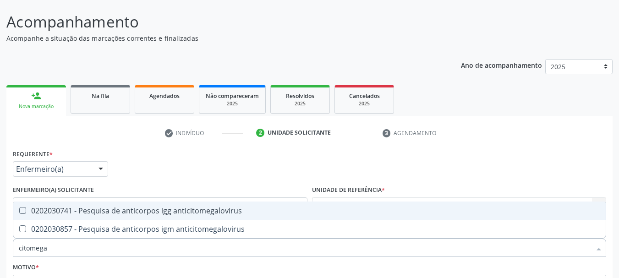
click at [62, 216] on span "0202030741 - Pesquisa de anticorpos igg anticitomegalovirus" at bounding box center [309, 211] width 592 height 18
checkbox anticitomegalovirus "true"
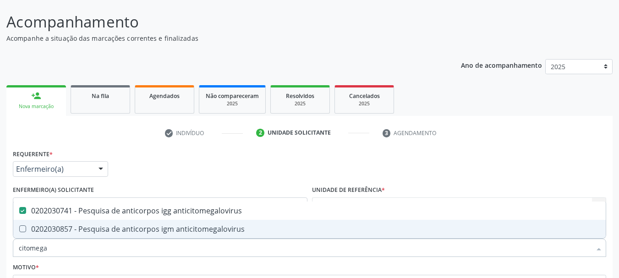
click at [70, 226] on div "0202030857 - Pesquisa de anticorpos igm anticitomegalovirus" at bounding box center [309, 228] width 581 height 7
checkbox anticitomegalovirus "true"
type input "cito"
checkbox anticitomegalovirus "false"
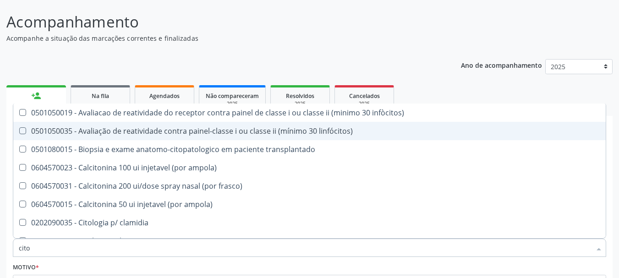
type input "cit"
checkbox anticitomegalovirus "false"
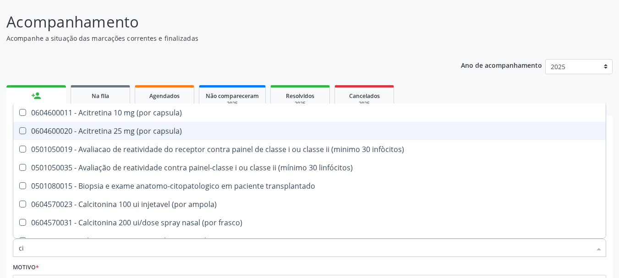
type input "c"
checkbox anticitomegalovirus "false"
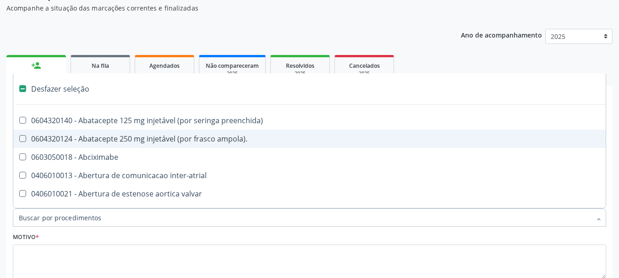
scroll to position [98, 0]
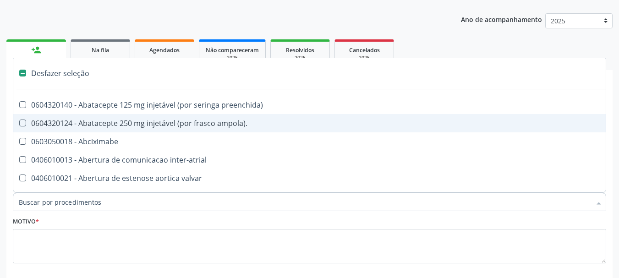
type input "t"
type input "h"
checkbox denteada "true"
checkbox prostata "true"
checkbox uretra "true"
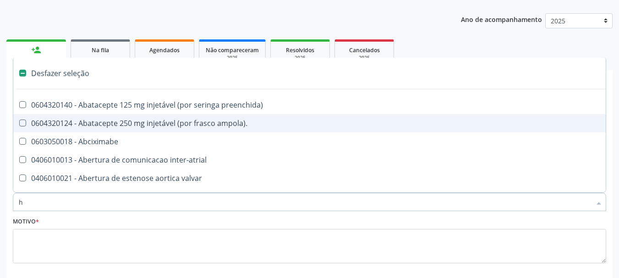
checkbox infusao "true"
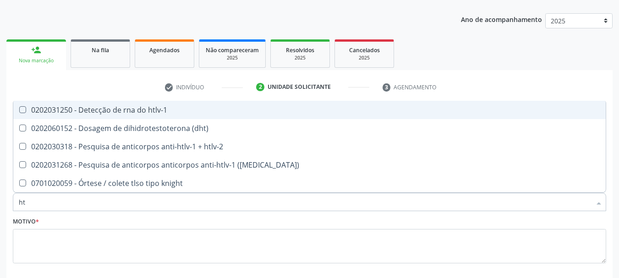
type input "htl"
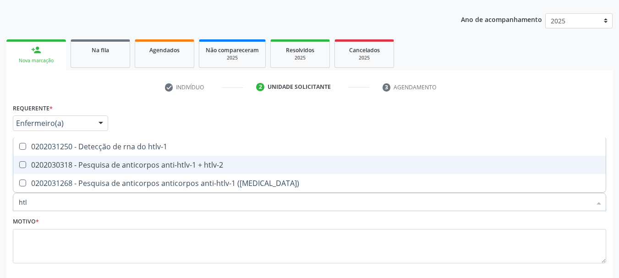
click at [47, 169] on div "0202030318 - Pesquisa de anticorpos anti-htlv-1 + htlv-2" at bounding box center [309, 164] width 581 height 7
checkbox htlv-2 "true"
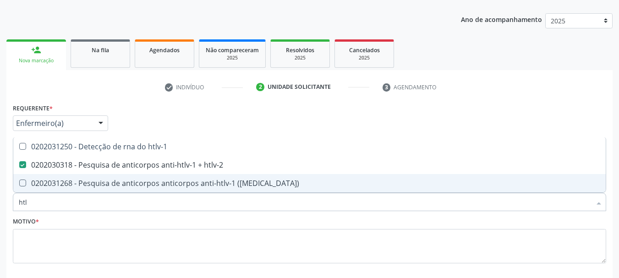
drag, startPoint x: 38, startPoint y: 204, endPoint x: 0, endPoint y: 205, distance: 38.0
click at [0, 205] on div "Acompanhamento Acompanhe a situação das marcações correntes e finalizadas Relat…" at bounding box center [309, 138] width 619 height 371
type input "to"
checkbox htlv-2 "false"
type input "toxoplas"
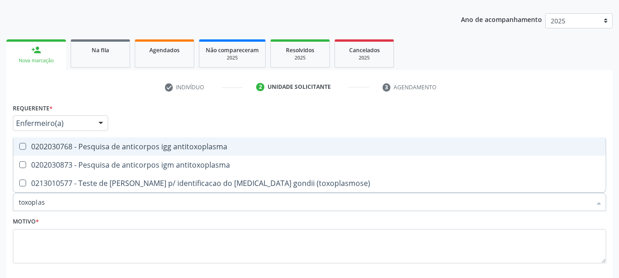
click at [35, 152] on span "0202030768 - Pesquisa de anticorpos igg antitoxoplasma" at bounding box center [309, 146] width 592 height 18
checkbox antitoxoplasma "true"
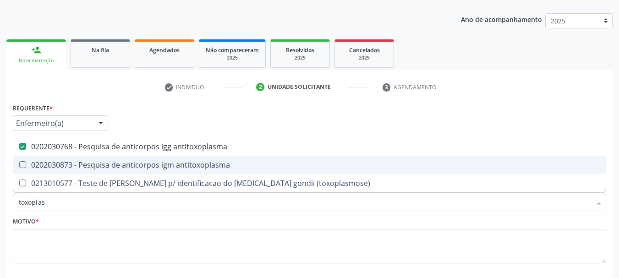
click at [44, 169] on div "0202030873 - Pesquisa de anticorpos igm antitoxoplasma" at bounding box center [309, 164] width 581 height 7
checkbox antitoxoplasma "true"
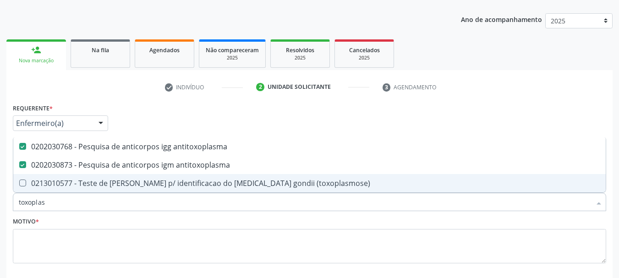
drag, startPoint x: 28, startPoint y: 201, endPoint x: 0, endPoint y: 203, distance: 28.5
click at [0, 203] on div "Acompanhamento Acompanhe a situação das marcações correntes e finalizadas Relat…" at bounding box center [309, 138] width 619 height 371
type input "t"
checkbox antitoxoplasma "false"
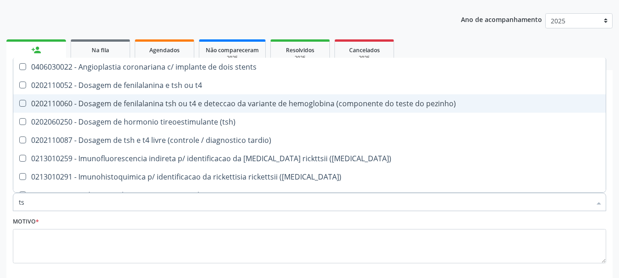
type input "tsh"
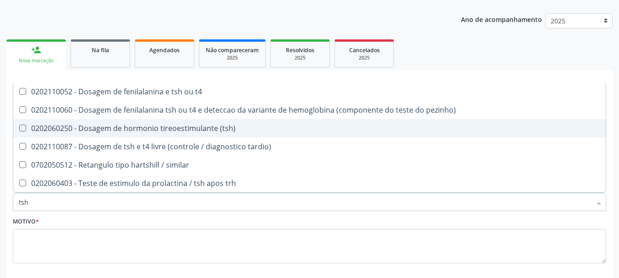
click at [75, 128] on div "0202060250 - Dosagem de hormonio tireoestimulante (tsh)" at bounding box center [309, 128] width 581 height 7
checkbox \(tsh\) "true"
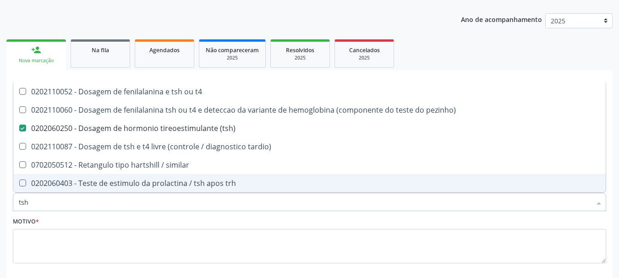
drag, startPoint x: 52, startPoint y: 203, endPoint x: 0, endPoint y: 205, distance: 51.3
click at [0, 205] on div "Acompanhamento Acompanhe a situação das marcações correntes e finalizadas Relat…" at bounding box center [309, 138] width 619 height 371
type input "t4"
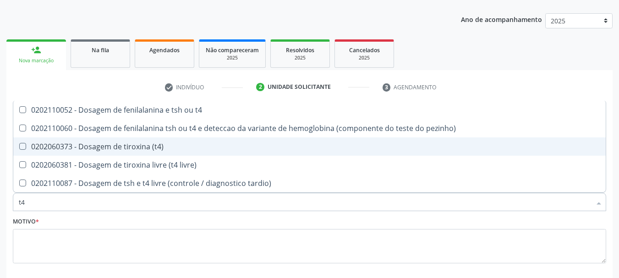
click at [53, 143] on div "0202060373 - Dosagem de tiroxina (t4)" at bounding box center [309, 146] width 581 height 7
checkbox \(t4\) "true"
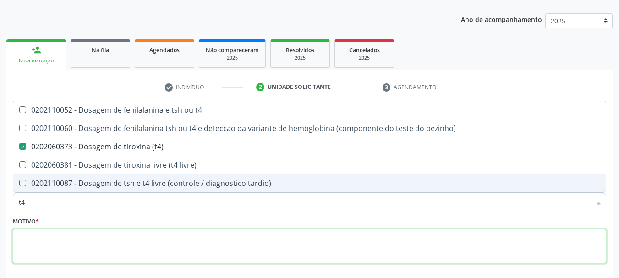
click at [49, 246] on textarea at bounding box center [309, 246] width 593 height 35
checkbox pezinho\) "true"
checkbox livre\) "true"
checkbox tardio\) "true"
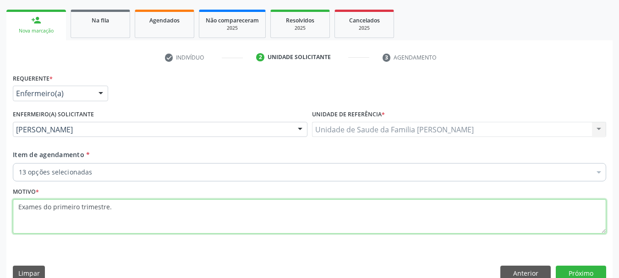
scroll to position [143, 0]
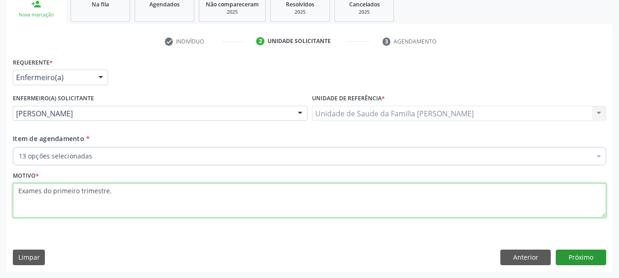
type textarea "Exames do primeiro trimestre."
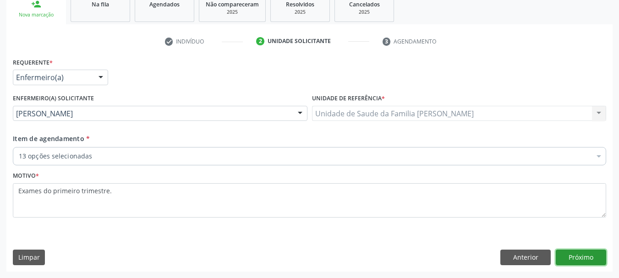
click at [582, 255] on button "Próximo" at bounding box center [581, 258] width 50 height 16
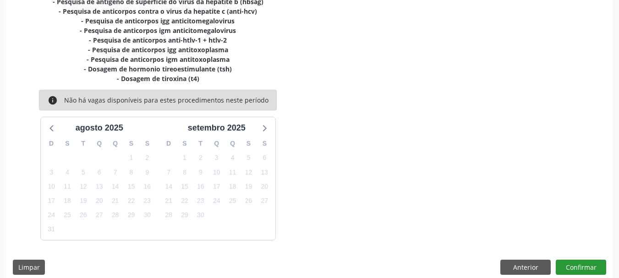
scroll to position [263, 0]
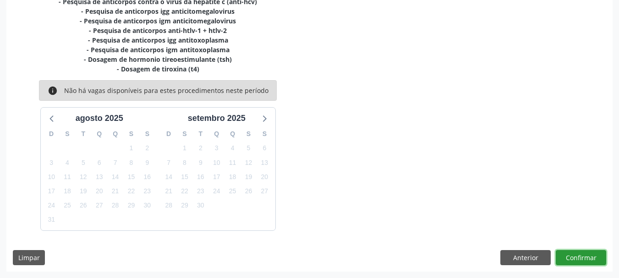
click at [573, 261] on button "Confirmar" at bounding box center [581, 258] width 50 height 16
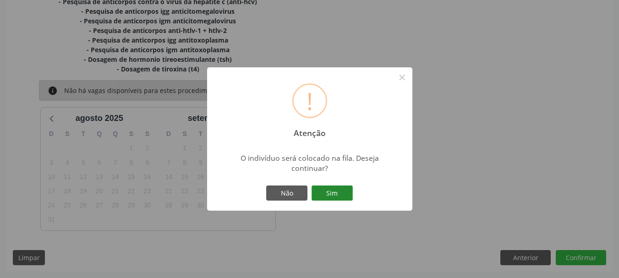
click at [344, 187] on button "Sim" at bounding box center [331, 193] width 41 height 16
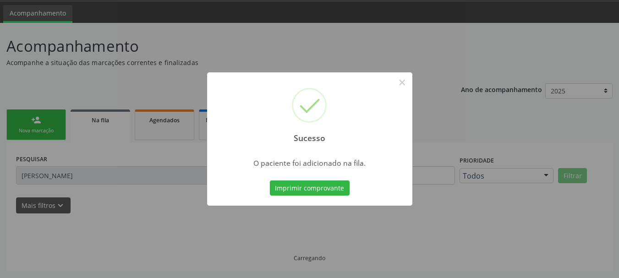
scroll to position [27, 0]
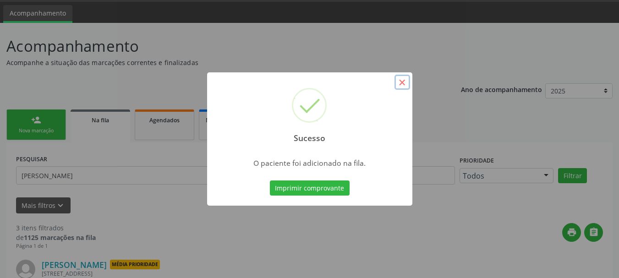
click at [400, 78] on button "×" at bounding box center [402, 83] width 16 height 16
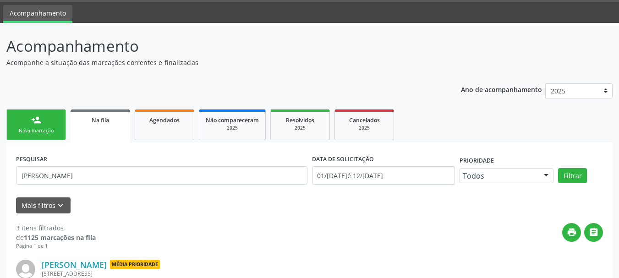
click at [43, 127] on div "Nova marcação" at bounding box center [36, 130] width 46 height 7
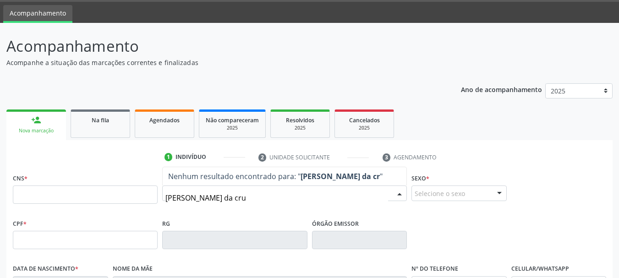
type input "ilmara santos da cruz"
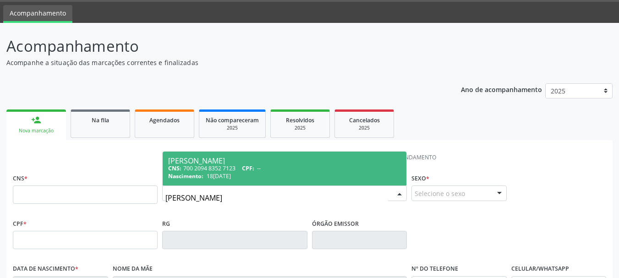
click at [193, 171] on div "CNS: 700 2094 8352 7123 CPF: --" at bounding box center [284, 168] width 233 height 8
type input "700 2094 8352 7123"
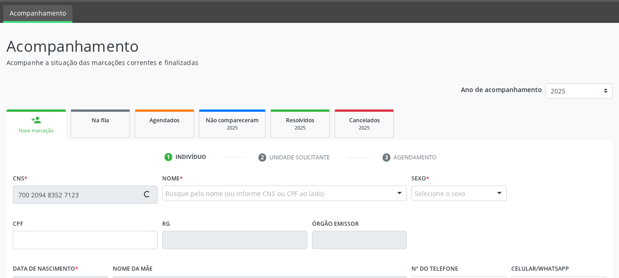
type input "18/03/1999"
type input "Ivanete Santos da Cruz"
type input "[PHONE_NUMBER]"
type input "S/N"
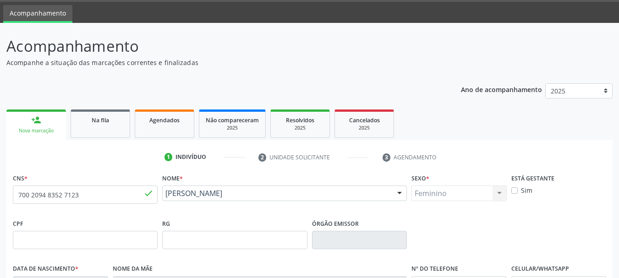
scroll to position [73, 0]
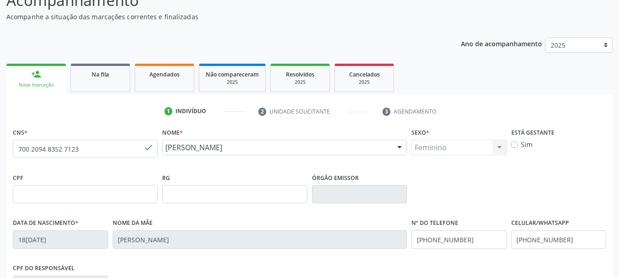
click at [521, 144] on label "Sim" at bounding box center [526, 145] width 11 height 10
click at [516, 144] on input "Sim" at bounding box center [514, 144] width 6 height 8
checkbox input "true"
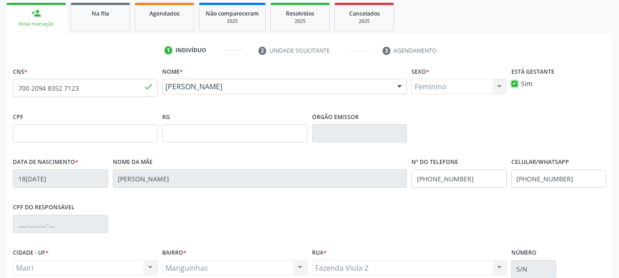
scroll to position [218, 0]
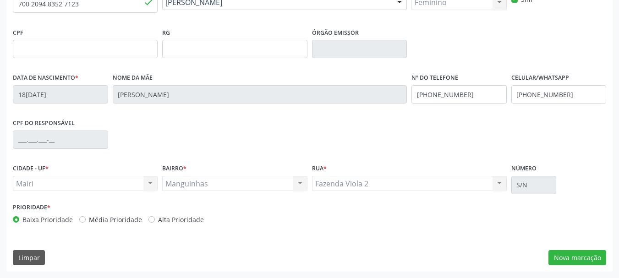
click at [144, 220] on div "Baixa Prioridade Média Prioridade Alta Prioridade" at bounding box center [160, 220] width 295 height 10
click at [158, 220] on label "Alta Prioridade" at bounding box center [181, 220] width 46 height 10
click at [150, 220] on input "Alta Prioridade" at bounding box center [151, 219] width 6 height 8
radio input "true"
click at [588, 259] on button "Nova marcação" at bounding box center [577, 258] width 58 height 16
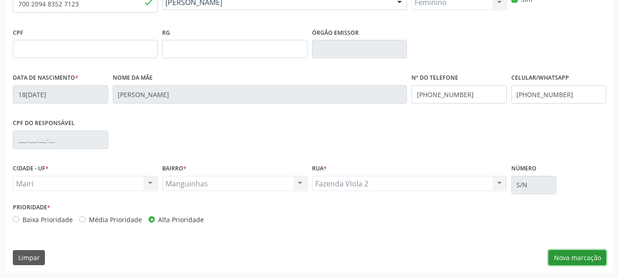
scroll to position [137, 0]
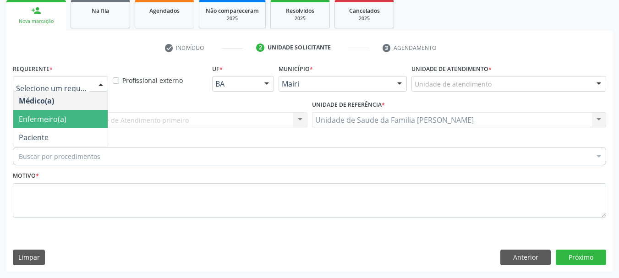
click at [60, 121] on span "Enfermeiro(a)" at bounding box center [43, 119] width 48 height 10
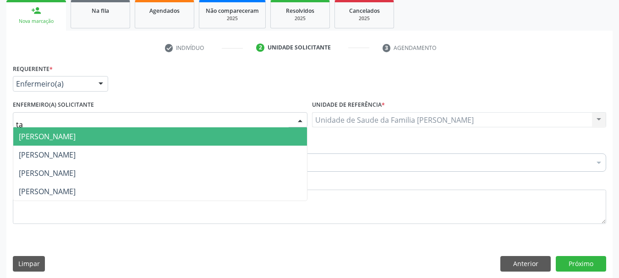
type input "tai"
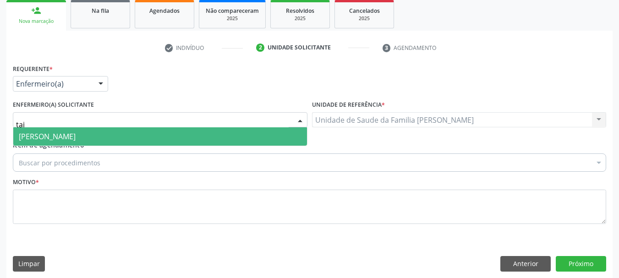
click at [82, 130] on span "[PERSON_NAME]" at bounding box center [160, 136] width 294 height 18
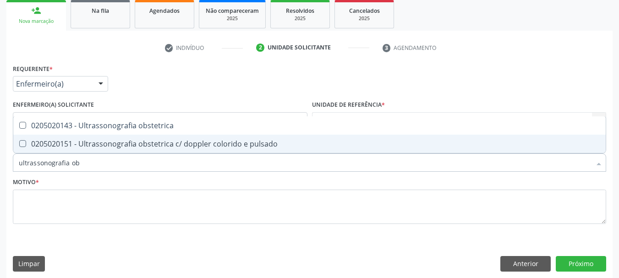
type input "ultrassonografia obs"
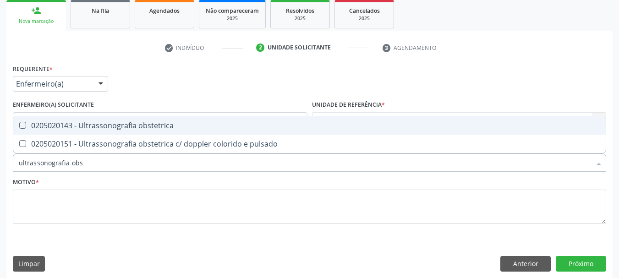
click at [93, 128] on div "0205020143 - Ultrassonografia obstetrica" at bounding box center [309, 125] width 581 height 7
checkbox obstetrica "true"
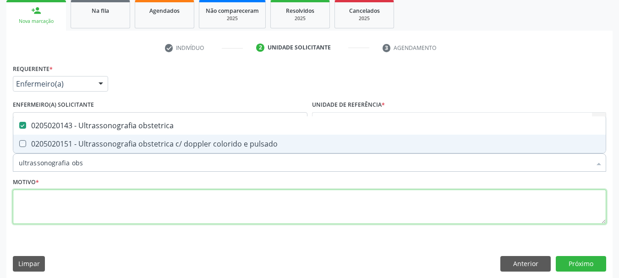
click at [68, 198] on textarea at bounding box center [309, 207] width 593 height 35
checkbox pulsado "true"
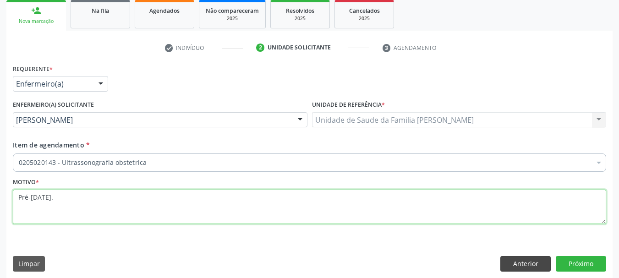
type textarea "Pré-natal."
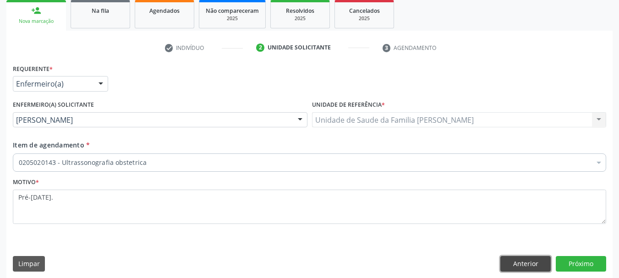
click at [539, 262] on button "Anterior" at bounding box center [525, 264] width 50 height 16
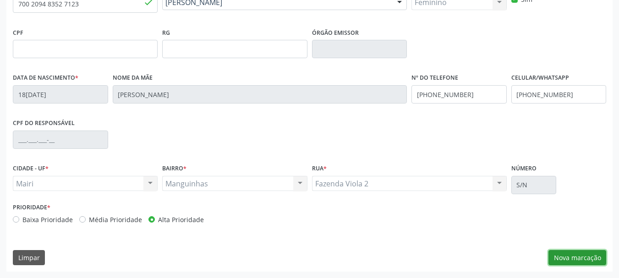
click at [556, 259] on button "Nova marcação" at bounding box center [577, 258] width 58 height 16
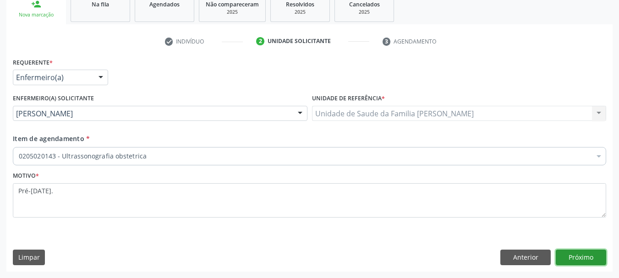
click at [556, 259] on button "Próximo" at bounding box center [581, 258] width 50 height 16
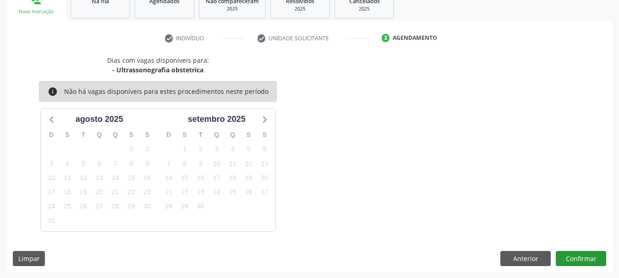
scroll to position [147, 0]
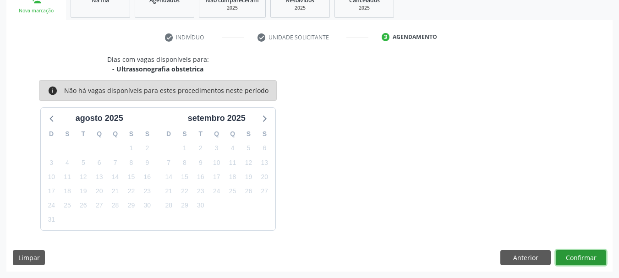
click at [580, 259] on button "Confirmar" at bounding box center [581, 258] width 50 height 16
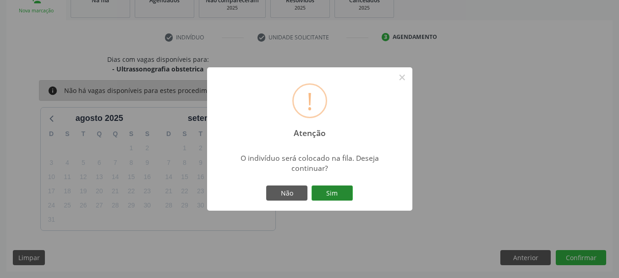
click at [322, 188] on button "Sim" at bounding box center [331, 193] width 41 height 16
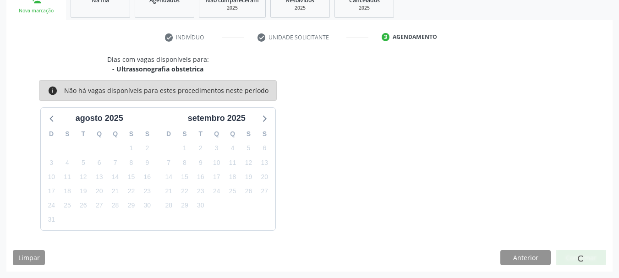
scroll to position [27, 0]
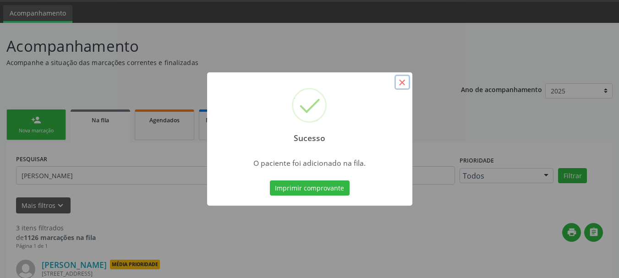
click at [403, 88] on button "×" at bounding box center [402, 83] width 16 height 16
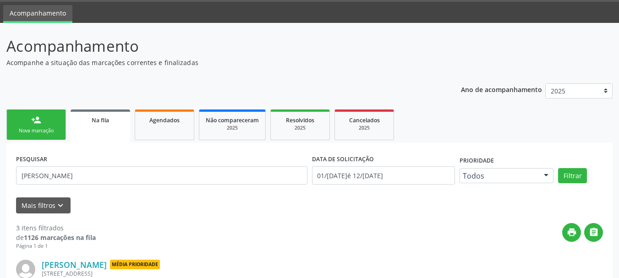
click at [47, 124] on link "person_add Nova marcação" at bounding box center [36, 124] width 60 height 31
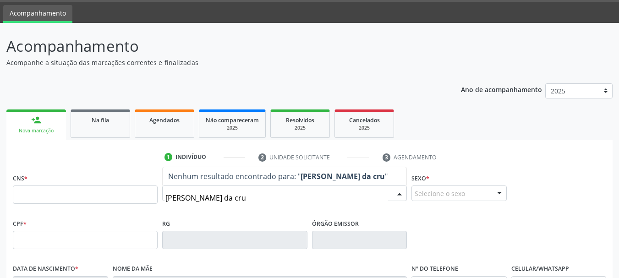
type input "ilmara santos da cruz"
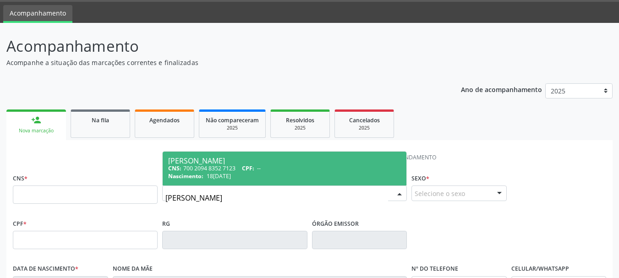
click at [208, 176] on span "18/03/1999" at bounding box center [219, 176] width 24 height 8
type input "700 2094 8352 7123"
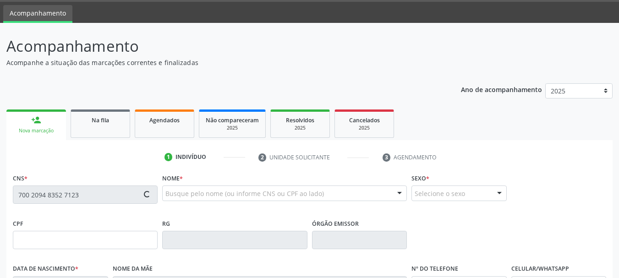
type input "18/03/1999"
type input "Ivanete Santos da Cruz"
type input "[PHONE_NUMBER]"
type input "S/N"
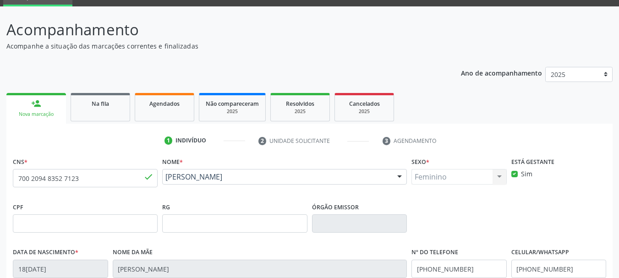
scroll to position [218, 0]
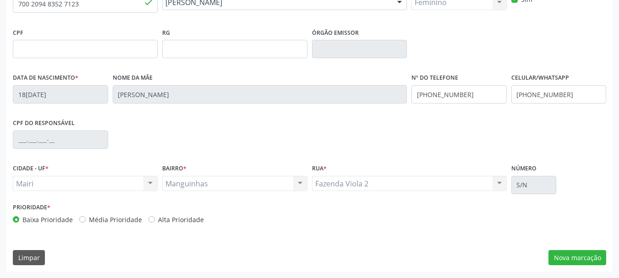
click at [152, 220] on div "Alta Prioridade" at bounding box center [175, 220] width 55 height 10
click at [158, 217] on label "Alta Prioridade" at bounding box center [181, 220] width 46 height 10
click at [148, 217] on input "Alta Prioridade" at bounding box center [151, 219] width 6 height 8
radio input "true"
click at [569, 257] on button "Nova marcação" at bounding box center [577, 258] width 58 height 16
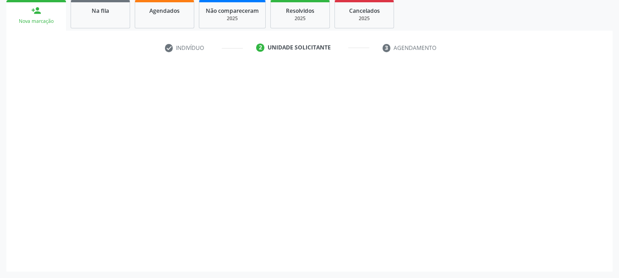
scroll to position [137, 0]
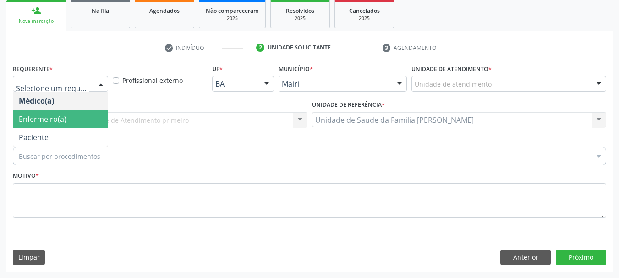
click at [61, 119] on span "Enfermeiro(a)" at bounding box center [43, 119] width 48 height 10
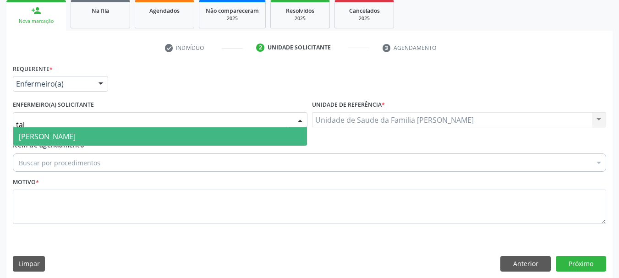
type input "taiz"
click at [76, 133] on span "[PERSON_NAME]" at bounding box center [47, 136] width 57 height 10
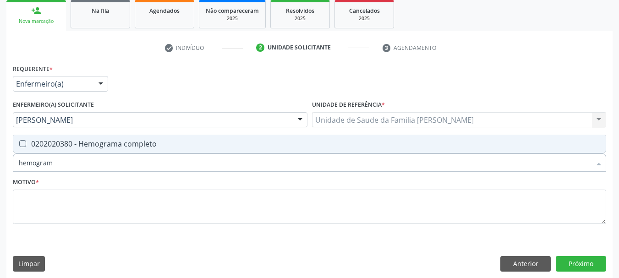
type input "hemograma"
click at [65, 142] on div "0202020380 - Hemograma completo" at bounding box center [309, 143] width 581 height 7
checkbox completo "true"
drag, startPoint x: 56, startPoint y: 164, endPoint x: 0, endPoint y: 160, distance: 56.0
click at [0, 160] on div "Acompanhamento Acompanhe a situação das marcações correntes e finalizadas Relat…" at bounding box center [309, 98] width 619 height 371
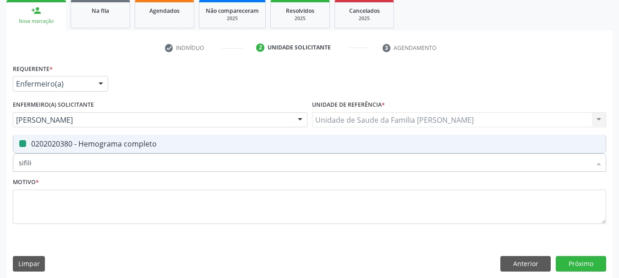
type input "sifilis"
checkbox completo "false"
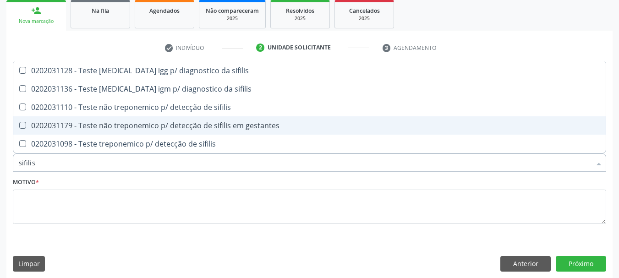
click at [102, 129] on div "0202031179 - Teste não treponemico p/ detecção de sifilis em gestantes" at bounding box center [309, 125] width 581 height 7
checkbox gestantes "true"
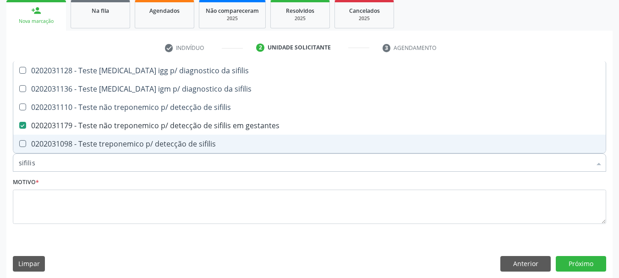
drag, startPoint x: 37, startPoint y: 163, endPoint x: 0, endPoint y: 164, distance: 36.6
click at [0, 164] on div "Acompanhamento Acompanhe a situação das marcações correntes e finalizadas Relat…" at bounding box center [309, 98] width 619 height 371
type input "gl"
checkbox gestantes "false"
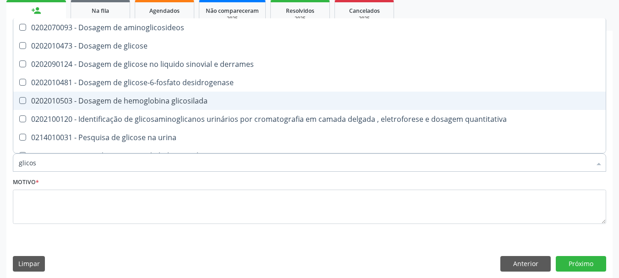
type input "glicose"
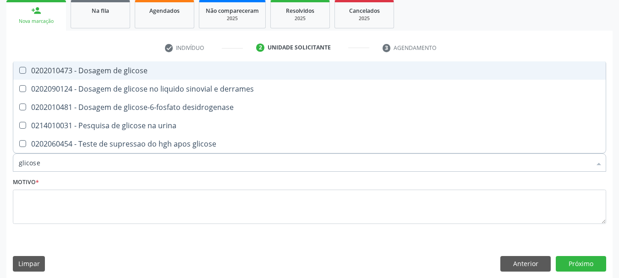
click at [66, 73] on div "0202010473 - Dosagem de glicose" at bounding box center [309, 70] width 581 height 7
checkbox glicose "true"
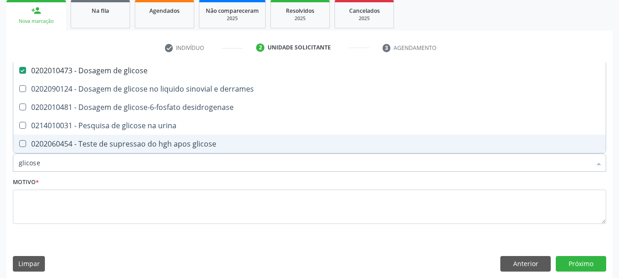
drag, startPoint x: 5, startPoint y: 167, endPoint x: 0, endPoint y: 165, distance: 4.8
click at [0, 165] on div "Acompanhamento Acompanhe a situação das marcações correntes e finalizadas Relat…" at bounding box center [309, 98] width 619 height 371
type input "uri"
checkbox glicose "false"
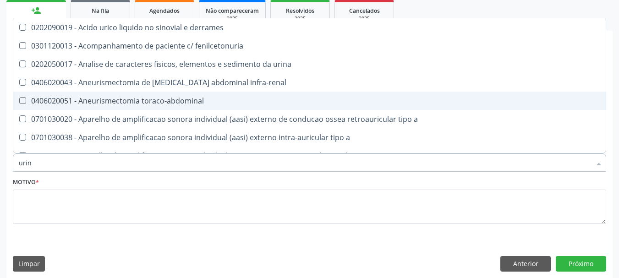
type input "urina"
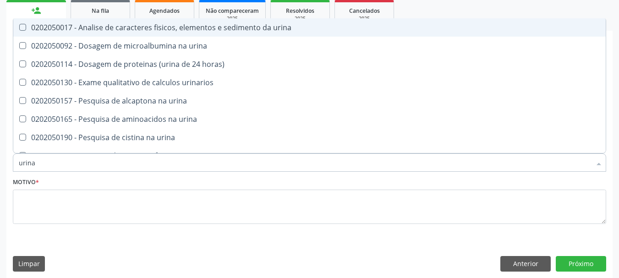
click at [54, 24] on div "0202050017 - Analise de caracteres fisicos, elementos e sedimento da urina" at bounding box center [309, 27] width 581 height 7
checkbox urina "true"
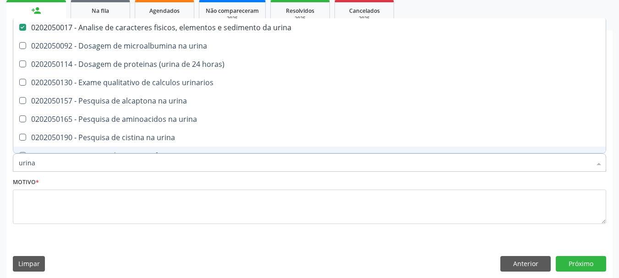
click at [0, 164] on div "Acompanhamento Acompanhe a situação das marcações correntes e finalizadas Relat…" at bounding box center [309, 98] width 619 height 371
type input "fa"
checkbox urina "false"
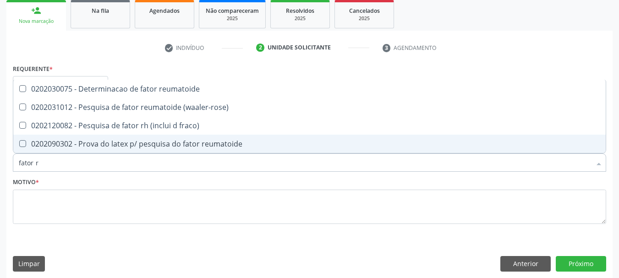
type input "fator rh"
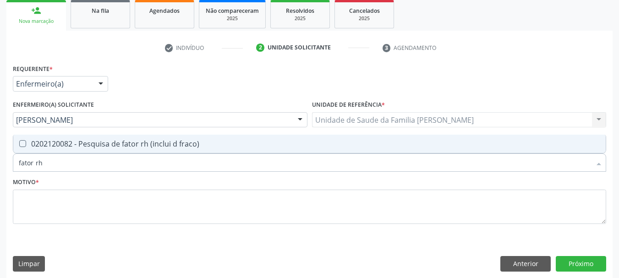
click at [27, 142] on div "0202120082 - Pesquisa de fator rh (inclui d fraco)" at bounding box center [309, 143] width 581 height 7
checkbox fraco\) "true"
drag, startPoint x: 55, startPoint y: 166, endPoint x: 0, endPoint y: 167, distance: 54.5
click at [0, 167] on div "Acompanhamento Acompanhe a situação das marcações correntes e finalizadas Relat…" at bounding box center [309, 98] width 619 height 371
checkbox fraco\) "false"
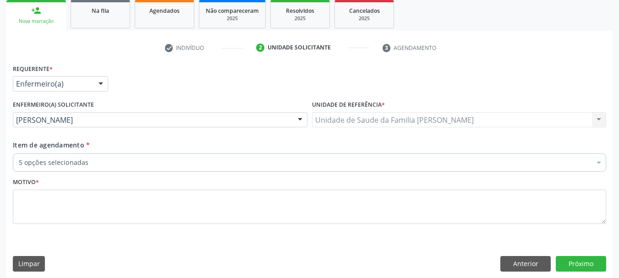
scroll to position [137, 0]
type textarea "Exames do primeiro trimestre."
click at [578, 262] on button "Próximo" at bounding box center [581, 264] width 50 height 16
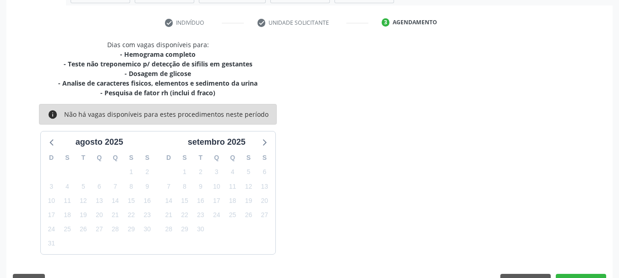
scroll to position [186, 0]
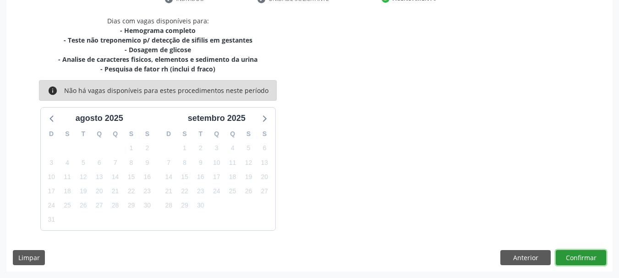
click at [571, 251] on button "Confirmar" at bounding box center [581, 258] width 50 height 16
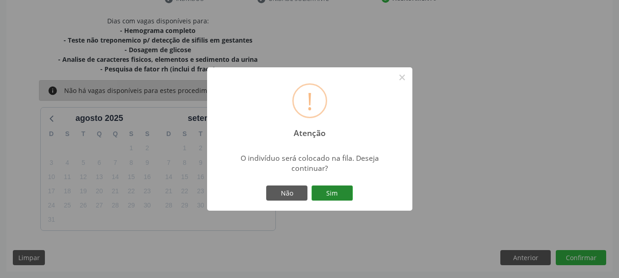
click at [324, 192] on button "Sim" at bounding box center [331, 193] width 41 height 16
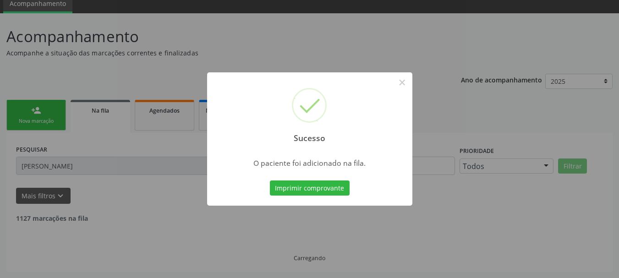
scroll to position [27, 0]
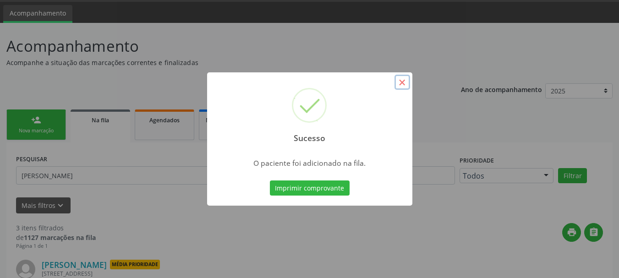
click at [403, 83] on button "×" at bounding box center [402, 83] width 16 height 16
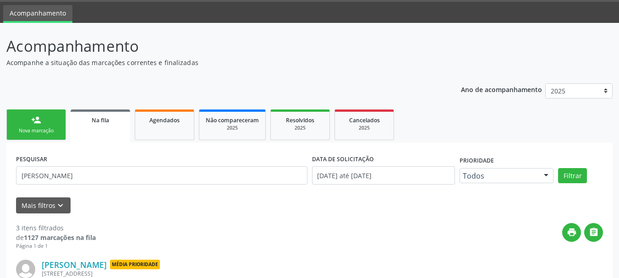
click at [38, 128] on div "Nova marcação" at bounding box center [36, 130] width 46 height 7
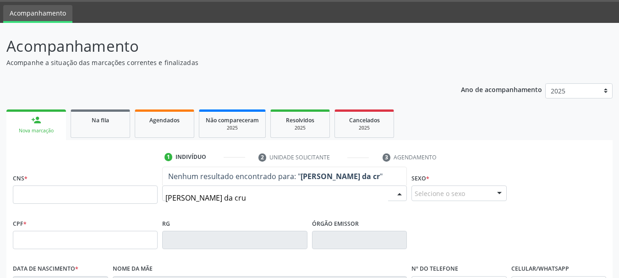
type input "ilmara santos da cruz"
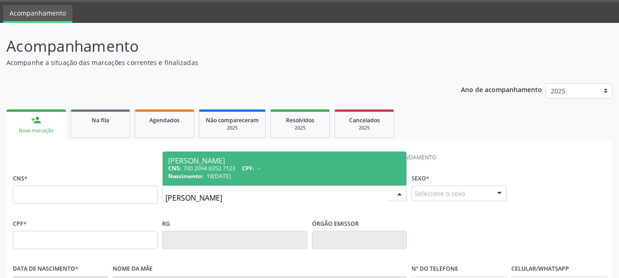
click at [212, 178] on span "18/03/1999" at bounding box center [219, 176] width 24 height 8
type input "700 2094 8352 7123"
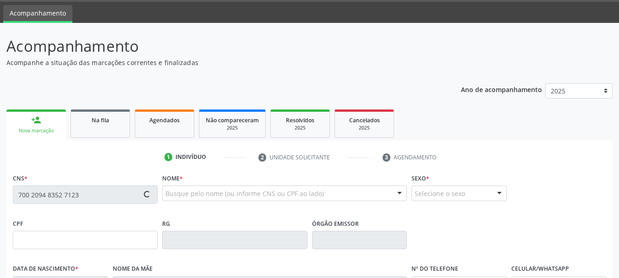
type input "18/03/1999"
type input "Ivanete Santos da Cruz"
type input "(99) 99999-9999"
type input "S/N"
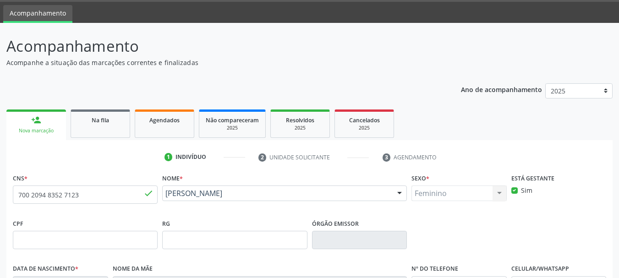
scroll to position [218, 0]
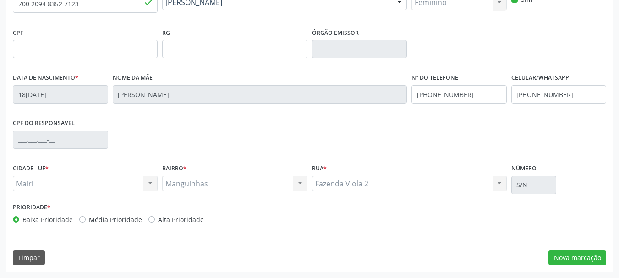
click at [153, 218] on div "Alta Prioridade" at bounding box center [175, 220] width 55 height 10
click at [158, 218] on label "Alta Prioridade" at bounding box center [181, 220] width 46 height 10
click at [148, 218] on input "Alta Prioridade" at bounding box center [151, 219] width 6 height 8
radio input "true"
click at [578, 257] on button "Nova marcação" at bounding box center [577, 258] width 58 height 16
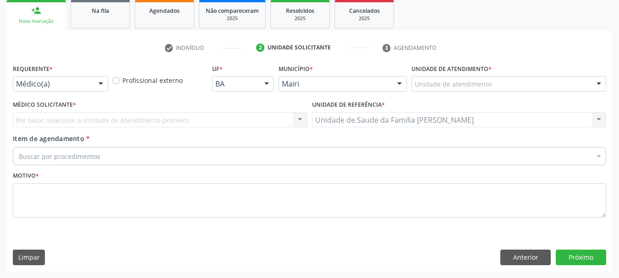
scroll to position [137, 0]
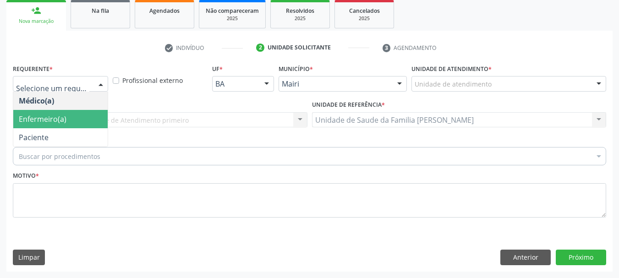
click at [42, 120] on span "Enfermeiro(a)" at bounding box center [43, 119] width 48 height 10
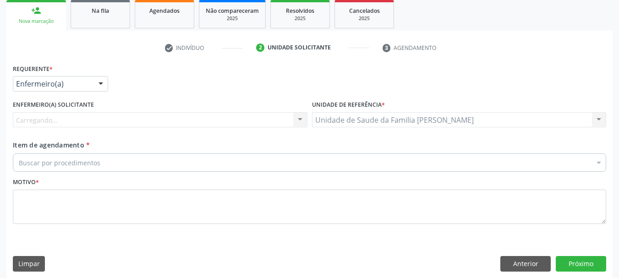
click at [55, 121] on div "Carregando... Nenhum resultado encontrado para: " " Não há nenhuma opção para s…" at bounding box center [160, 120] width 295 height 16
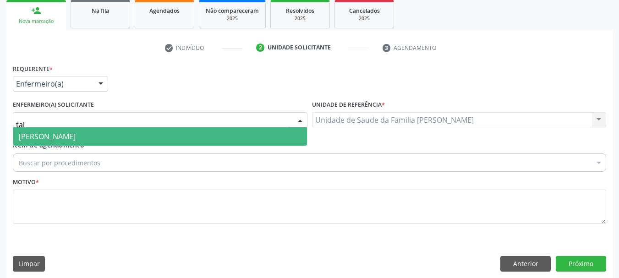
type input "taiz"
click at [65, 137] on span "[PERSON_NAME]" at bounding box center [47, 136] width 57 height 10
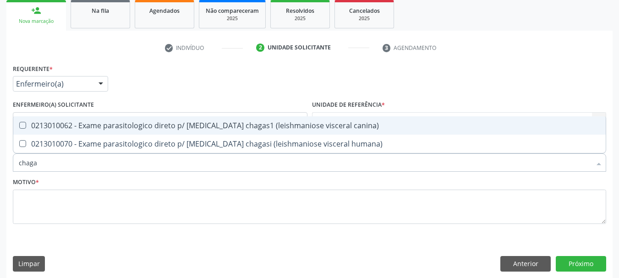
type input "chagas"
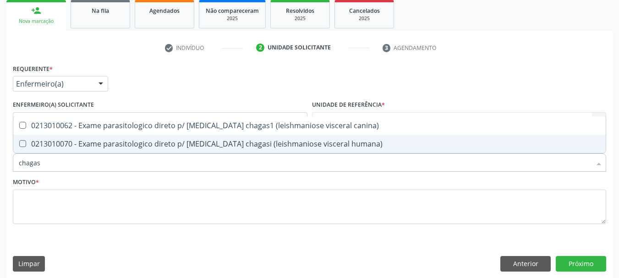
click at [64, 147] on div "0213010070 - Exame parasitologico direto p/ [MEDICAL_DATA] chagasi (leishmanios…" at bounding box center [309, 143] width 581 height 7
checkbox humana\) "true"
drag, startPoint x: 53, startPoint y: 160, endPoint x: 0, endPoint y: 166, distance: 53.5
click at [0, 165] on div "Acompanhamento Acompanhe a situação das marcações correntes e finalizadas Relat…" at bounding box center [309, 98] width 619 height 371
type input "hi"
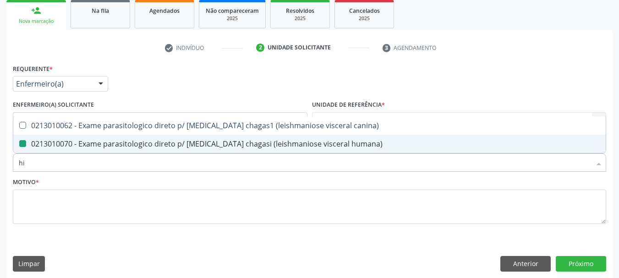
checkbox humana\) "false"
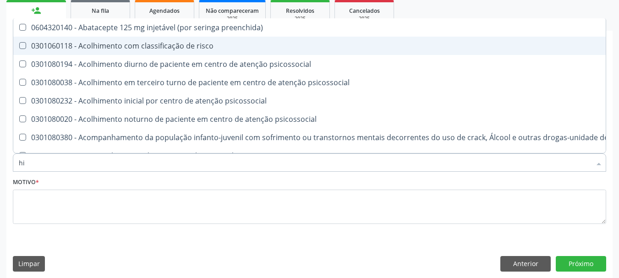
type input "hiv"
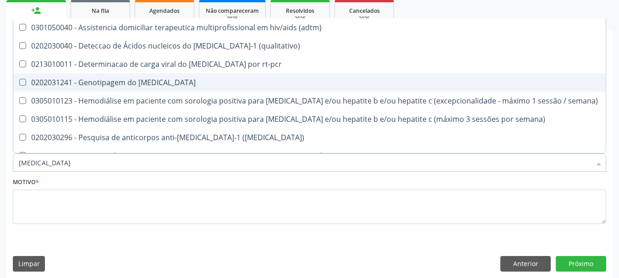
scroll to position [92, 0]
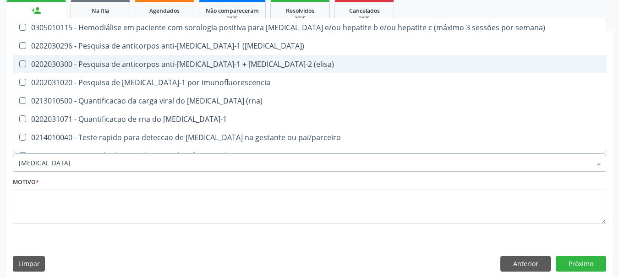
click at [119, 65] on div "0202030300 - Pesquisa de anticorpos anti-[MEDICAL_DATA]-1 + [MEDICAL_DATA]-2 (e…" at bounding box center [309, 63] width 581 height 7
checkbox \(elisa\) "true"
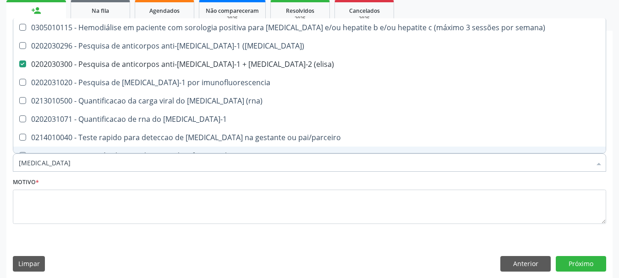
drag, startPoint x: 28, startPoint y: 165, endPoint x: 0, endPoint y: 157, distance: 29.6
click at [0, 157] on div "Acompanhamento Acompanhe a situação das marcações correntes e finalizadas Relat…" at bounding box center [309, 98] width 619 height 371
type input "h"
checkbox \(elisa\) "false"
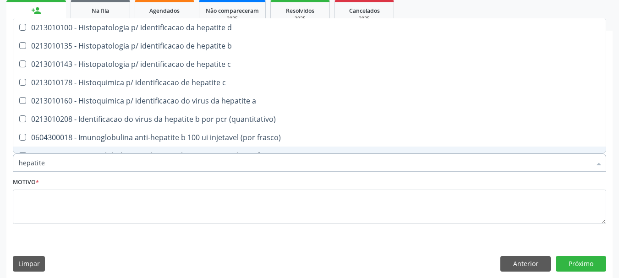
type input "hepatite b"
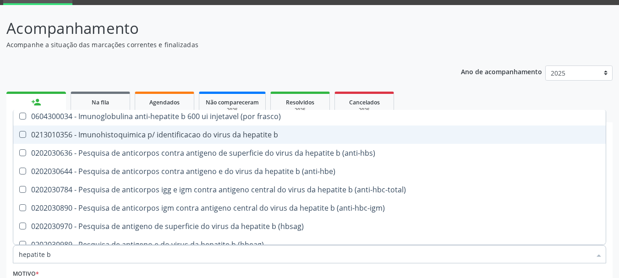
scroll to position [122, 0]
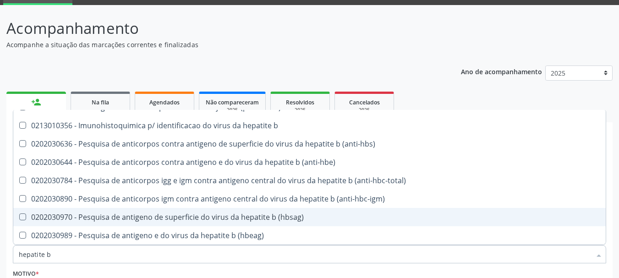
click at [227, 216] on div "0202030970 - Pesquisa de antigeno de superficie do virus da hepatite b (hbsag)" at bounding box center [309, 216] width 581 height 7
checkbox \(hbsag\) "true"
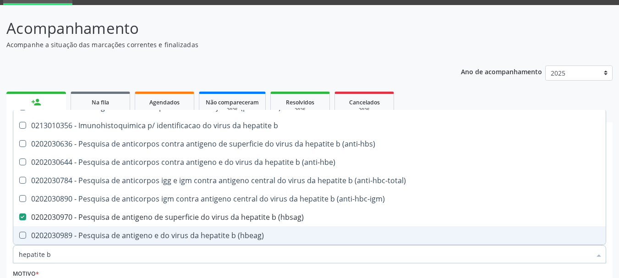
click at [55, 255] on input "hepatite b" at bounding box center [305, 254] width 572 height 18
type input "hepatite"
checkbox \(hbsag\) "false"
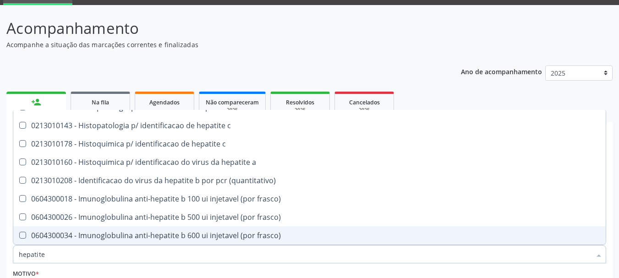
type input "hepatite c"
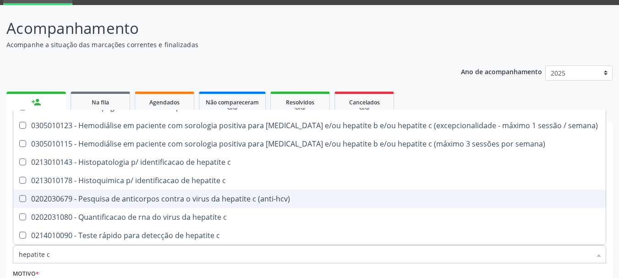
click at [132, 197] on div "0202030679 - Pesquisa de anticorpos contra o virus da hepatite c (anti-hcv)" at bounding box center [309, 198] width 581 height 7
checkbox \(anti-hcv\) "true"
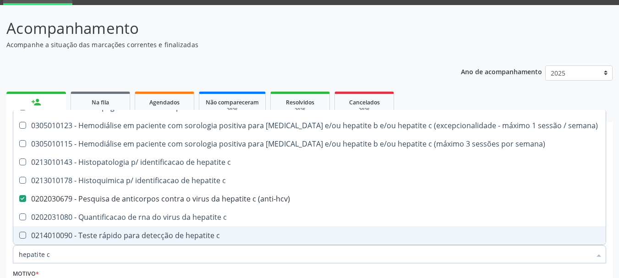
drag, startPoint x: 53, startPoint y: 256, endPoint x: 31, endPoint y: 258, distance: 22.5
click at [0, 22] on div "Acompanhamento Acompanhe a situação das marcações correntes e finalizadas Relat…" at bounding box center [309, 190] width 619 height 371
type input "hep"
checkbox \(anti-hcv\) "false"
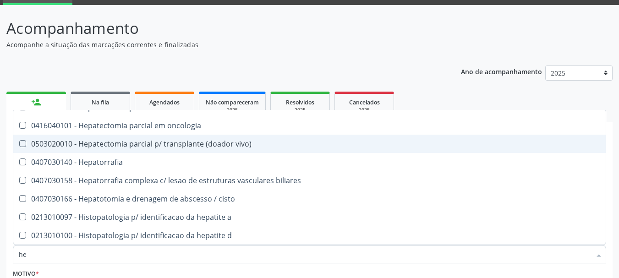
type input "h"
checkbox \(anti-hcv\) "false"
checkbox \(hbsag\) "false"
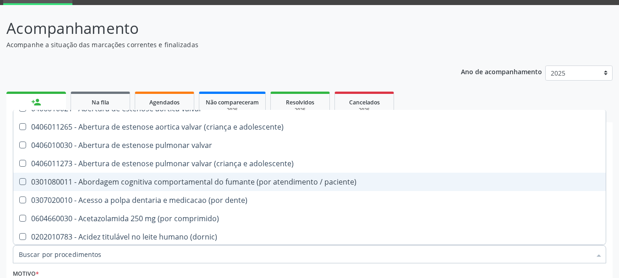
scroll to position [160, 0]
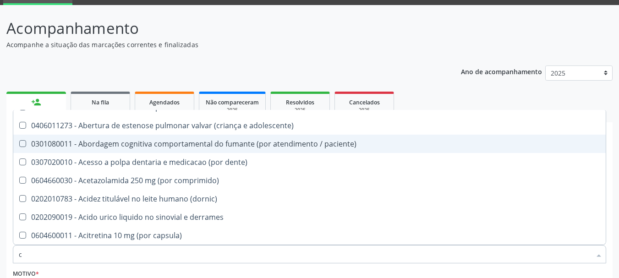
type input "ci"
checkbox g\) "true"
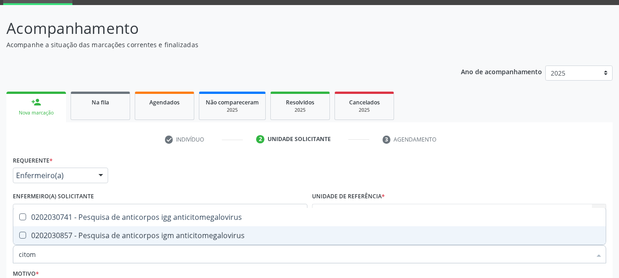
scroll to position [0, 0]
type input "citomega"
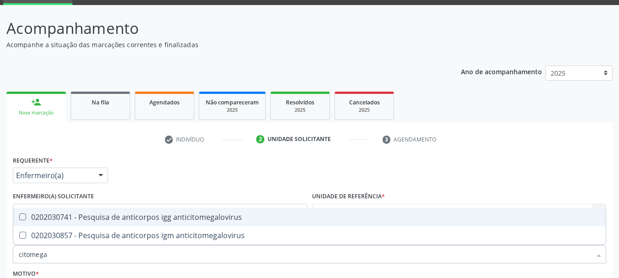
click at [35, 212] on span "0202030741 - Pesquisa de anticorpos igg anticitomegalovirus" at bounding box center [309, 217] width 592 height 18
checkbox anticitomegalovirus "true"
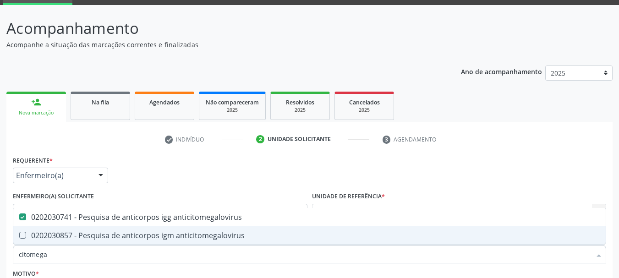
click at [41, 234] on div "0202030857 - Pesquisa de anticorpos igm anticitomegalovirus" at bounding box center [309, 235] width 581 height 7
checkbox anticitomegalovirus "true"
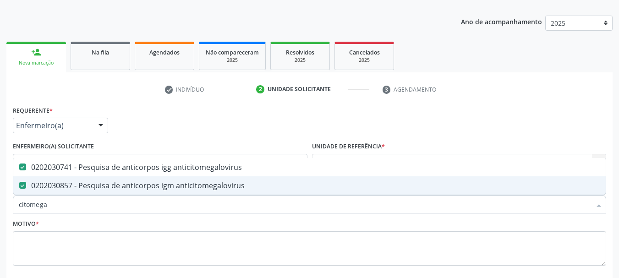
scroll to position [137, 0]
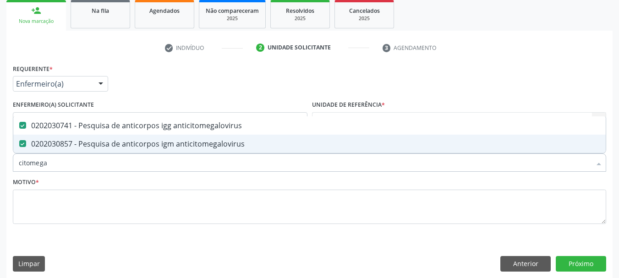
drag, startPoint x: 55, startPoint y: 161, endPoint x: 0, endPoint y: 167, distance: 54.8
click at [0, 167] on div "Acompanhamento Acompanhe a situação das marcações correntes e finalizadas Relat…" at bounding box center [309, 98] width 619 height 371
type input "h"
checkbox anticitomegalovirus "false"
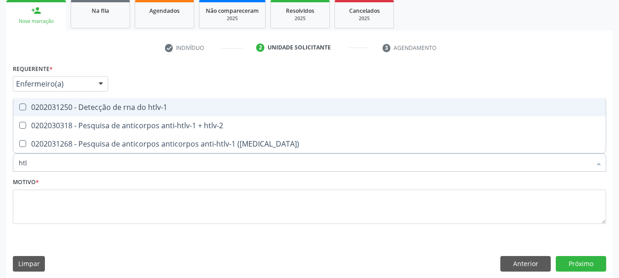
type input "htlv"
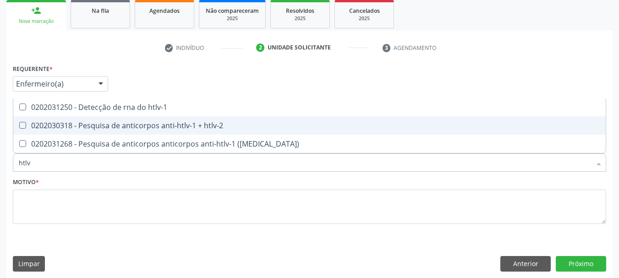
click at [47, 128] on div "0202030318 - Pesquisa de anticorpos anti-htlv-1 + htlv-2" at bounding box center [309, 125] width 581 height 7
checkbox htlv-2 "true"
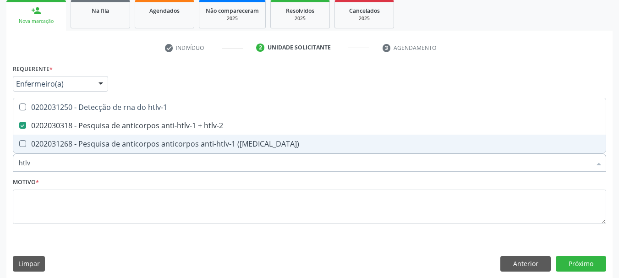
drag, startPoint x: 38, startPoint y: 165, endPoint x: 5, endPoint y: 163, distance: 33.5
click at [5, 163] on div "Acompanhamento Acompanhe a situação das marcações correntes e finalizadas Relat…" at bounding box center [309, 98] width 619 height 371
type input "to"
checkbox htlv-2 "false"
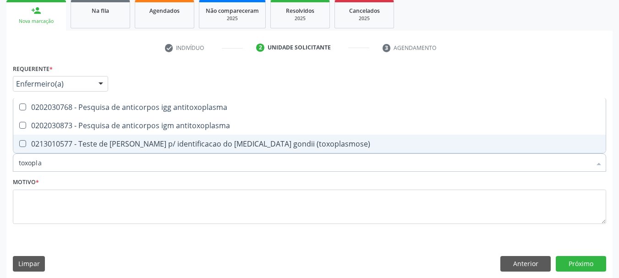
type input "toxoplas"
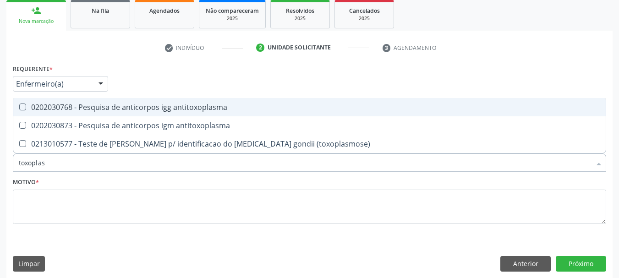
click at [50, 108] on div "0202030768 - Pesquisa de anticorpos igg antitoxoplasma" at bounding box center [309, 107] width 581 height 7
checkbox antitoxoplasma "true"
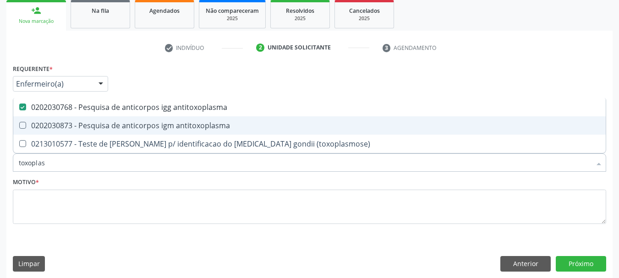
click at [55, 120] on span "0202030873 - Pesquisa de anticorpos igm antitoxoplasma" at bounding box center [309, 125] width 592 height 18
checkbox antitoxoplasma "true"
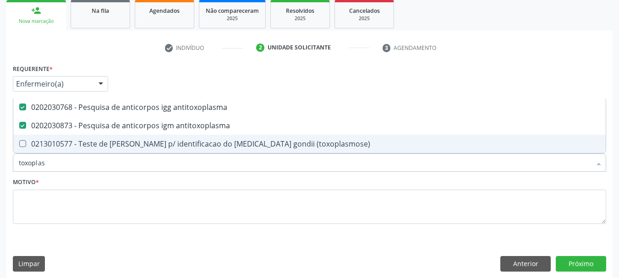
drag, startPoint x: 14, startPoint y: 166, endPoint x: 0, endPoint y: 165, distance: 13.7
click at [0, 165] on div "Acompanhamento Acompanhe a situação das marcações correntes e finalizadas Relat…" at bounding box center [309, 98] width 619 height 371
type input "t"
checkbox antitoxoplasma "false"
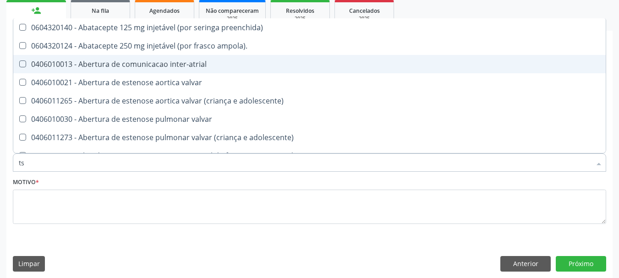
type input "tsh"
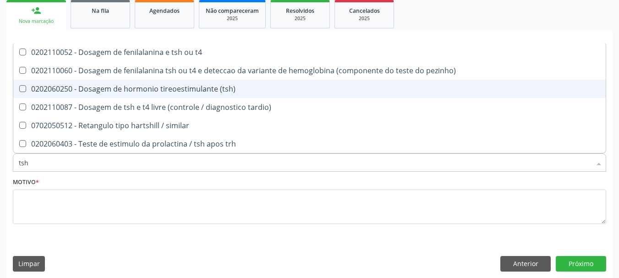
click at [59, 83] on span "0202060250 - Dosagem de hormonio tireoestimulante (tsh)" at bounding box center [309, 89] width 592 height 18
checkbox \(tsh\) "true"
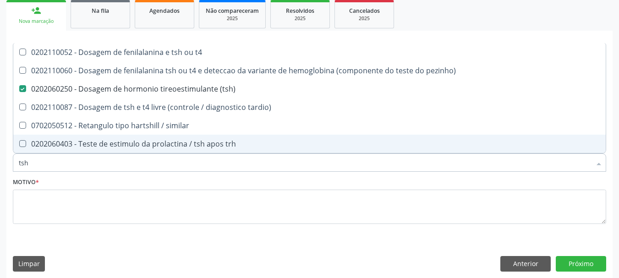
drag, startPoint x: 54, startPoint y: 159, endPoint x: 0, endPoint y: 164, distance: 54.2
click at [0, 164] on div "Acompanhamento Acompanhe a situação das marcações correntes e finalizadas Relat…" at bounding box center [309, 98] width 619 height 371
type input "t"
checkbox \(tsh\) "false"
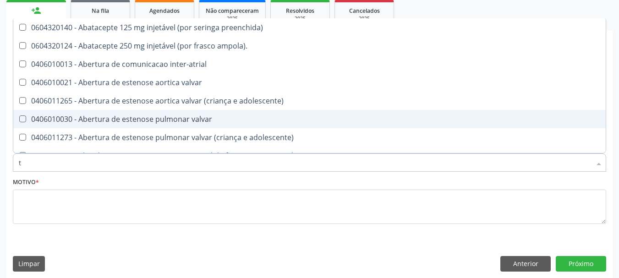
type input "t3"
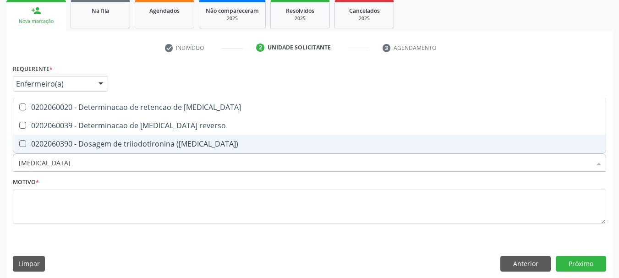
click at [40, 147] on div "0202060390 - Dosagem de triiodotironina ([MEDICAL_DATA])" at bounding box center [309, 143] width 581 height 7
checkbox \(t3\) "true"
drag, startPoint x: 44, startPoint y: 164, endPoint x: 0, endPoint y: 162, distance: 44.0
click at [0, 162] on div "Acompanhamento Acompanhe a situação das marcações correntes e finalizadas Relat…" at bounding box center [309, 98] width 619 height 371
type input "t"
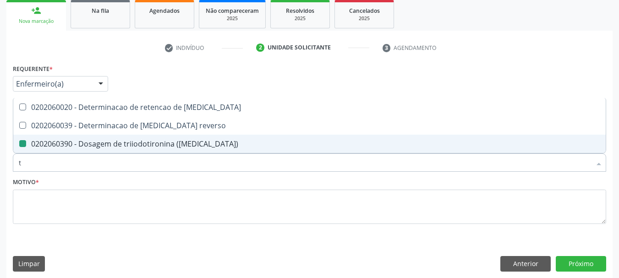
checkbox \(t3\) "false"
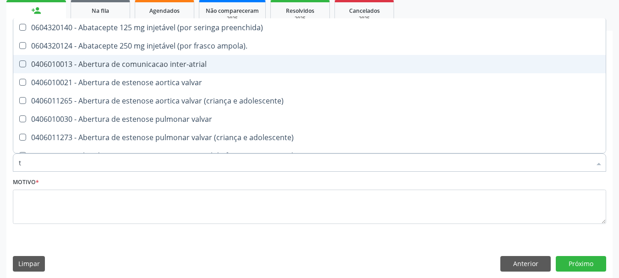
type input "t4"
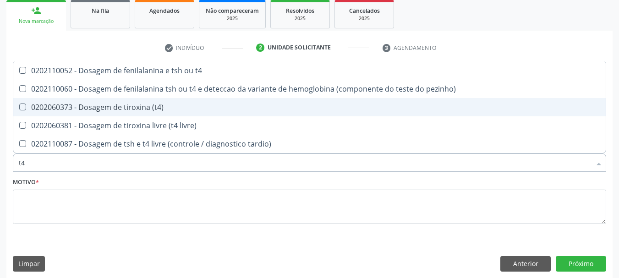
click at [33, 107] on div "0202060373 - Dosagem de tiroxina (t4)" at bounding box center [309, 107] width 581 height 7
checkbox \(t4\) "true"
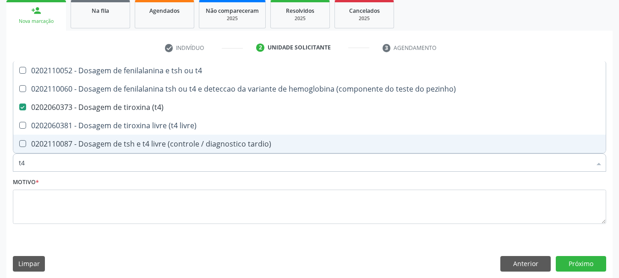
drag, startPoint x: 48, startPoint y: 167, endPoint x: 0, endPoint y: 165, distance: 48.1
click at [0, 165] on div "Acompanhamento Acompanhe a situação das marcações correntes e finalizadas Relat…" at bounding box center [309, 98] width 619 height 371
checkbox \(t4\) "false"
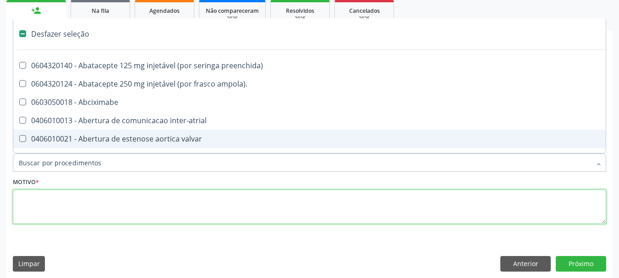
click at [63, 218] on textarea at bounding box center [309, 207] width 593 height 35
checkbox ampola\)\ "true"
checkbox Abciximabe "true"
checkbox inter-atrial "true"
checkbox valvar "true"
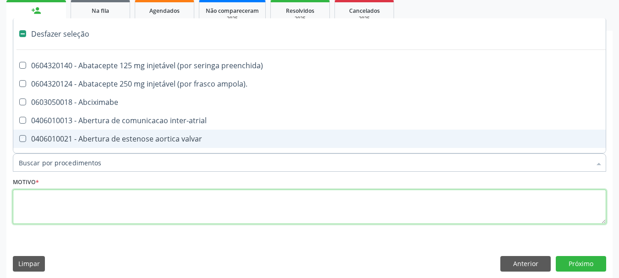
checkbox adolescente\) "true"
checkbox valvar "true"
checkbox adolescente\) "true"
checkbox paciente\) "true"
checkbox dente\) "true"
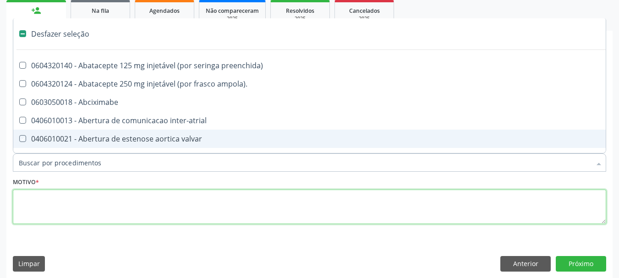
checkbox comprimido\) "true"
checkbox \(dornic\) "true"
checkbox derrames "true"
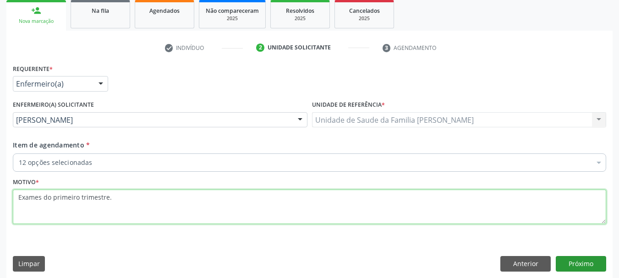
type textarea "Exames do primeiro trimestre."
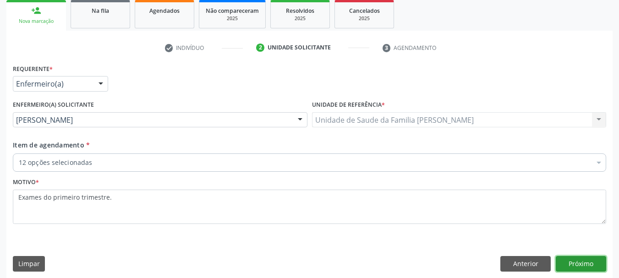
click at [588, 263] on button "Próximo" at bounding box center [581, 264] width 50 height 16
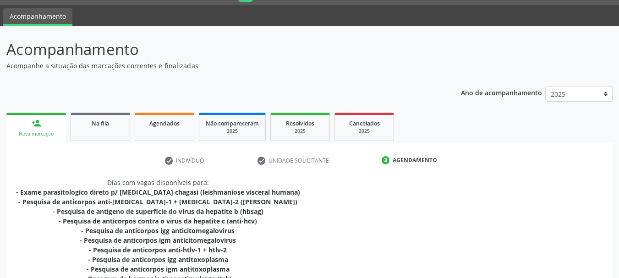
scroll to position [253, 0]
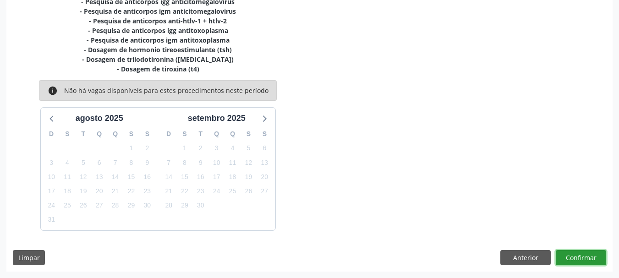
click at [590, 254] on button "Confirmar" at bounding box center [581, 258] width 50 height 16
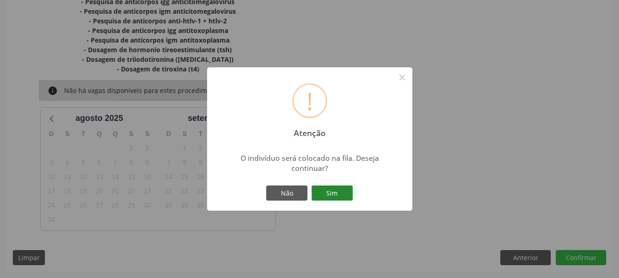
click at [333, 193] on button "Sim" at bounding box center [331, 193] width 41 height 16
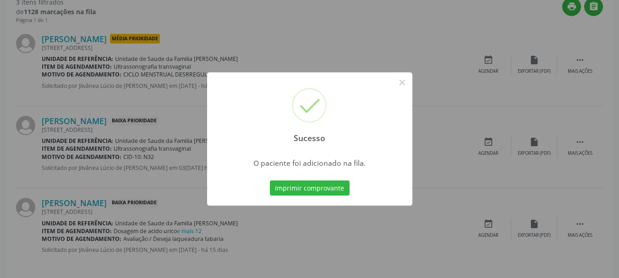
scroll to position [27, 0]
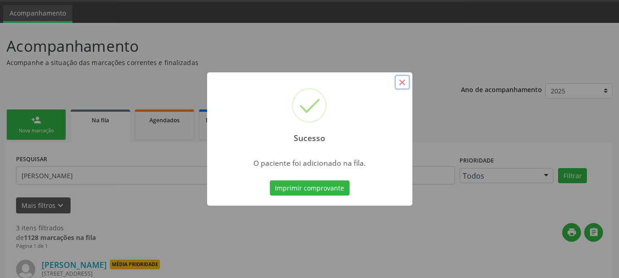
click at [403, 85] on button "×" at bounding box center [402, 83] width 16 height 16
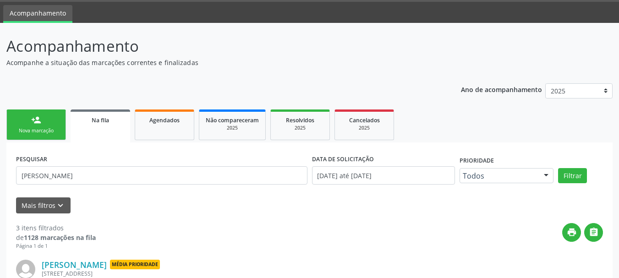
click at [43, 116] on link "person_add Nova marcação" at bounding box center [36, 124] width 60 height 31
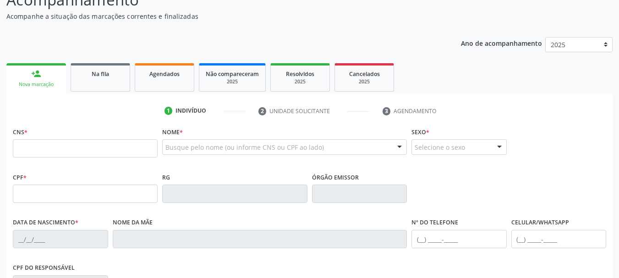
scroll to position [73, 0]
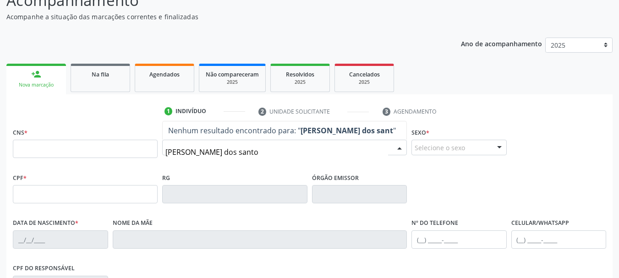
type input "nilson alves dos santos"
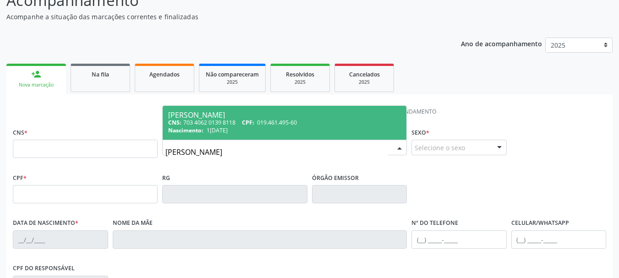
click at [231, 125] on div "CNS: 703 4062 0139 8118 CPF: 019.461.495-60" at bounding box center [284, 123] width 233 height 8
type input "703 4062 0139 8118"
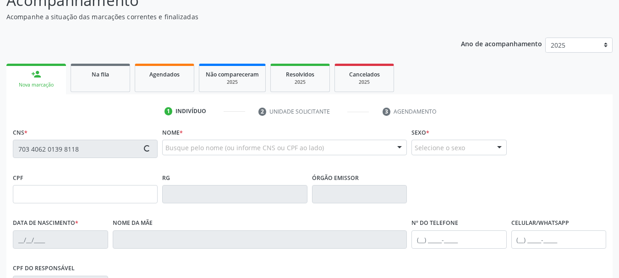
type input "019.461.495-60"
type input "12/07/1973"
type input "Iraci Alves Rocha"
type input "(74) 3632-6002"
type input "S/N"
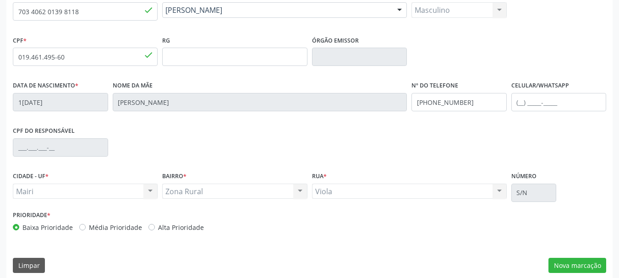
scroll to position [218, 0]
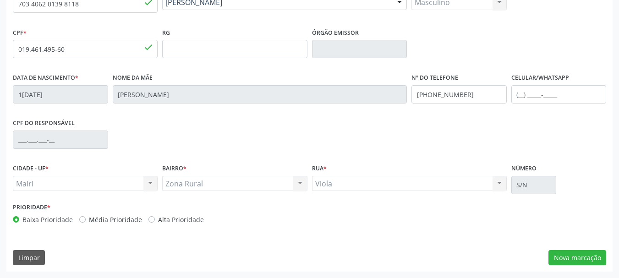
click at [482, 232] on div "CNS 703 4062 0139 8118 done Nome * Nilson Alves dos Santos Nilson Alves dos San…" at bounding box center [309, 125] width 606 height 291
click at [564, 261] on button "Nova marcação" at bounding box center [577, 258] width 58 height 16
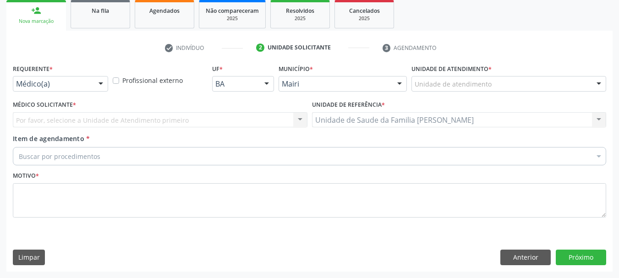
scroll to position [137, 0]
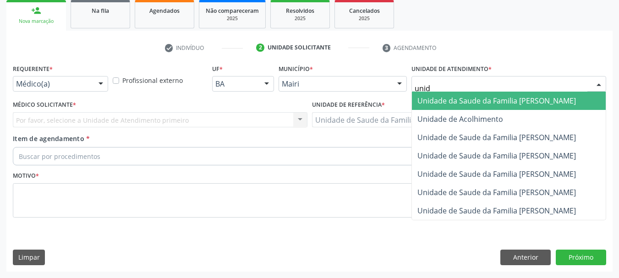
type input "unida"
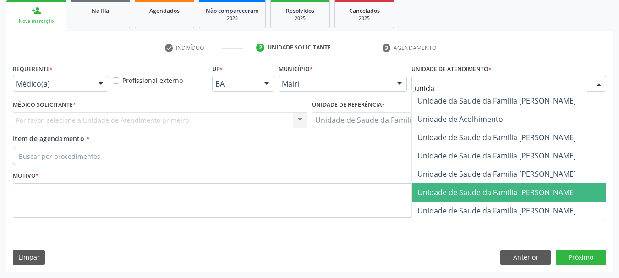
click at [473, 194] on span "Unidade de Saude da Familia [PERSON_NAME]" at bounding box center [496, 192] width 158 height 10
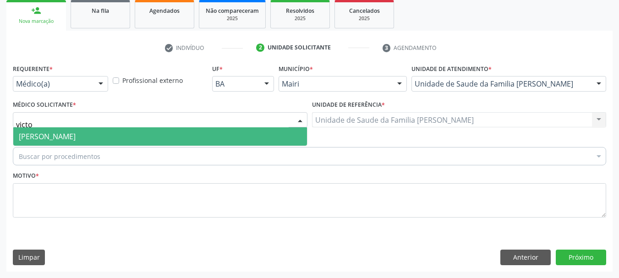
type input "victor"
click at [76, 138] on span "[PERSON_NAME]" at bounding box center [47, 136] width 57 height 10
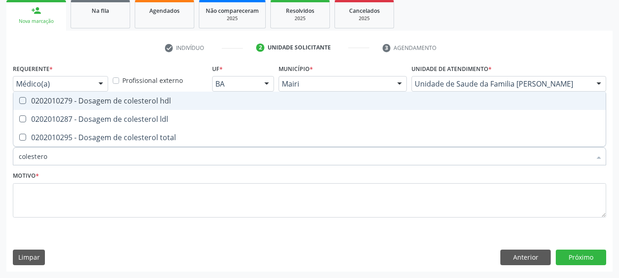
type input "colesterol"
click at [71, 98] on div "0202010279 - Dosagem de colesterol hdl" at bounding box center [309, 100] width 581 height 7
checkbox hdl "true"
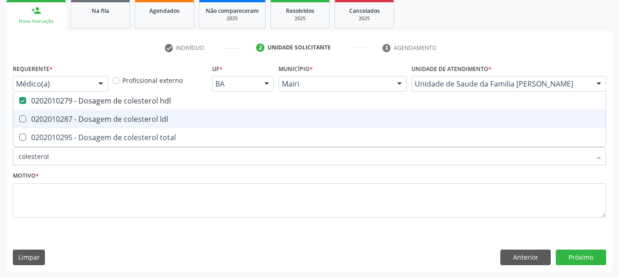
click at [78, 118] on div "0202010287 - Dosagem de colesterol ldl" at bounding box center [309, 118] width 581 height 7
checkbox ldl "true"
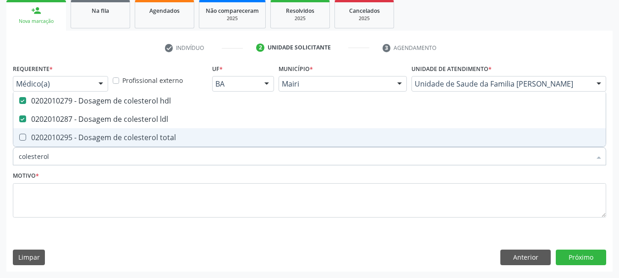
click at [81, 134] on div "0202010295 - Dosagem de colesterol total" at bounding box center [309, 137] width 581 height 7
checkbox total "true"
click at [0, 153] on div "Acompanhamento Acompanhe a situação das marcações correntes e finalizadas Relat…" at bounding box center [309, 95] width 619 height 365
type input "c"
checkbox hdl "false"
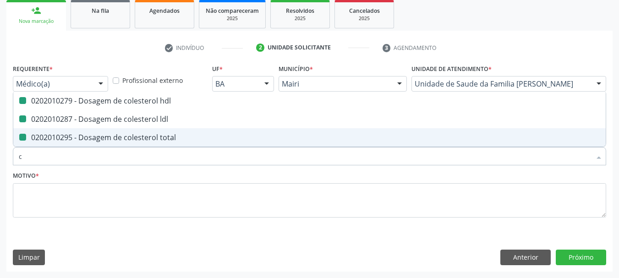
checkbox ldl "false"
checkbox total "false"
type input "creatinin"
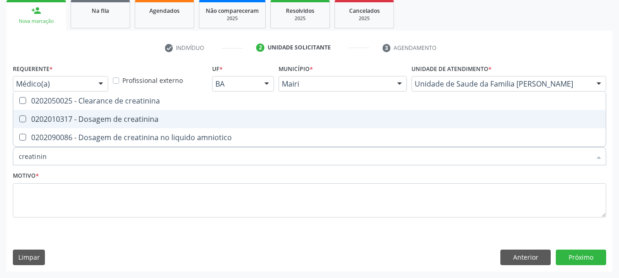
click at [31, 121] on div "0202010317 - Dosagem de creatinina" at bounding box center [309, 118] width 581 height 7
checkbox creatinina "true"
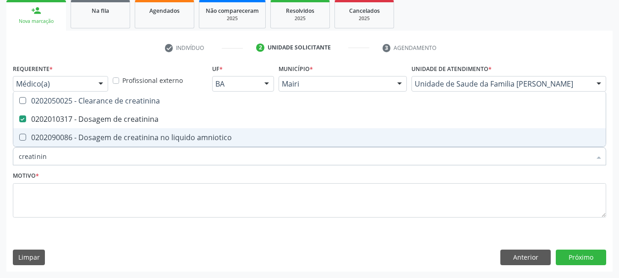
drag, startPoint x: 9, startPoint y: 160, endPoint x: 0, endPoint y: 157, distance: 9.7
click at [0, 157] on div "Acompanhamento Acompanhe a situação das marcações correntes e finalizadas Relat…" at bounding box center [309, 95] width 619 height 365
type input "po"
checkbox creatinina "false"
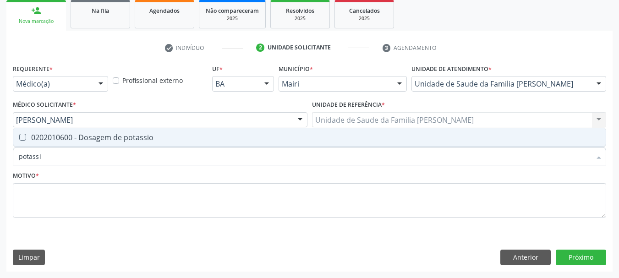
type input "potassio"
click at [23, 136] on potassio at bounding box center [22, 137] width 7 height 7
click at [19, 136] on potassio "checkbox" at bounding box center [16, 137] width 6 height 6
checkbox potassio "true"
drag, startPoint x: 16, startPoint y: 159, endPoint x: 0, endPoint y: 156, distance: 15.9
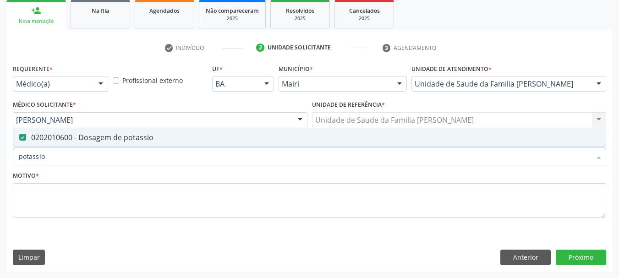
click at [0, 156] on div "Acompanhamento Acompanhe a situação das marcações correntes e finalizadas Relat…" at bounding box center [309, 95] width 619 height 365
type input "tri"
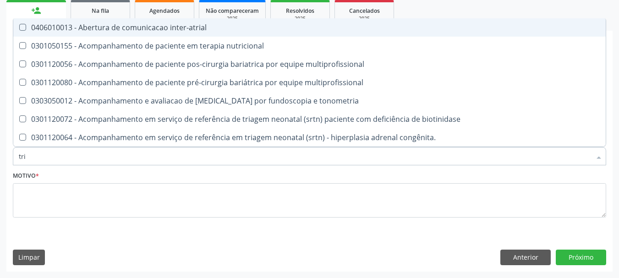
checkbox inter-atrial "false"
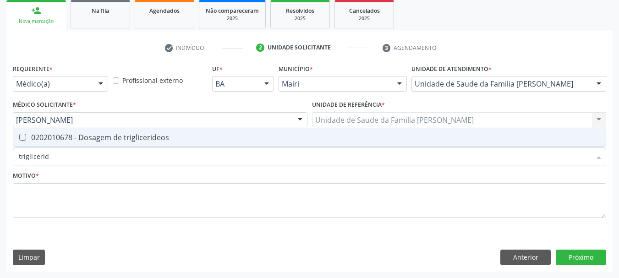
type input "trigliceride"
click at [27, 140] on div "0202010678 - Dosagem de triglicerideos" at bounding box center [309, 137] width 581 height 7
checkbox triglicerideos "true"
drag, startPoint x: 57, startPoint y: 153, endPoint x: 0, endPoint y: 152, distance: 57.3
click at [0, 152] on div "Acompanhamento Acompanhe a situação das marcações correntes e finalizadas Relat…" at bounding box center [309, 95] width 619 height 365
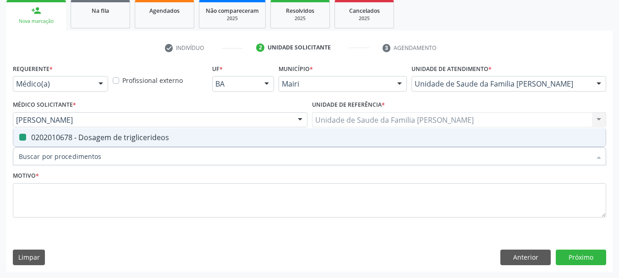
checkbox triglicerideos "false"
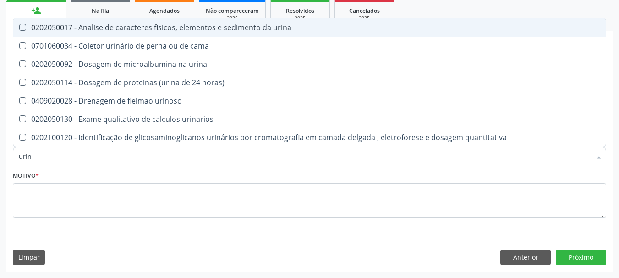
type input "urina"
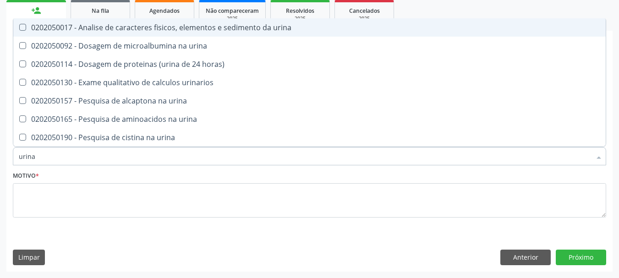
click at [44, 30] on div "0202050017 - Analise de caracteres fisicos, elementos e sedimento da urina" at bounding box center [309, 27] width 581 height 7
checkbox urina "true"
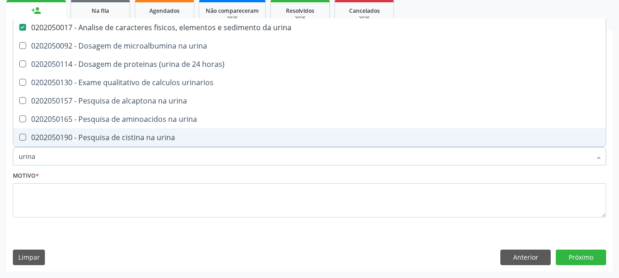
drag, startPoint x: 54, startPoint y: 154, endPoint x: 0, endPoint y: 157, distance: 54.1
click at [0, 157] on div "Acompanhamento Acompanhe a situação das marcações correntes e finalizadas Relat…" at bounding box center [309, 95] width 619 height 365
type input "gl"
checkbox urina "false"
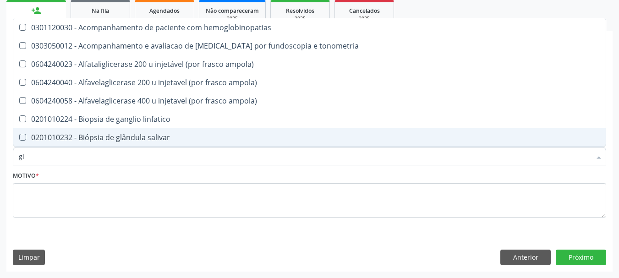
type input "gli"
checkbox globular "true"
type input "glic"
checkbox \(confirmatorio\) "true"
checkbox globular "false"
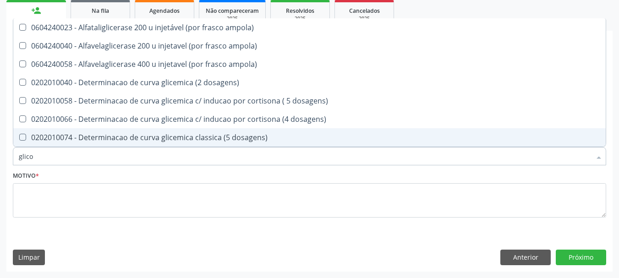
type input "glicos"
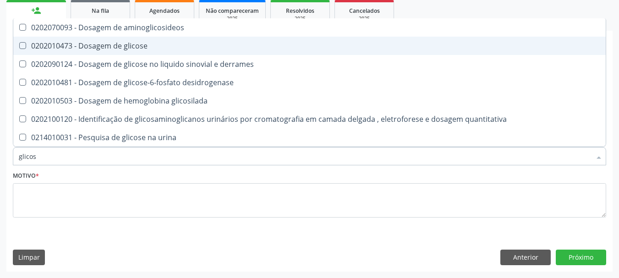
click at [78, 49] on div "0202010473 - Dosagem de glicose" at bounding box center [309, 45] width 581 height 7
checkbox glicose "true"
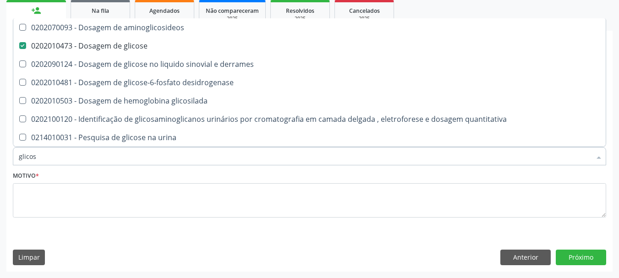
drag, startPoint x: 39, startPoint y: 156, endPoint x: 0, endPoint y: 154, distance: 39.0
click at [0, 154] on div "Acompanhamento Acompanhe a situação das marcações correntes e finalizadas Relat…" at bounding box center [309, 95] width 619 height 365
type input "gl"
checkbox glicose "false"
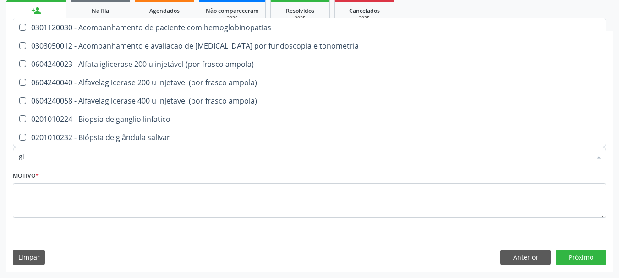
type input "gli"
checkbox campimetria\) "true"
checkbox globular "true"
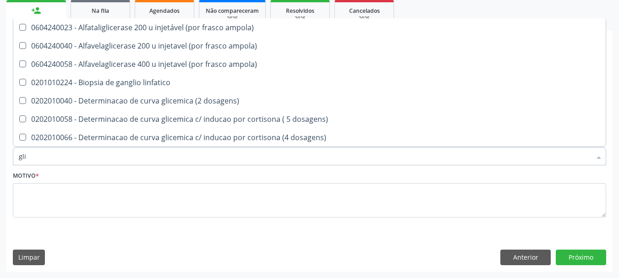
type input "glic"
checkbox aminoglicosideos "true"
checkbox glicose "false"
checkbox glicosilada "true"
checkbox triglicerideos "false"
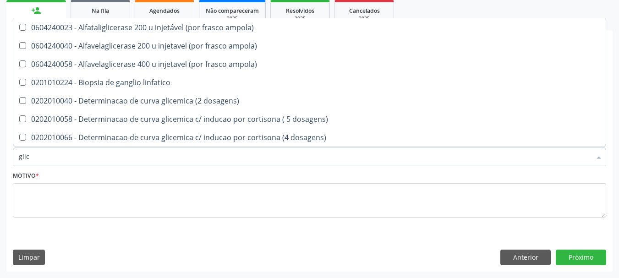
type input "glico"
checkbox ampola\) "true"
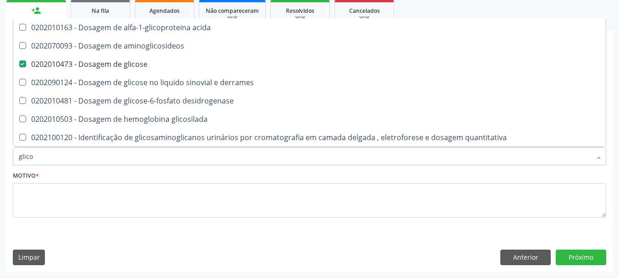
type input "glicos"
checkbox aminoglicosideos "true"
checkbox glicose "false"
type input "glicosi"
checkbox aminoglicosideos "false"
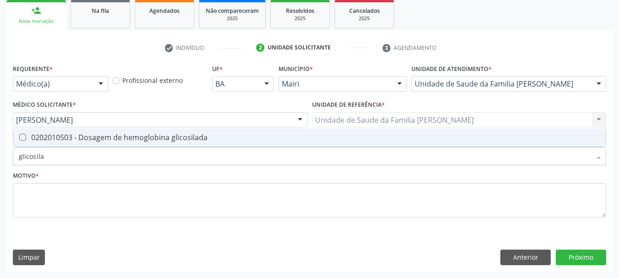
type input "glicosilad"
click at [28, 133] on span "0202010503 - Dosagem de hemoglobina glicosilada" at bounding box center [309, 137] width 592 height 18
checkbox glicosilada "true"
drag, startPoint x: 31, startPoint y: 159, endPoint x: 0, endPoint y: 156, distance: 30.9
click at [0, 156] on div "Acompanhamento Acompanhe a situação das marcações correntes e finalizadas Relat…" at bounding box center [309, 95] width 619 height 365
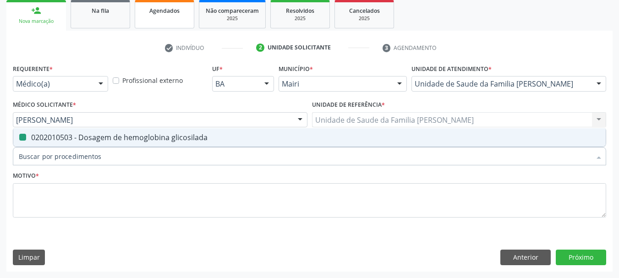
checkbox glicosilada "false"
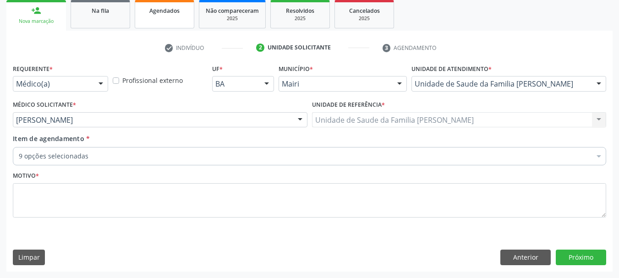
checkbox hdl "true"
checkbox ldl "true"
checkbox total "true"
checkbox creatinina "true"
checkbox potassio "true"
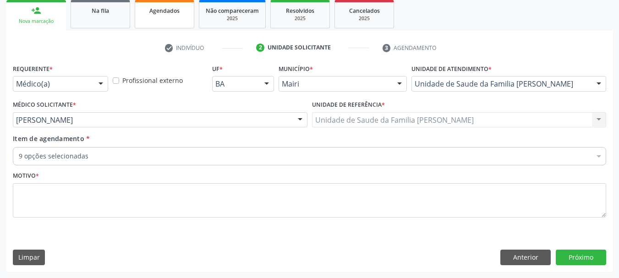
checkbox triglicerideos "true"
checkbox urina "true"
checkbox glicose "true"
checkbox glicosilada "true"
checkbox penis "false"
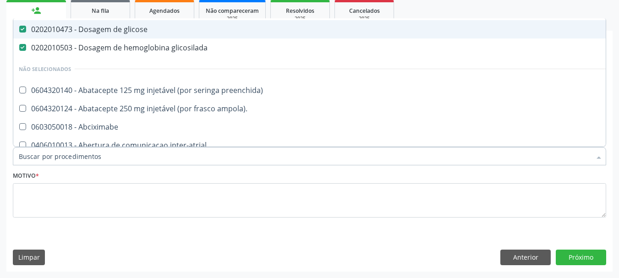
scroll to position [183, 0]
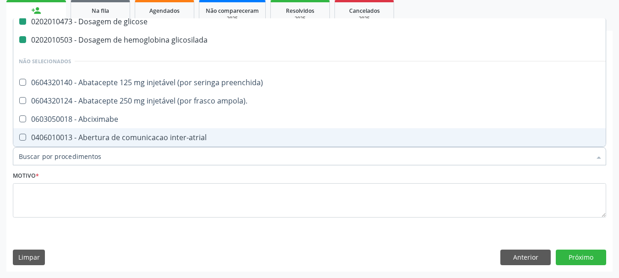
type input "h"
checkbox creatinina "false"
checkbox potassio "false"
checkbox triglicerideos "false"
checkbox urina "false"
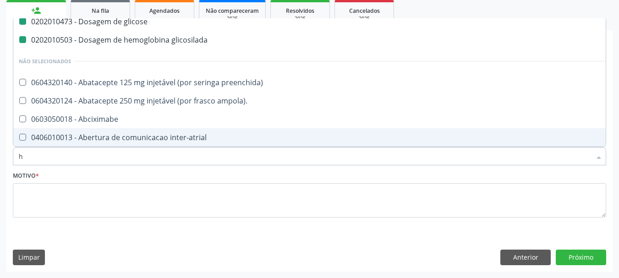
checkbox glicose "false"
checkbox glicosilada "false"
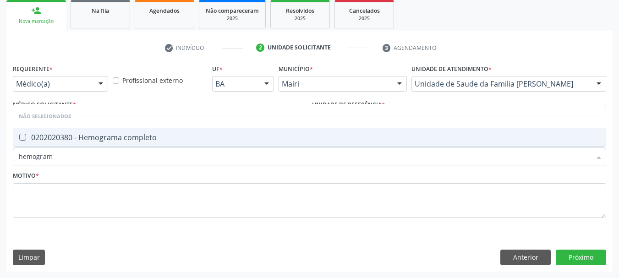
type input "hemograma"
click at [76, 142] on span "0202020380 - Hemograma completo" at bounding box center [309, 137] width 592 height 18
checkbox completo "true"
drag, startPoint x: 62, startPoint y: 152, endPoint x: 0, endPoint y: 157, distance: 62.0
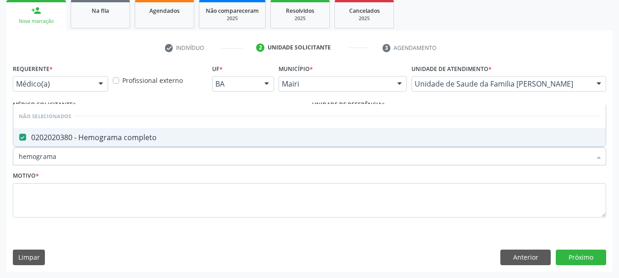
click at [0, 157] on div "Acompanhamento Acompanhe a situação das marcações correntes e finalizadas Relat…" at bounding box center [309, 95] width 619 height 365
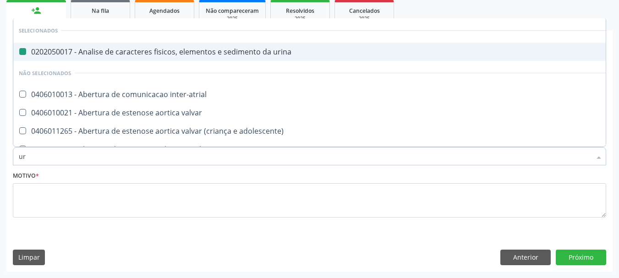
type input "ure"
checkbox urina "false"
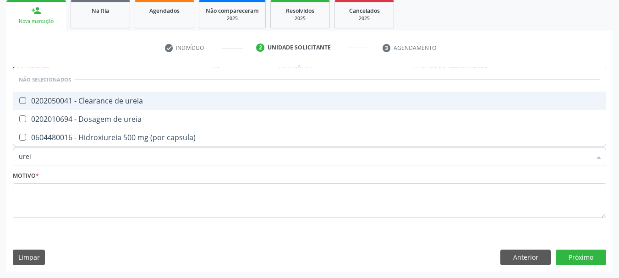
type input "ureia"
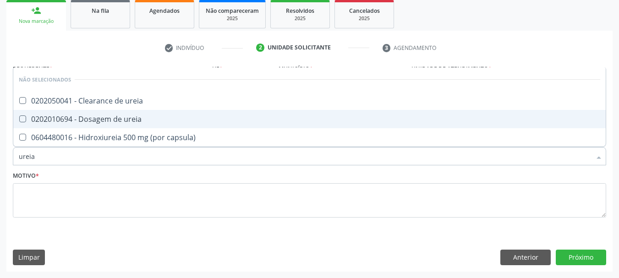
click at [54, 107] on span "0202050041 - Clearance de ureia" at bounding box center [309, 101] width 592 height 18
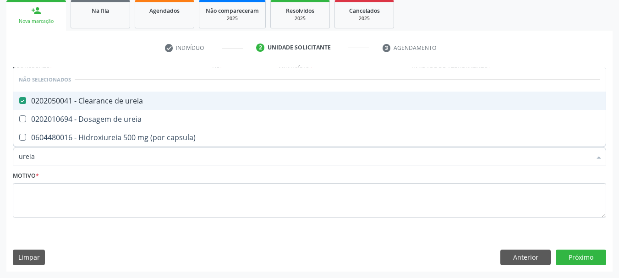
click at [57, 104] on div "0202050041 - Clearance de ureia" at bounding box center [309, 100] width 581 height 7
checkbox ureia "false"
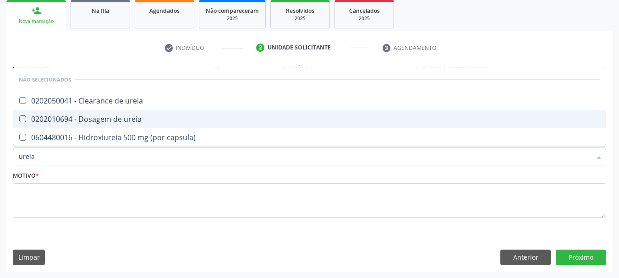
click at [58, 111] on span "0202010694 - Dosagem de ureia" at bounding box center [309, 119] width 592 height 18
checkbox ureia "true"
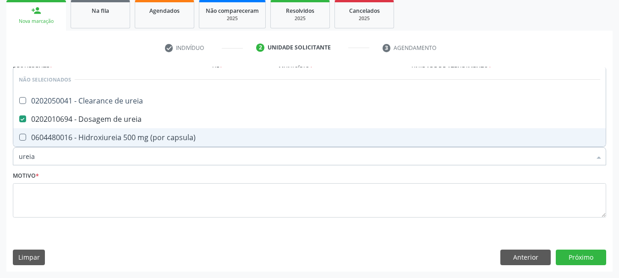
drag, startPoint x: 37, startPoint y: 159, endPoint x: 0, endPoint y: 160, distance: 37.1
click at [0, 160] on div "Acompanhamento Acompanhe a situação das marcações correntes e finalizadas Relat…" at bounding box center [309, 95] width 619 height 365
type input "tg"
checkbox ureia "false"
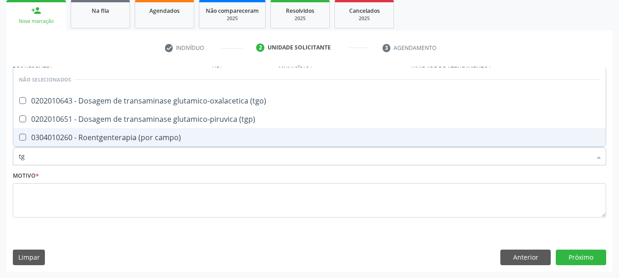
type input "tgo"
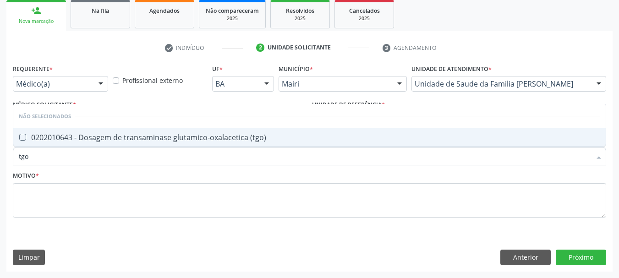
click at [22, 140] on \(tgo\) at bounding box center [22, 137] width 7 height 7
click at [19, 140] on \(tgo\) "checkbox" at bounding box center [16, 137] width 6 height 6
checkbox \(tgo\) "true"
drag, startPoint x: 23, startPoint y: 162, endPoint x: 0, endPoint y: 164, distance: 23.0
click at [0, 164] on div "Acompanhamento Acompanhe a situação das marcações correntes e finalizadas Relat…" at bounding box center [309, 95] width 619 height 365
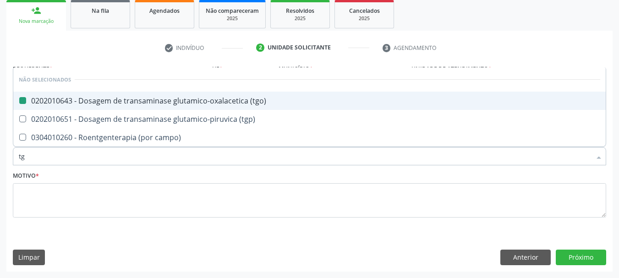
type input "tgp"
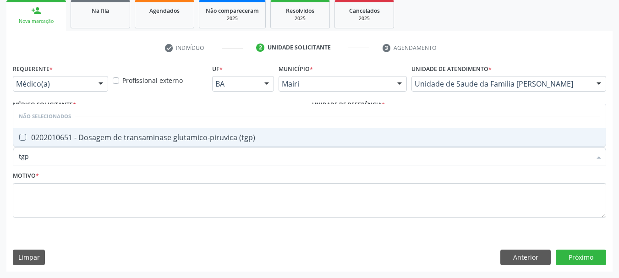
click at [24, 137] on \(tgp\) at bounding box center [22, 137] width 7 height 7
click at [19, 137] on \(tgp\) "checkbox" at bounding box center [16, 137] width 6 height 6
checkbox \(tgp\) "true"
click at [0, 162] on div "Acompanhamento Acompanhe a situação das marcações correntes e finalizadas Relat…" at bounding box center [309, 95] width 619 height 365
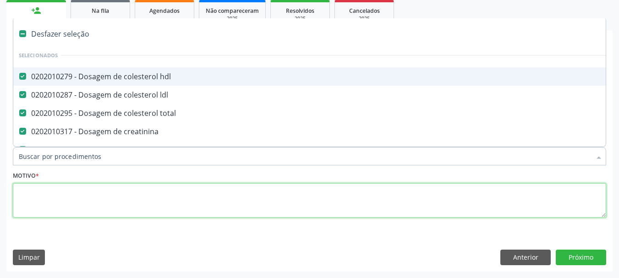
click at [84, 202] on textarea at bounding box center [309, 200] width 593 height 35
checkbox preenchida\) "true"
checkbox ampola\)\ "true"
checkbox Abciximabe "true"
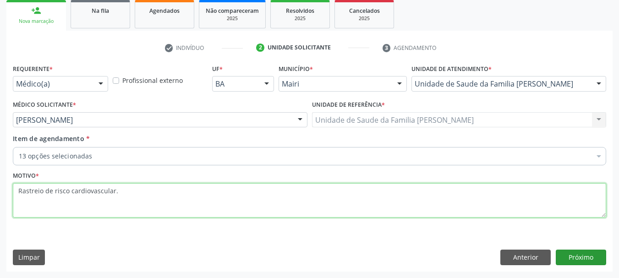
type textarea "Rastreio de risco cardiovascular."
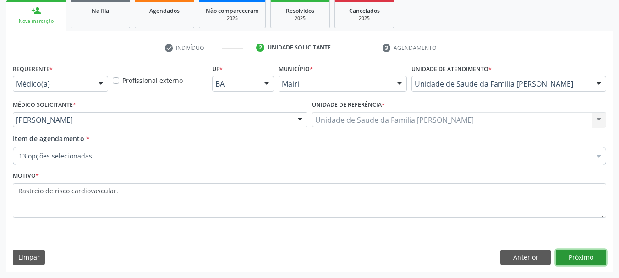
click at [588, 262] on button "Próximo" at bounding box center [581, 258] width 50 height 16
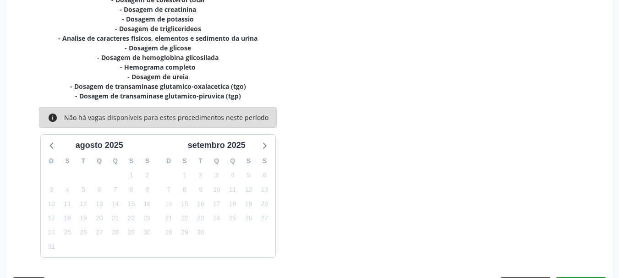
scroll to position [263, 0]
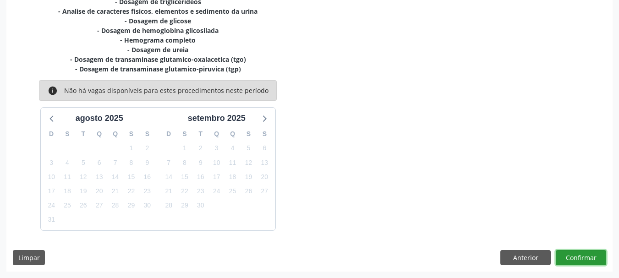
click at [569, 256] on button "Confirmar" at bounding box center [581, 258] width 50 height 16
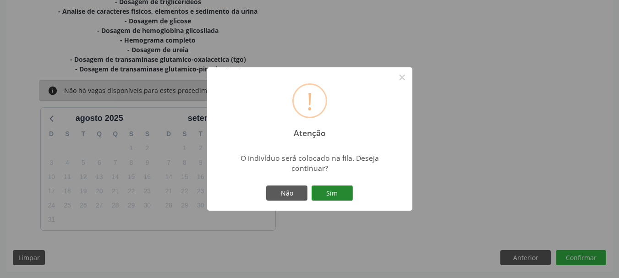
click at [330, 195] on button "Sim" at bounding box center [331, 193] width 41 height 16
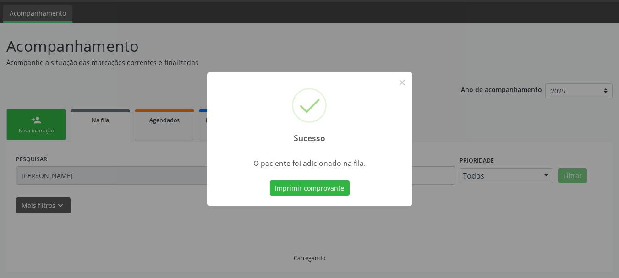
scroll to position [27, 0]
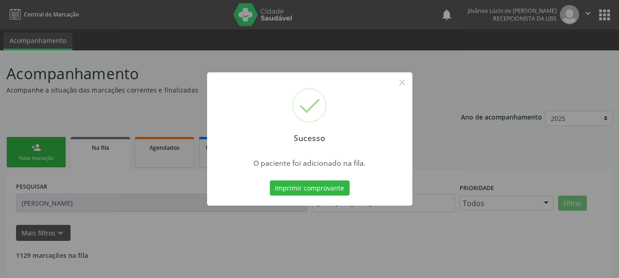
scroll to position [27, 0]
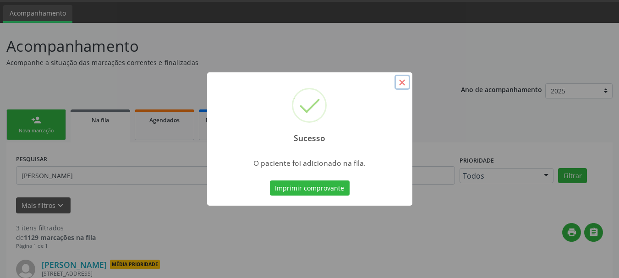
click at [398, 79] on button "×" at bounding box center [402, 83] width 16 height 16
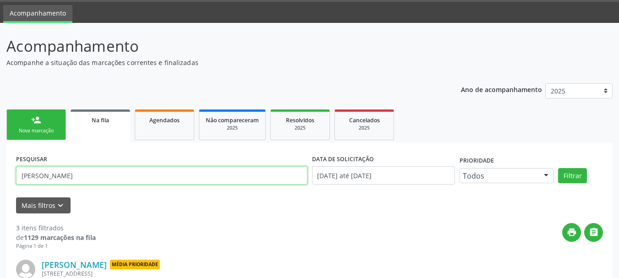
drag, startPoint x: 103, startPoint y: 174, endPoint x: 0, endPoint y: 161, distance: 103.9
click at [0, 161] on div "Acompanhamento Acompanhe a situação das marcações correntes e finalizadas Relat…" at bounding box center [309, 267] width 619 height 489
type input "[PERSON_NAME]"
click at [558, 168] on button "Filtrar" at bounding box center [572, 176] width 29 height 16
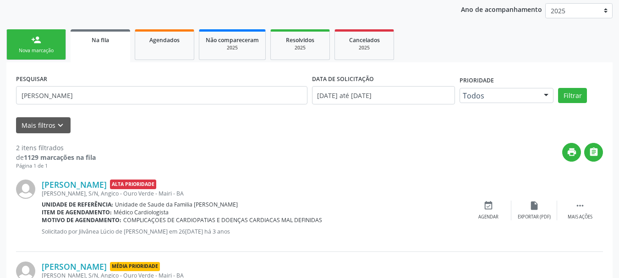
scroll to position [42, 0]
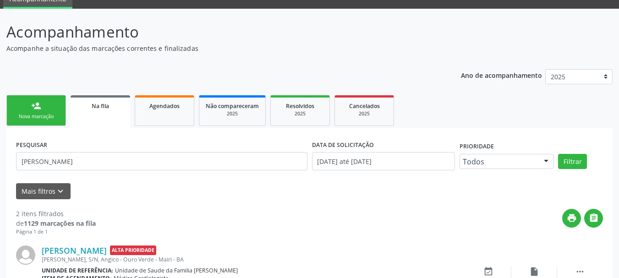
click at [56, 115] on div "Nova marcação" at bounding box center [36, 116] width 46 height 7
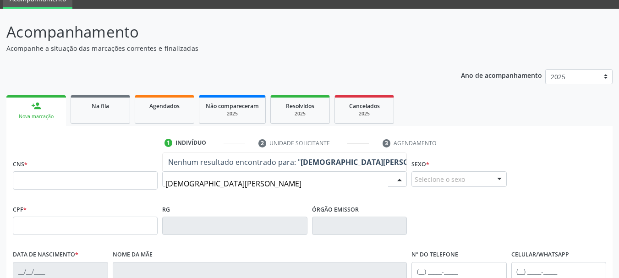
type input "[DEMOGRAPHIC_DATA][PERSON_NAME]"
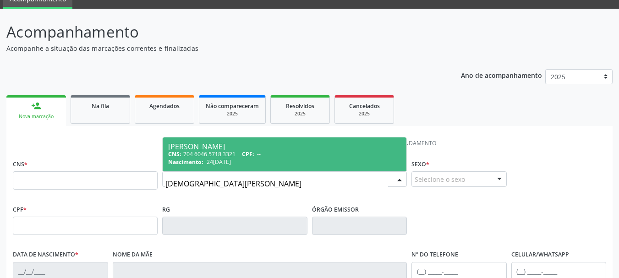
click at [231, 163] on span "24[DATE]" at bounding box center [219, 162] width 24 height 8
type input "704 6046 5718 3321"
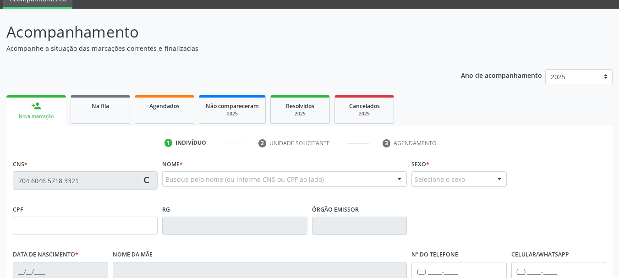
type input "24[DATE]"
type input "[PERSON_NAME]"
type input "[PHONE_NUMBER]"
type input "27"
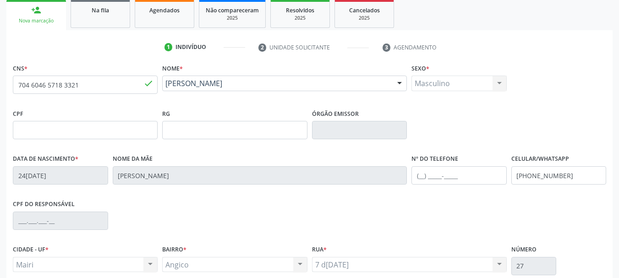
scroll to position [218, 0]
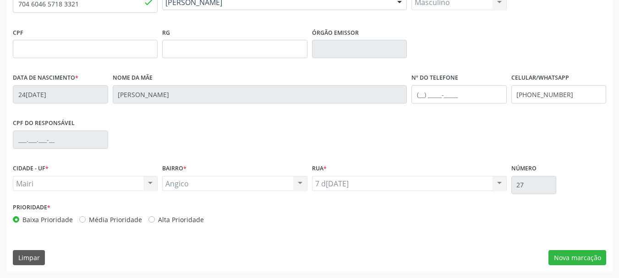
click at [158, 220] on label "Alta Prioridade" at bounding box center [181, 220] width 46 height 10
click at [150, 220] on input "Alta Prioridade" at bounding box center [151, 219] width 6 height 8
radio input "true"
click at [561, 256] on button "Nova marcação" at bounding box center [577, 258] width 58 height 16
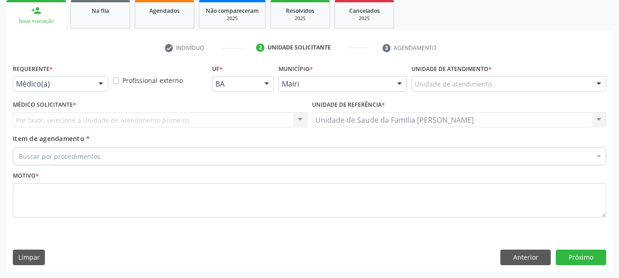
scroll to position [137, 0]
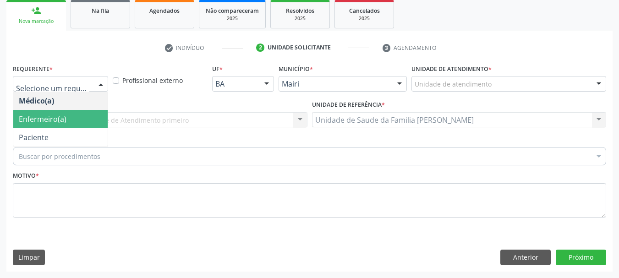
click at [73, 116] on span "Enfermeiro(a)" at bounding box center [60, 119] width 94 height 18
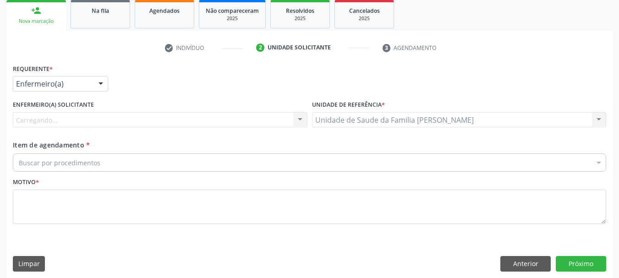
click at [90, 122] on div "Carregando... Nenhum resultado encontrado para: " " Não há nenhuma opção para s…" at bounding box center [160, 120] width 295 height 16
click at [90, 122] on div "Enfermeiro(a) solicitante" at bounding box center [160, 120] width 295 height 16
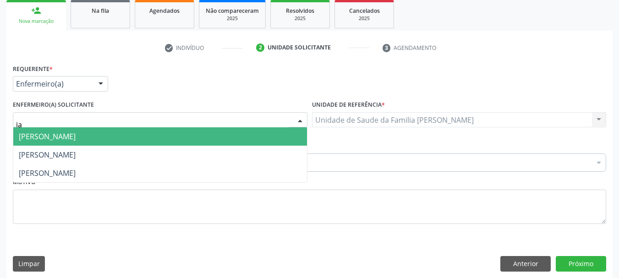
type input "jaq"
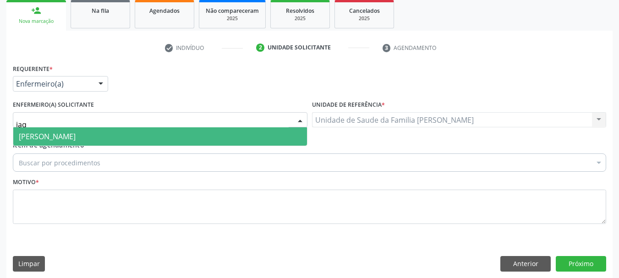
click at [76, 135] on span "[PERSON_NAME]" at bounding box center [47, 136] width 57 height 10
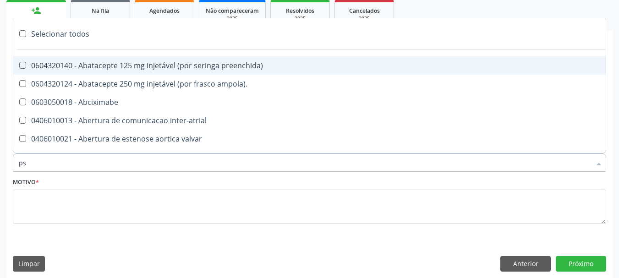
type input "psa"
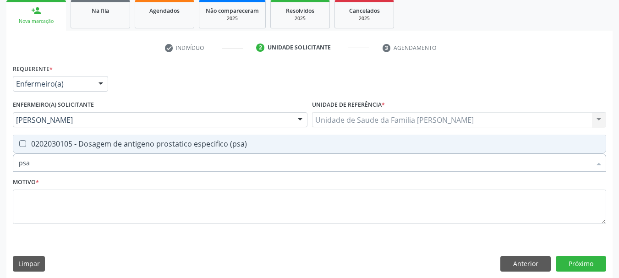
click at [103, 144] on div "0202030105 - Dosagem de antigeno prostatico especifico (psa)" at bounding box center [309, 143] width 581 height 7
checkbox \(psa\) "true"
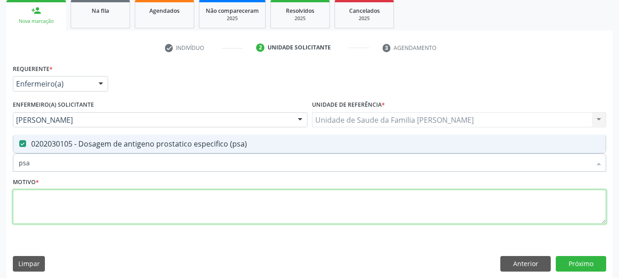
click at [102, 208] on textarea at bounding box center [309, 207] width 593 height 35
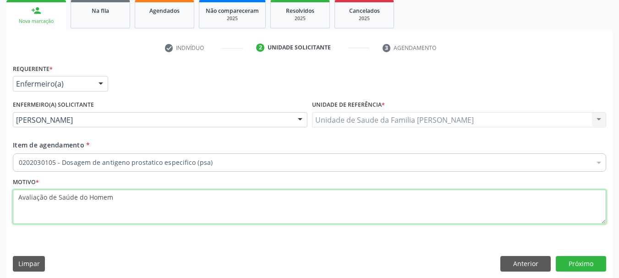
type textarea "Avaliação de Saúde do Homem"
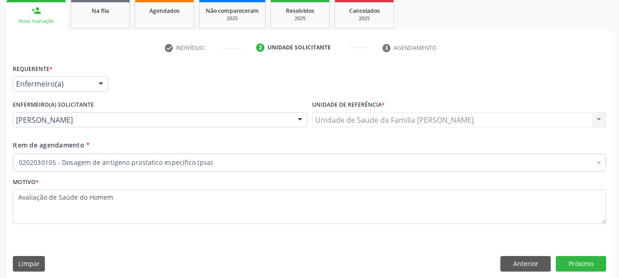
click at [579, 272] on div "Requerente * Enfermeiro(a) Médico(a) Enfermeiro(a) Paciente Nenhum resultado en…" at bounding box center [309, 170] width 606 height 216
click at [579, 266] on button "Próximo" at bounding box center [581, 264] width 50 height 16
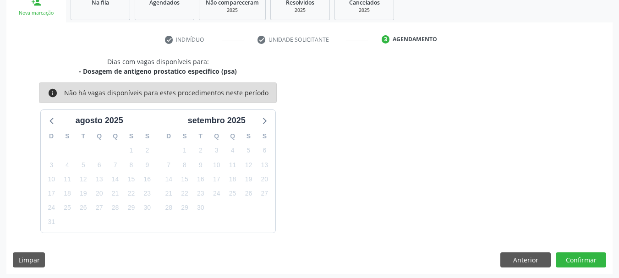
scroll to position [147, 0]
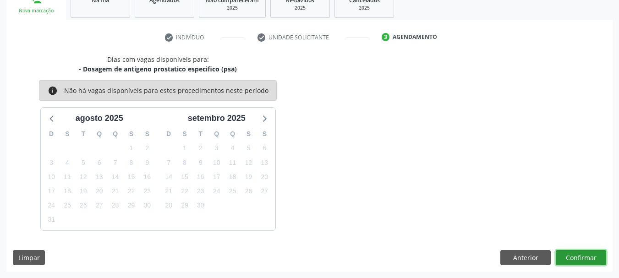
click at [575, 257] on button "Confirmar" at bounding box center [581, 258] width 50 height 16
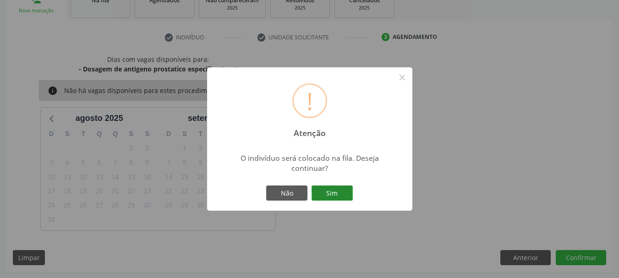
click at [329, 196] on button "Sim" at bounding box center [331, 193] width 41 height 16
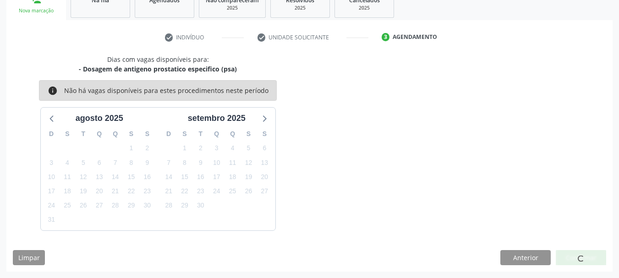
scroll to position [27, 0]
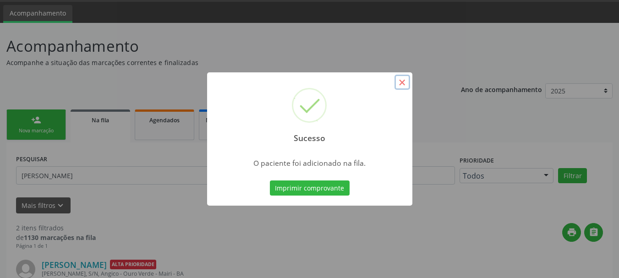
click at [403, 81] on button "×" at bounding box center [402, 83] width 16 height 16
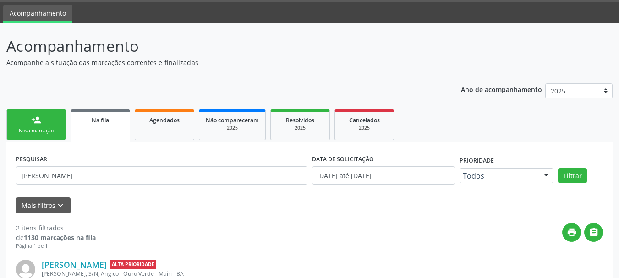
click at [44, 120] on link "person_add Nova marcação" at bounding box center [36, 124] width 60 height 31
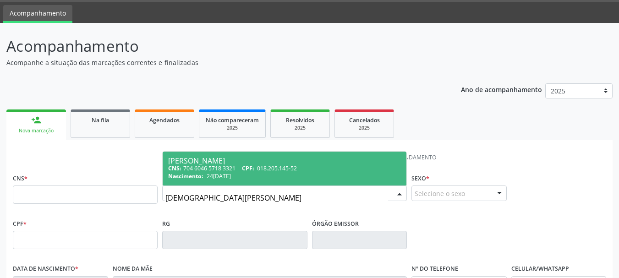
type input "[DEMOGRAPHIC_DATA][PERSON_NAME]"
click at [260, 172] on div "CNS: 704 6046 5718 3321 CPF: 018.205.145-52" at bounding box center [284, 168] width 233 height 8
type input "704 6046 5718 3321"
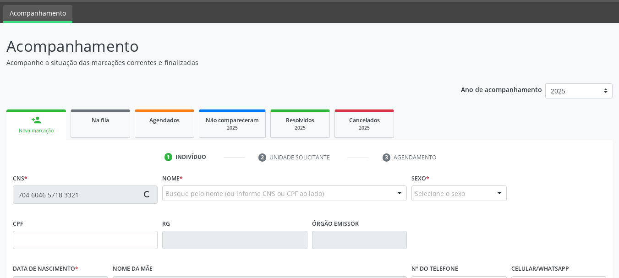
type input "018.205.145-52"
type input "24[DATE]"
type input "[PERSON_NAME]"
type input "[PHONE_NUMBER]"
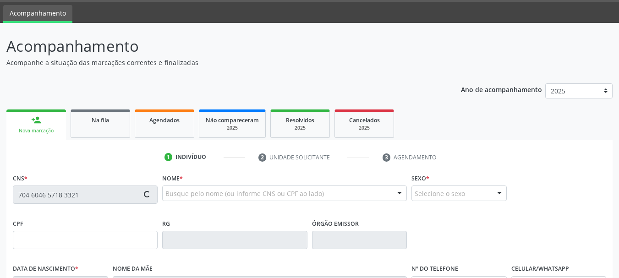
type input "27"
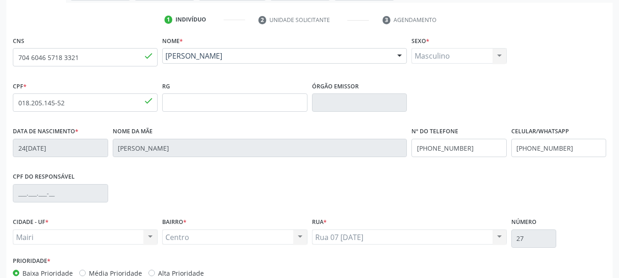
scroll to position [218, 0]
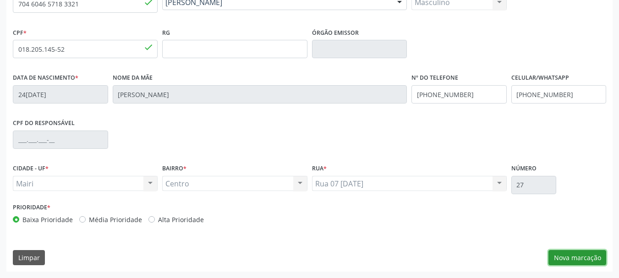
click at [554, 256] on button "Nova marcação" at bounding box center [577, 258] width 58 height 16
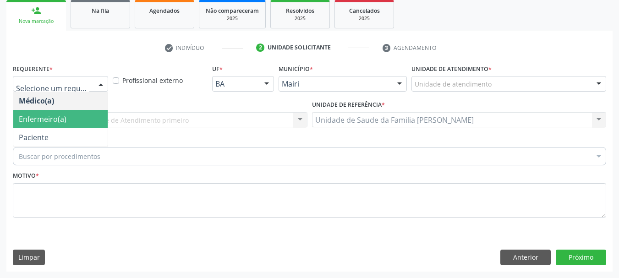
click at [66, 125] on span "Enfermeiro(a)" at bounding box center [60, 119] width 94 height 18
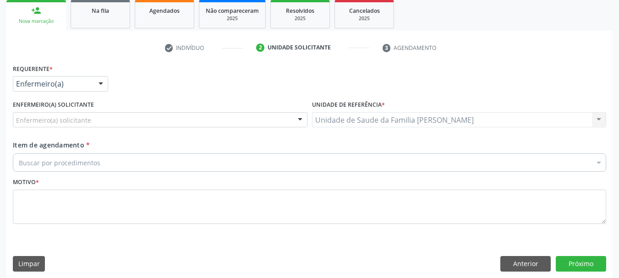
click at [81, 112] on div "Enfermeiro(a) solicitante" at bounding box center [160, 120] width 295 height 16
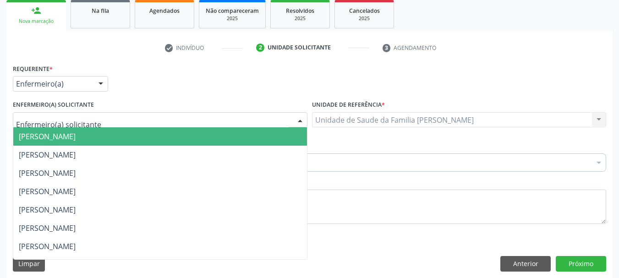
click at [90, 145] on span "[PERSON_NAME]" at bounding box center [160, 136] width 294 height 18
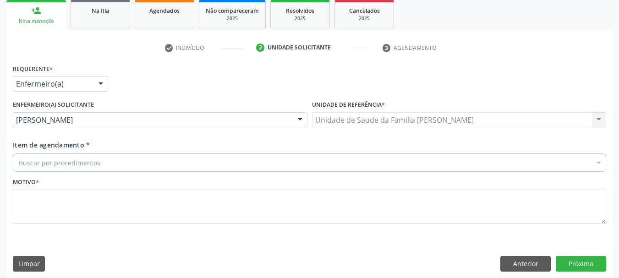
click at [97, 168] on div "Buscar por procedimentos" at bounding box center [309, 162] width 593 height 18
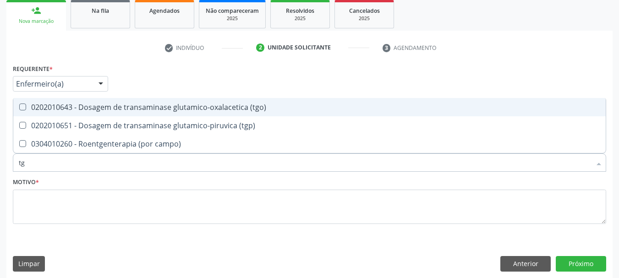
type input "tgo"
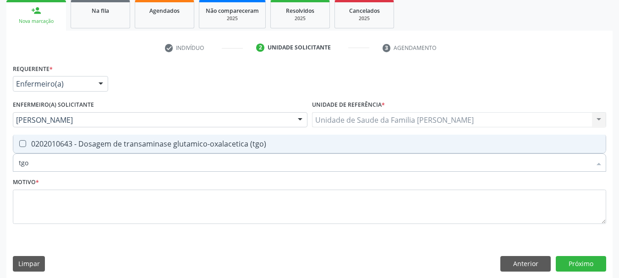
click at [86, 144] on div "0202010643 - Dosagem de transaminase glutamico-oxalacetica (tgo)" at bounding box center [309, 143] width 581 height 7
checkbox \(tgo\) "true"
drag, startPoint x: 0, startPoint y: 160, endPoint x: 0, endPoint y: 171, distance: 11.0
click at [0, 171] on div "Acompanhamento Acompanhe a situação das marcações correntes e finalizadas Relat…" at bounding box center [309, 98] width 619 height 371
type input "tg"
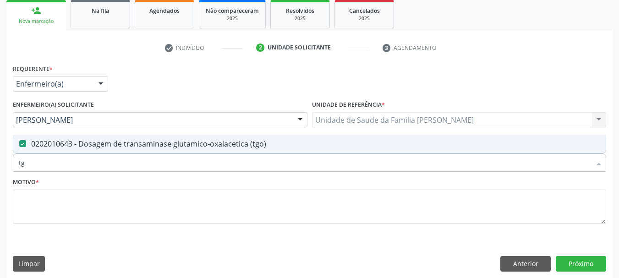
checkbox \(tgo\) "true"
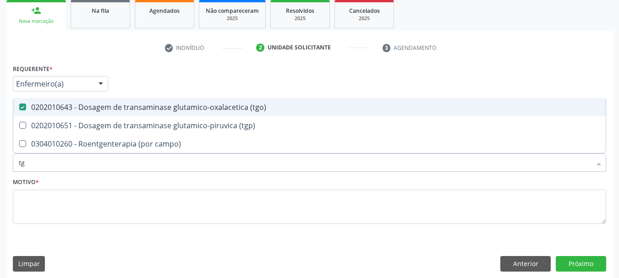
type input "tgp"
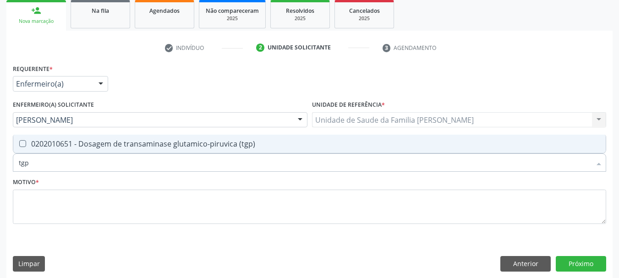
click at [21, 142] on \(tgp\) at bounding box center [22, 143] width 7 height 7
click at [19, 142] on \(tgp\) "checkbox" at bounding box center [16, 144] width 6 height 6
checkbox \(tgp\) "true"
drag, startPoint x: 48, startPoint y: 160, endPoint x: 0, endPoint y: 167, distance: 48.1
click at [0, 167] on div "Acompanhamento Acompanhe a situação das marcações correntes e finalizadas Relat…" at bounding box center [309, 98] width 619 height 371
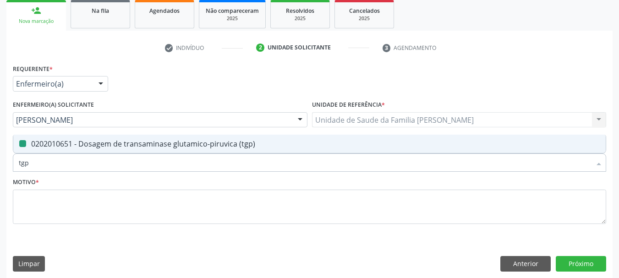
type input "t"
checkbox \(tgp\) "false"
type input "trigliceride"
click at [30, 151] on span "0202010678 - Dosagem de triglicerideos" at bounding box center [309, 144] width 592 height 18
checkbox triglicerideos "true"
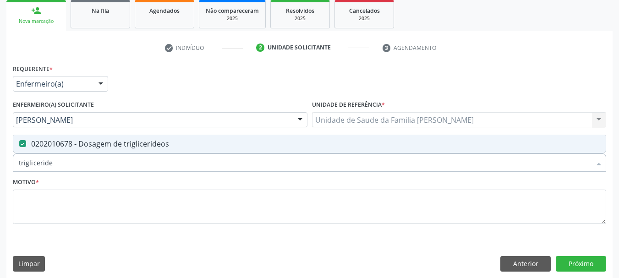
drag, startPoint x: 56, startPoint y: 158, endPoint x: 0, endPoint y: 164, distance: 56.7
click at [0, 164] on div "Acompanhamento Acompanhe a situação das marcações correntes e finalizadas Relat…" at bounding box center [309, 98] width 619 height 371
type input "cr"
checkbox triglicerideos "false"
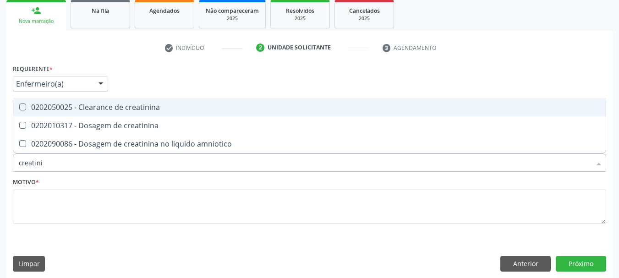
type input "creatinin"
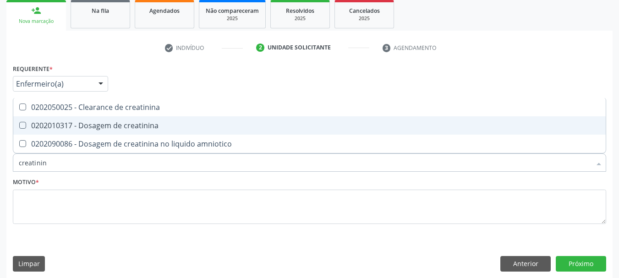
click at [29, 125] on div "0202010317 - Dosagem de creatinina" at bounding box center [309, 125] width 581 height 7
checkbox creatinina "true"
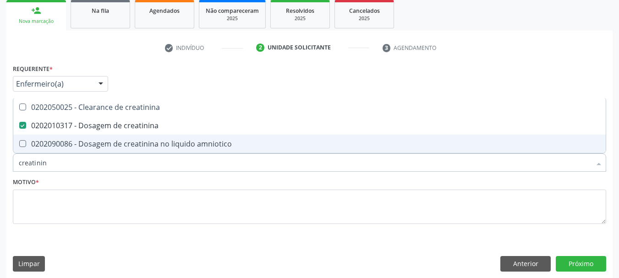
drag, startPoint x: 44, startPoint y: 167, endPoint x: 0, endPoint y: 168, distance: 44.0
click at [0, 168] on div "Acompanhamento Acompanhe a situação das marcações correntes e finalizadas Relat…" at bounding box center [309, 98] width 619 height 371
type input "a"
checkbox creatinina "false"
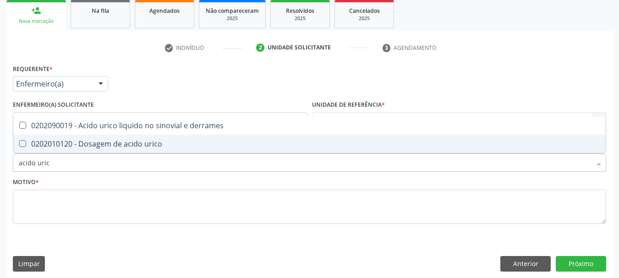
type input "acido urico"
click at [37, 142] on div "0202010120 - Dosagem de acido urico" at bounding box center [309, 143] width 581 height 7
checkbox urico "true"
drag, startPoint x: 57, startPoint y: 157, endPoint x: 0, endPoint y: 165, distance: 57.9
click at [0, 165] on div "Acompanhamento Acompanhe a situação das marcações correntes e finalizadas Relat…" at bounding box center [309, 98] width 619 height 371
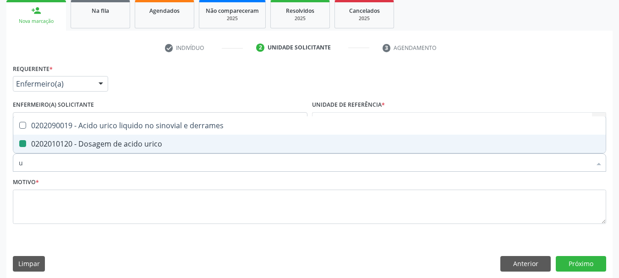
type input "ur"
checkbox urico "false"
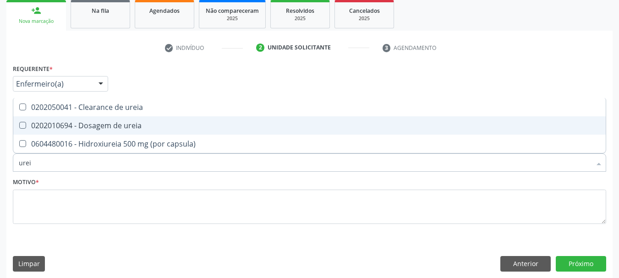
type input "ureia"
click at [33, 125] on div "0202010694 - Dosagem de ureia" at bounding box center [309, 125] width 581 height 7
checkbox ureia "true"
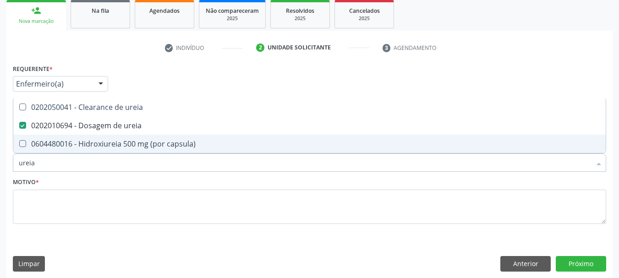
drag, startPoint x: 53, startPoint y: 161, endPoint x: 0, endPoint y: 166, distance: 53.4
click at [0, 166] on div "Acompanhamento Acompanhe a situação das marcações correntes e finalizadas Relat…" at bounding box center [309, 98] width 619 height 371
type input "hem"
checkbox ureia "false"
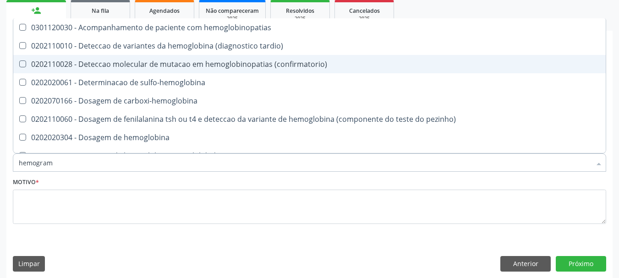
type input "hemograma"
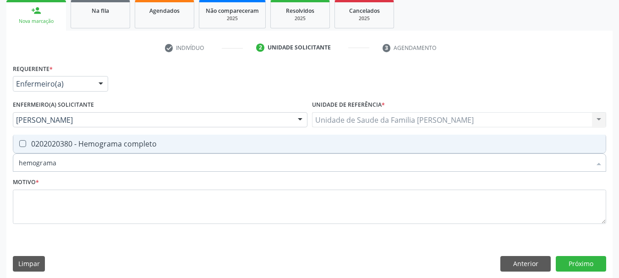
click at [32, 147] on div "0202020380 - Hemograma completo" at bounding box center [309, 143] width 581 height 7
checkbox completo "true"
drag, startPoint x: 69, startPoint y: 160, endPoint x: 0, endPoint y: 164, distance: 69.2
click at [0, 164] on div "Acompanhamento Acompanhe a situação das marcações correntes e finalizadas Relat…" at bounding box center [309, 98] width 619 height 371
type input "gl"
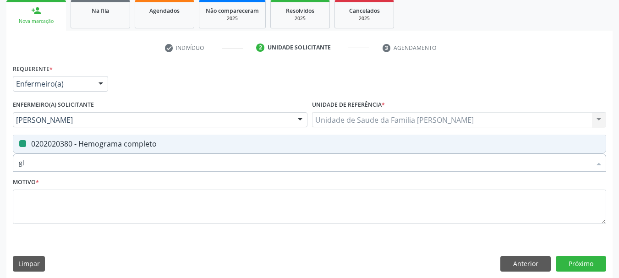
checkbox completo "false"
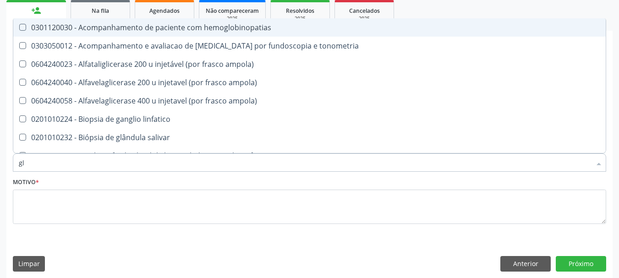
type input "gli"
checkbox globular "true"
type input "glic"
checkbox \(confirmatorio\) "true"
checkbox globular "false"
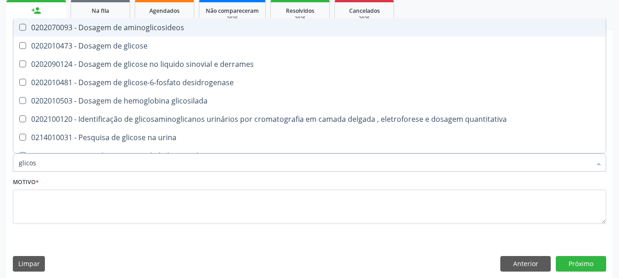
type input "glicose"
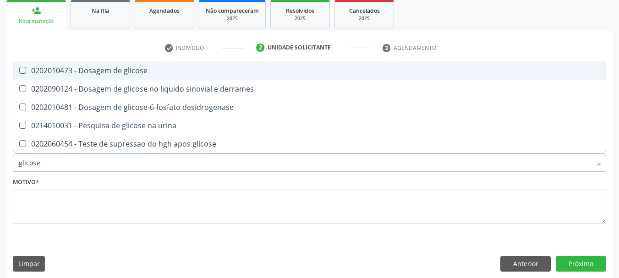
click at [49, 73] on div "0202010473 - Dosagem de glicose" at bounding box center [309, 70] width 581 height 7
checkbox glicose "true"
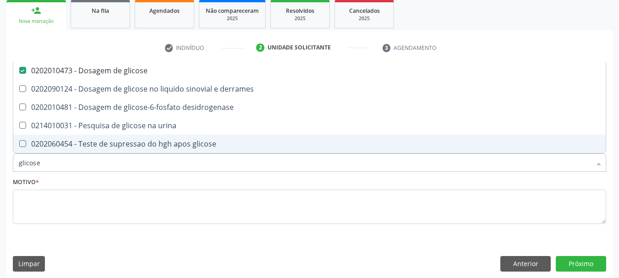
drag, startPoint x: 47, startPoint y: 164, endPoint x: 0, endPoint y: 165, distance: 47.2
click at [0, 165] on div "Acompanhamento Acompanhe a situação das marcações correntes e finalizadas Relat…" at bounding box center [309, 98] width 619 height 371
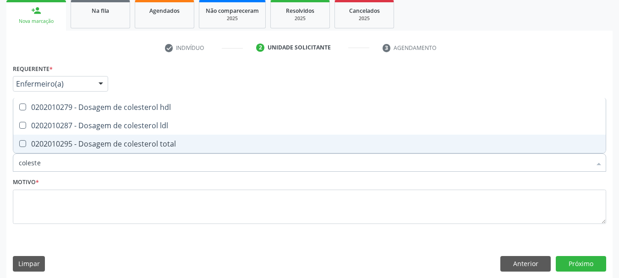
type input "colester"
checkbox hdl "false"
type input "colesterol"
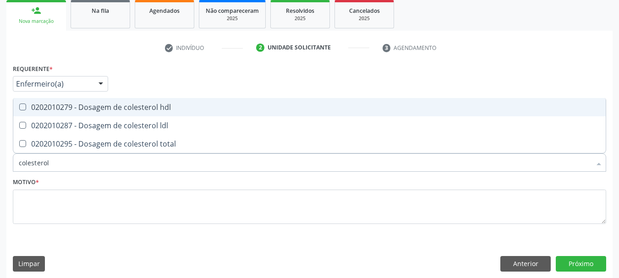
click at [34, 109] on div "0202010279 - Dosagem de colesterol hdl" at bounding box center [309, 107] width 581 height 7
checkbox hdl "true"
click at [45, 120] on span "0202010287 - Dosagem de colesterol ldl" at bounding box center [309, 125] width 592 height 18
checkbox ldl "true"
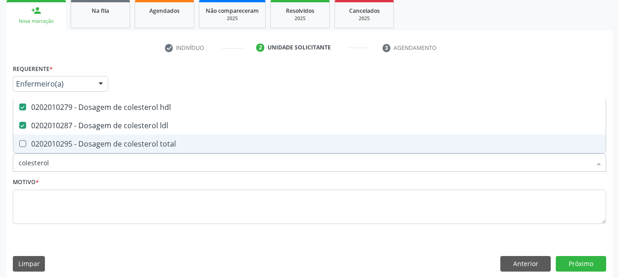
click at [58, 138] on span "0202010295 - Dosagem de colesterol total" at bounding box center [309, 144] width 592 height 18
checkbox total "true"
drag, startPoint x: 53, startPoint y: 166, endPoint x: 0, endPoint y: 168, distance: 53.1
click at [0, 167] on div "Acompanhamento Acompanhe a situação das marcações correntes e finalizadas Relat…" at bounding box center [309, 98] width 619 height 371
type input "p"
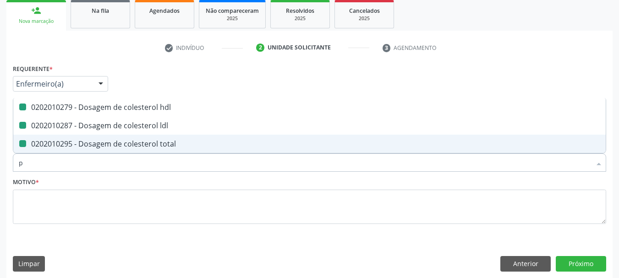
checkbox hdl "false"
checkbox ldl "false"
checkbox total "false"
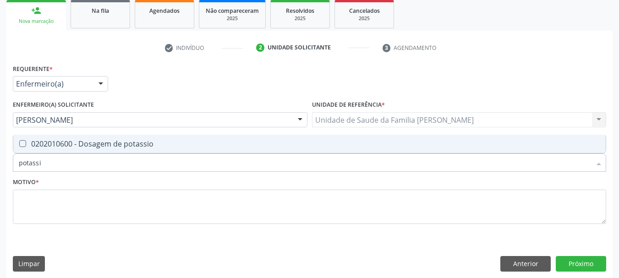
type input "potassio"
click at [39, 152] on span "0202010600 - Dosagem de potassio" at bounding box center [309, 144] width 592 height 18
checkbox potassio "true"
drag, startPoint x: 24, startPoint y: 161, endPoint x: 0, endPoint y: 160, distance: 23.8
click at [5, 161] on div "Acompanhamento Acompanhe a situação das marcações correntes e finalizadas Relat…" at bounding box center [309, 98] width 619 height 371
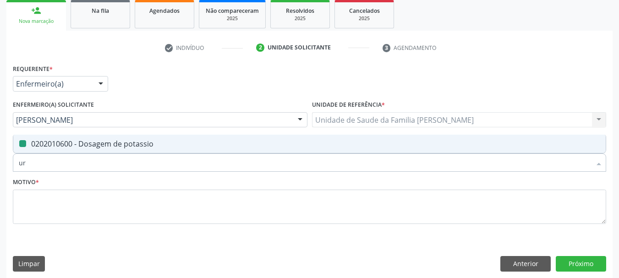
type input "uri"
checkbox potassio "false"
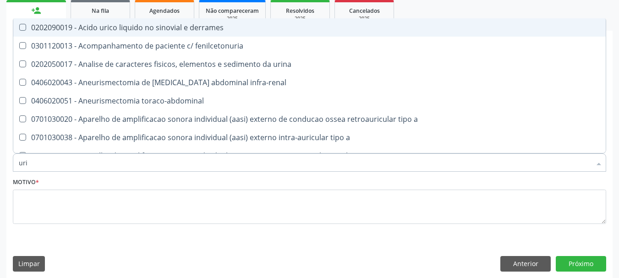
type input "urin"
checkbox urico "false"
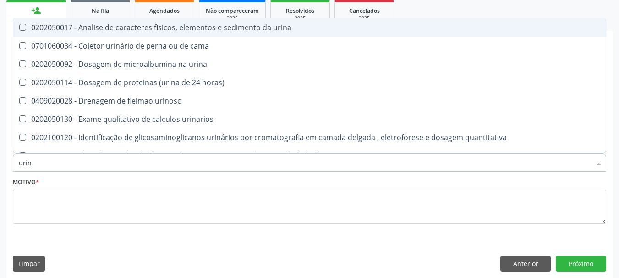
type input "urina"
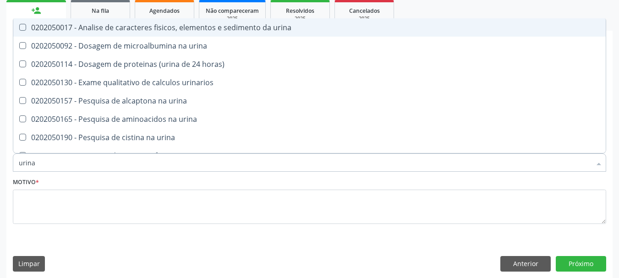
click at [64, 31] on div "0202050017 - Analise de caracteres fisicos, elementos e sedimento da urina" at bounding box center [309, 27] width 581 height 7
checkbox urina "true"
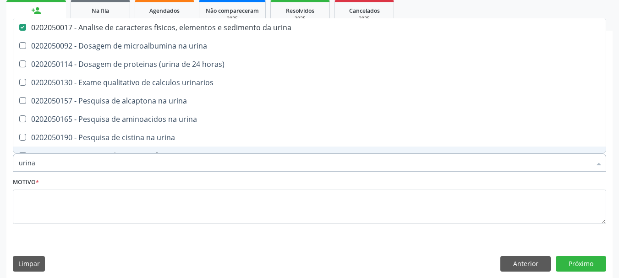
drag, startPoint x: 44, startPoint y: 160, endPoint x: 0, endPoint y: 166, distance: 44.8
click at [0, 166] on div "Acompanhamento Acompanhe a situação das marcações correntes e finalizadas Relat…" at bounding box center [309, 98] width 619 height 371
checkbox urina "false"
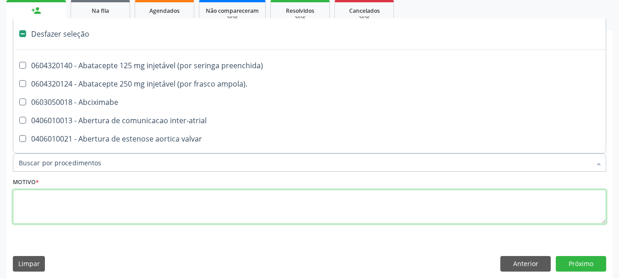
click at [39, 213] on textarea at bounding box center [309, 207] width 593 height 35
checkbox ampola\)\ "true"
checkbox Abciximabe "true"
checkbox inter-atrial "true"
checkbox valvar "true"
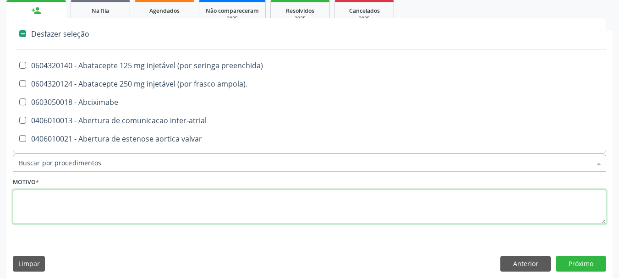
checkbox adolescente\) "true"
checkbox valvar "true"
checkbox adolescente\) "true"
checkbox paciente\) "true"
checkbox dente\) "true"
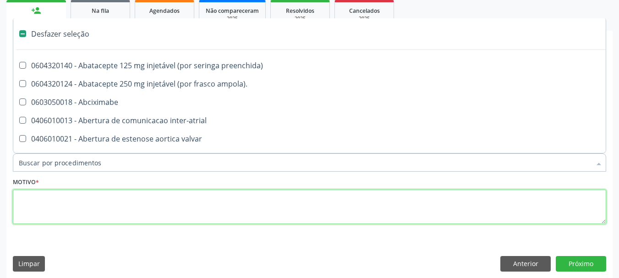
checkbox comprimido\) "true"
checkbox \(dornic\) "true"
checkbox derrames "true"
checkbox capsula\) "true"
checkbox urina "false"
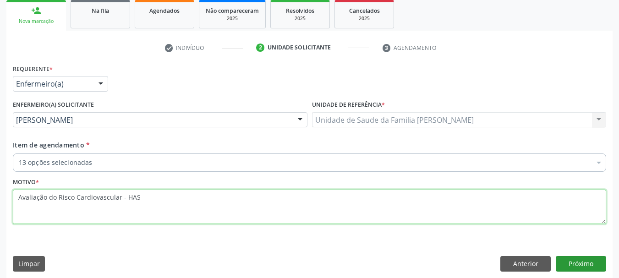
type textarea "Avaliação do Risco Cardiovascular - HAS"
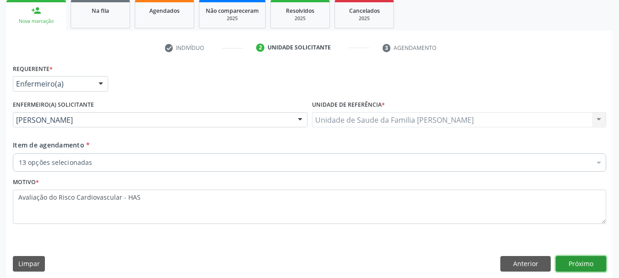
click at [578, 267] on button "Próximo" at bounding box center [581, 264] width 50 height 16
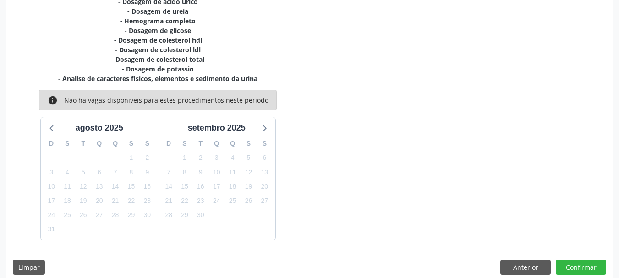
scroll to position [263, 0]
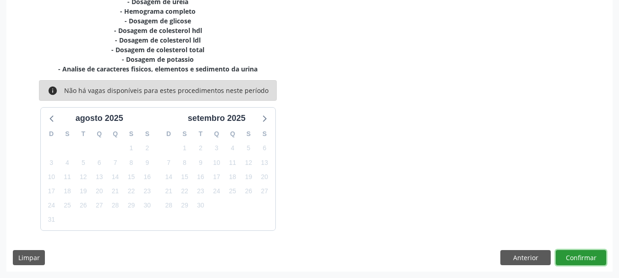
click at [570, 257] on button "Confirmar" at bounding box center [581, 258] width 50 height 16
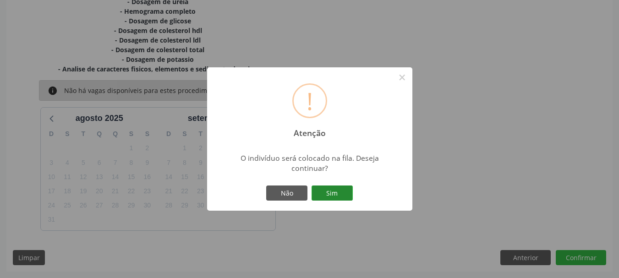
click at [343, 191] on button "Sim" at bounding box center [331, 193] width 41 height 16
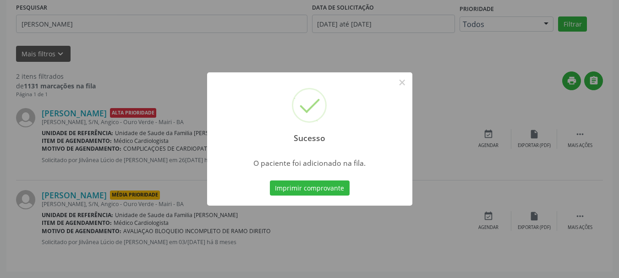
scroll to position [27, 0]
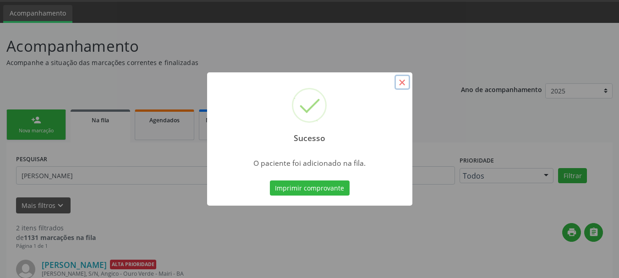
click at [400, 78] on button "×" at bounding box center [402, 83] width 16 height 16
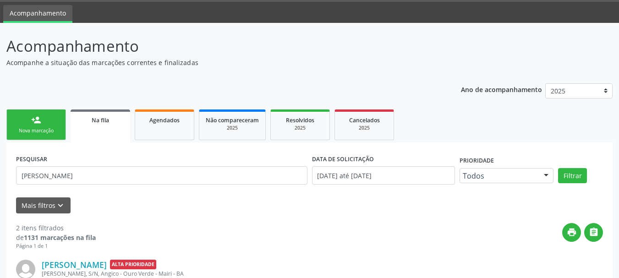
click at [386, 51] on p "Acompanhamento" at bounding box center [218, 46] width 424 height 23
click at [28, 139] on link "person_add Nova marcação" at bounding box center [36, 124] width 60 height 31
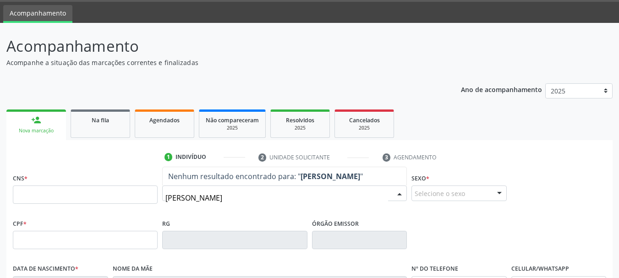
type input "[PERSON_NAME]"
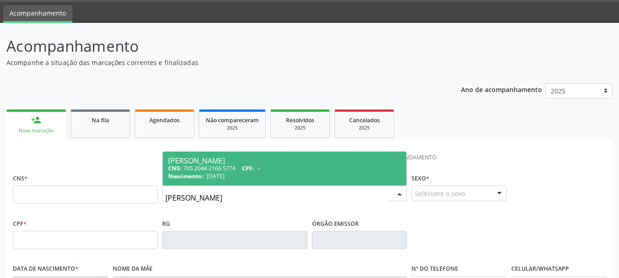
click at [224, 180] on span "[DATE]" at bounding box center [216, 176] width 18 height 8
type input "705 2044 2166 5774"
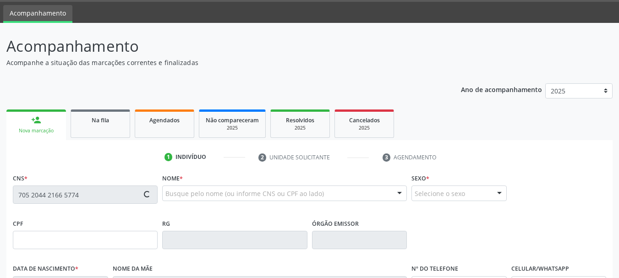
type input "[DATE]"
type input "[PERSON_NAME]"
type input "[PHONE_NUMBER]"
type input "55"
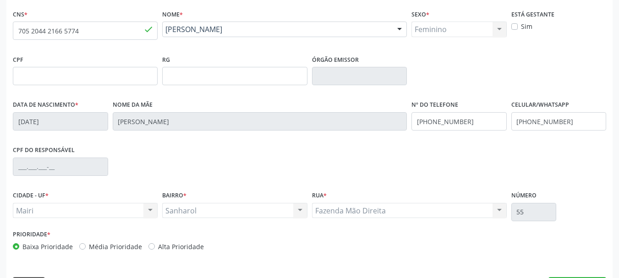
scroll to position [218, 0]
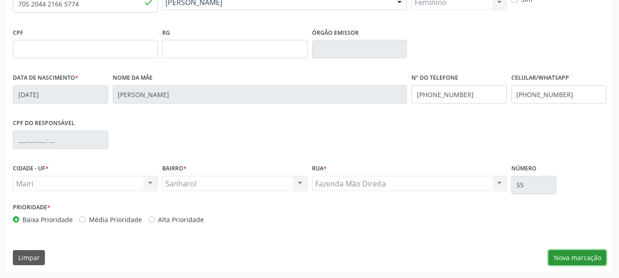
click at [585, 265] on button "Nova marcação" at bounding box center [577, 258] width 58 height 16
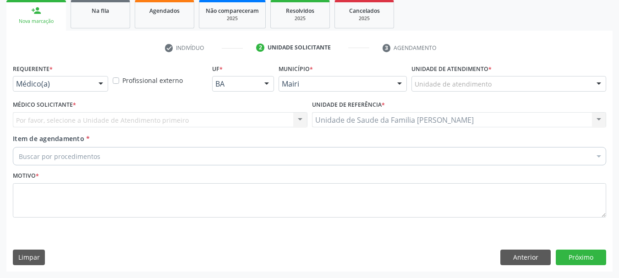
scroll to position [137, 0]
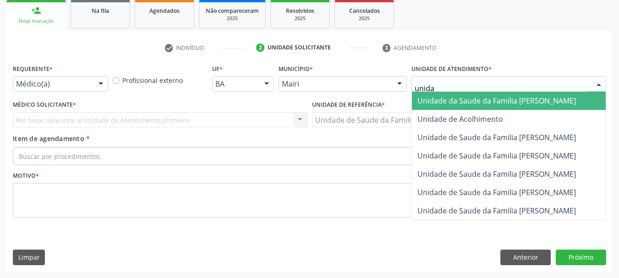
type input "unidad"
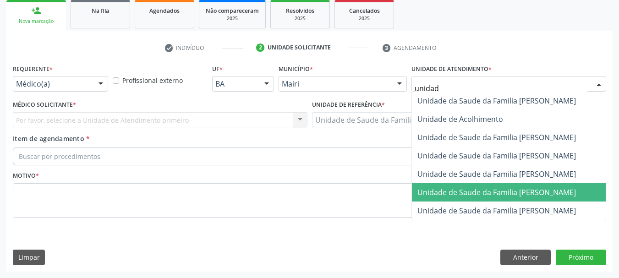
click at [430, 195] on span "Unidade de Saude da Familia [PERSON_NAME]" at bounding box center [496, 192] width 158 height 10
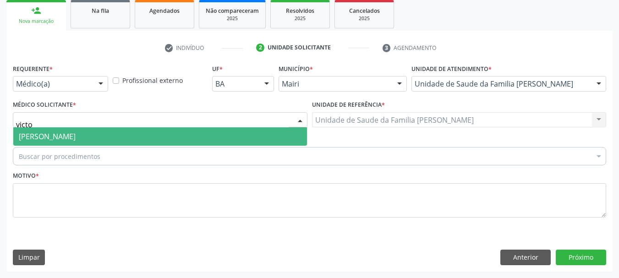
type input "victor"
click at [73, 137] on span "[PERSON_NAME]" at bounding box center [47, 136] width 57 height 10
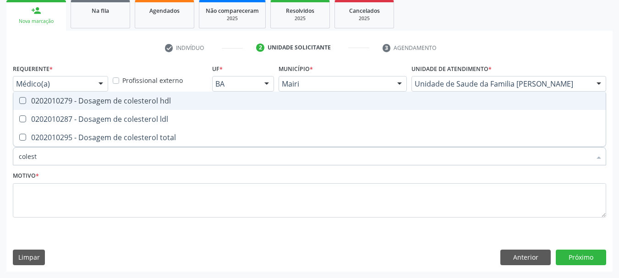
type input "coleste"
click at [72, 102] on div "0202010279 - Dosagem de colesterol hdl" at bounding box center [309, 100] width 581 height 7
checkbox hdl "true"
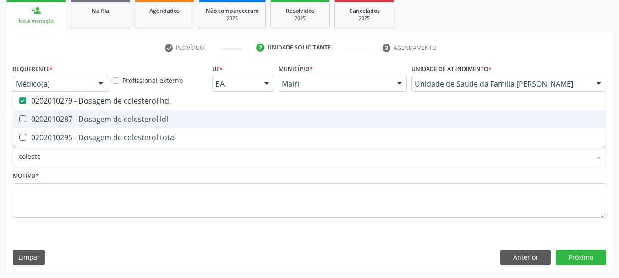
click at [77, 119] on div "0202010287 - Dosagem de colesterol ldl" at bounding box center [309, 118] width 581 height 7
checkbox ldl "true"
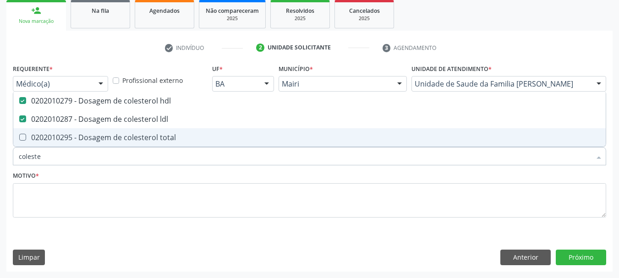
click at [79, 131] on span "0202010295 - Dosagem de colesterol total" at bounding box center [309, 137] width 592 height 18
checkbox total "true"
drag, startPoint x: 64, startPoint y: 159, endPoint x: 0, endPoint y: 159, distance: 63.7
click at [0, 159] on div "Acompanhamento Acompanhe a situação das marcações correntes e finalizadas Relat…" at bounding box center [309, 95] width 619 height 365
type input "c"
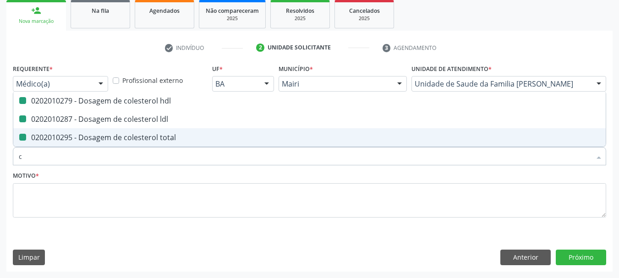
checkbox hdl "false"
checkbox ldl "false"
checkbox total "false"
type input "creatinin"
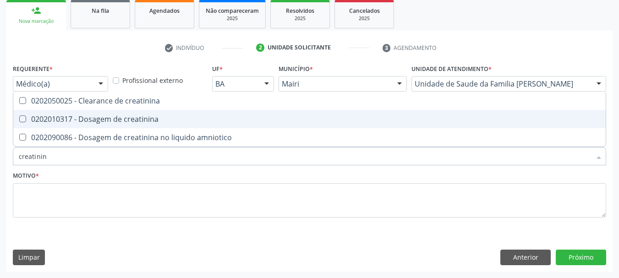
click at [39, 125] on span "0202010317 - Dosagem de creatinina" at bounding box center [309, 119] width 592 height 18
checkbox creatinina "true"
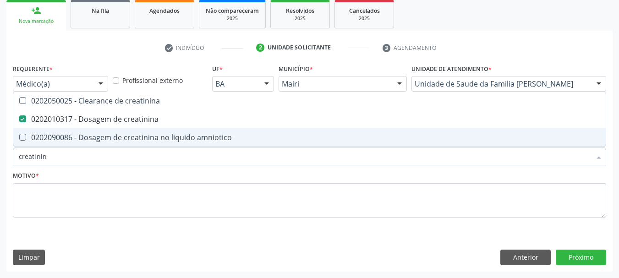
drag, startPoint x: 49, startPoint y: 158, endPoint x: 0, endPoint y: 157, distance: 49.5
click at [0, 157] on div "Acompanhamento Acompanhe a situação das marcações correntes e finalizadas Relat…" at bounding box center [309, 95] width 619 height 365
type input "pot"
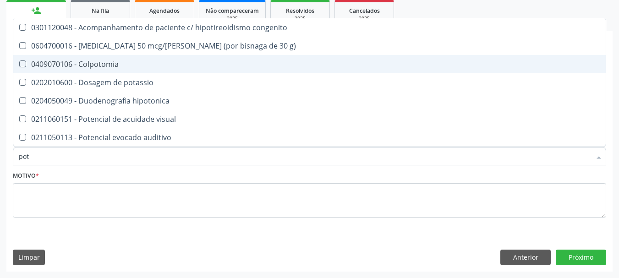
checkbox g\) "false"
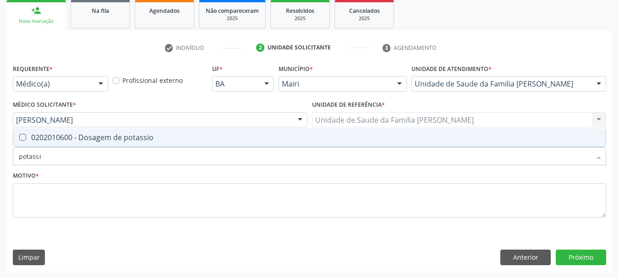
type input "potassio"
click at [19, 143] on span "0202010600 - Dosagem de potassio" at bounding box center [309, 137] width 592 height 18
checkbox potassio "true"
drag, startPoint x: 53, startPoint y: 162, endPoint x: 0, endPoint y: 157, distance: 53.4
click at [0, 157] on div "Acompanhamento Acompanhe a situação das marcações correntes e finalizadas Relat…" at bounding box center [309, 95] width 619 height 365
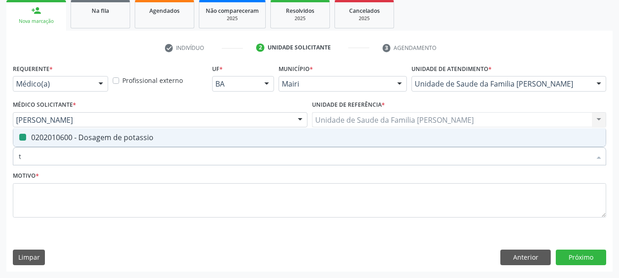
type input "tr"
checkbox potassio "false"
type input "triglice"
click at [27, 138] on div "0202010678 - Dosagem de triglicerideos" at bounding box center [309, 137] width 581 height 7
checkbox triglicerideos "true"
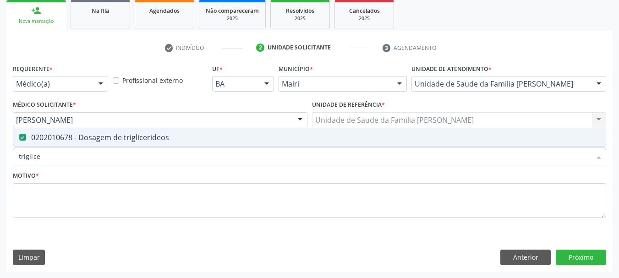
drag, startPoint x: 32, startPoint y: 159, endPoint x: 0, endPoint y: 158, distance: 32.1
click at [0, 158] on div "Acompanhamento Acompanhe a situação das marcações correntes e finalizadas Relat…" at bounding box center [309, 95] width 619 height 365
type input "uri"
checkbox triglicerideos "false"
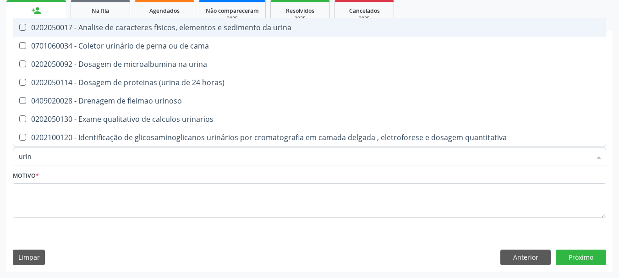
type input "urina"
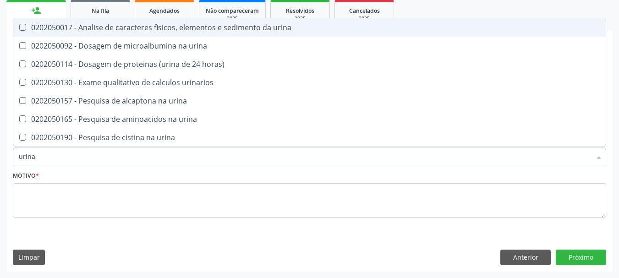
click at [143, 24] on div "0202050017 - Analise de caracteres fisicos, elementos e sedimento da urina" at bounding box center [309, 27] width 581 height 7
checkbox urina "true"
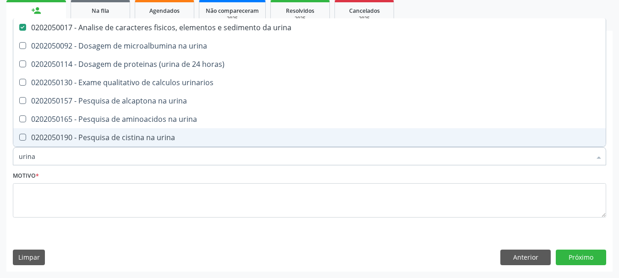
drag, startPoint x: 40, startPoint y: 154, endPoint x: 0, endPoint y: 154, distance: 39.8
click at [0, 154] on div "Acompanhamento Acompanhe a situação das marcações correntes e finalizadas Relat…" at bounding box center [309, 95] width 619 height 365
type input "gk"
checkbox urina "false"
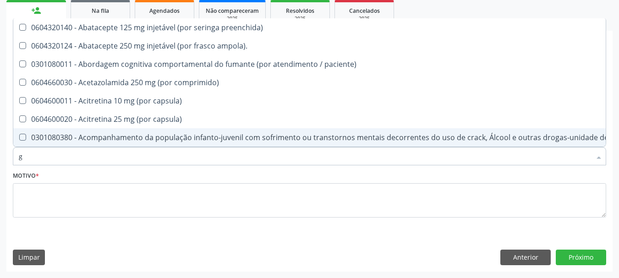
type input "gl"
checkbox pé\) "true"
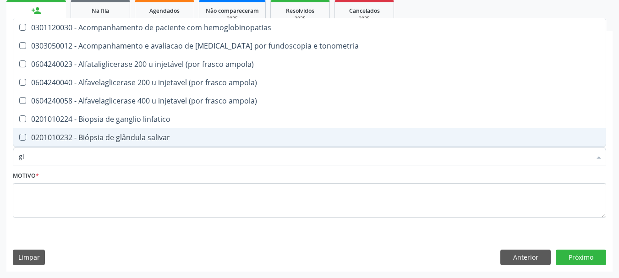
type input "gli"
checkbox globular "true"
type input "glicos"
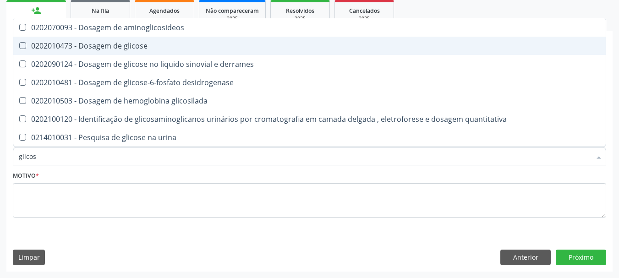
click at [87, 51] on span "0202010473 - Dosagem de glicose" at bounding box center [309, 46] width 592 height 18
checkbox glicose "true"
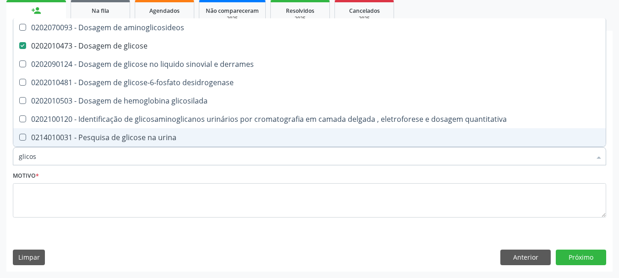
drag, startPoint x: 42, startPoint y: 153, endPoint x: 0, endPoint y: 153, distance: 42.1
click at [0, 153] on div "Acompanhamento Acompanhe a situação das marcações correntes e finalizadas Relat…" at bounding box center [309, 95] width 619 height 365
type input "gl"
checkbox glicose "false"
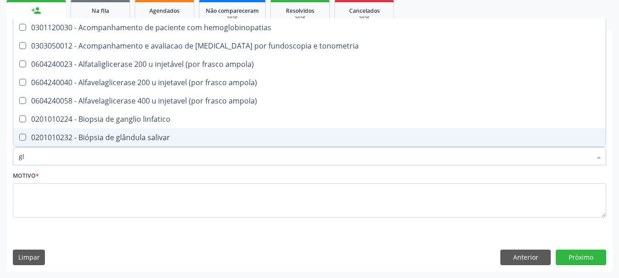
type input "gli"
checkbox campimetria\) "true"
checkbox globular "true"
type input "glic"
checkbox glenoidal "true"
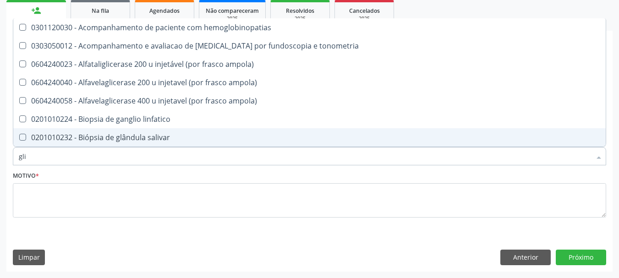
checkbox campimetria\) "false"
checkbox \(confirmatorio\) "true"
checkbox globular "false"
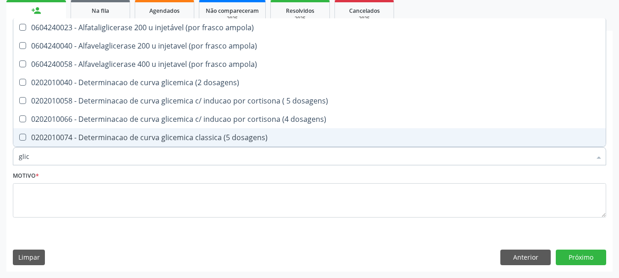
type input "glico"
checkbox ampola\) "true"
type input "glicos"
checkbox ampola\) "true"
checkbox ampola\) "false"
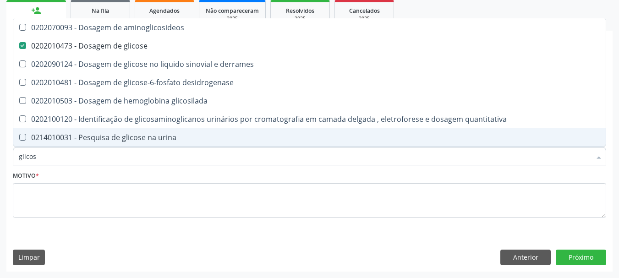
type input "glicosi"
checkbox glicose "false"
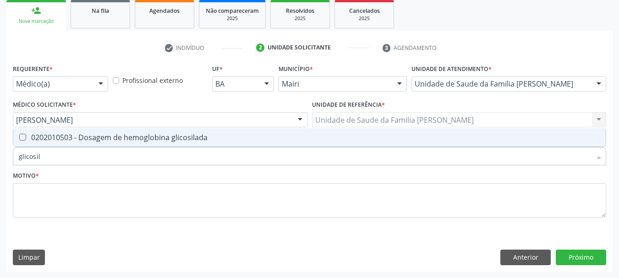
type input "glicosila"
click at [23, 141] on glicosilada at bounding box center [22, 137] width 7 height 7
click at [19, 140] on glicosilada "checkbox" at bounding box center [16, 137] width 6 height 6
checkbox glicosilada "true"
click at [0, 170] on div "Acompanhamento Acompanhe a situação das marcações correntes e finalizadas Relat…" at bounding box center [309, 95] width 619 height 365
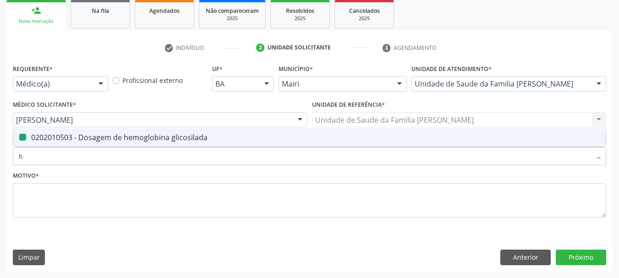
type input "he"
checkbox glicosilada "false"
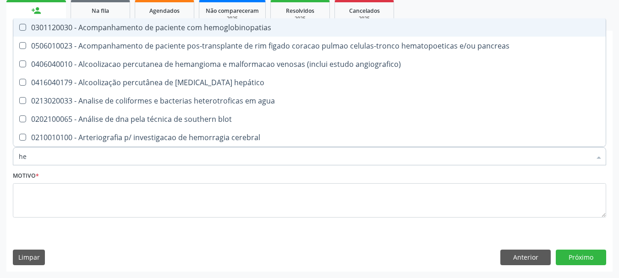
type input "hem"
checkbox radiosotopos\) "true"
checkbox glicosilada "false"
type input "hemo"
checkbox transplante "true"
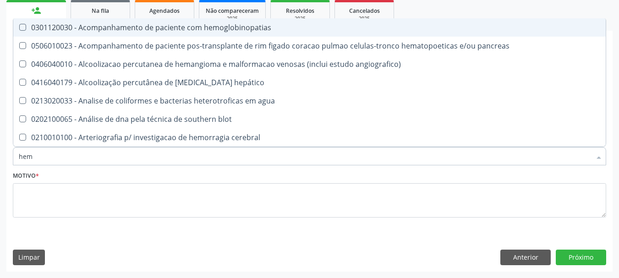
checkbox radiosotopos\) "false"
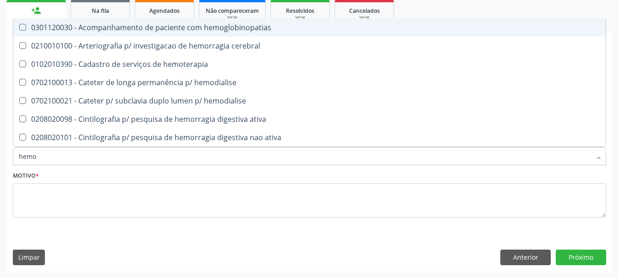
type input "hemog"
checkbox tardio\) "true"
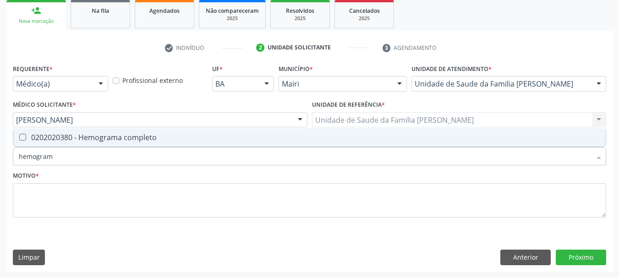
type input "hemograma"
click at [23, 135] on completo at bounding box center [22, 137] width 7 height 7
click at [19, 135] on completo "checkbox" at bounding box center [16, 137] width 6 height 6
checkbox completo "true"
click at [0, 155] on div "Acompanhamento Acompanhe a situação das marcações correntes e finalizadas Relat…" at bounding box center [309, 95] width 619 height 365
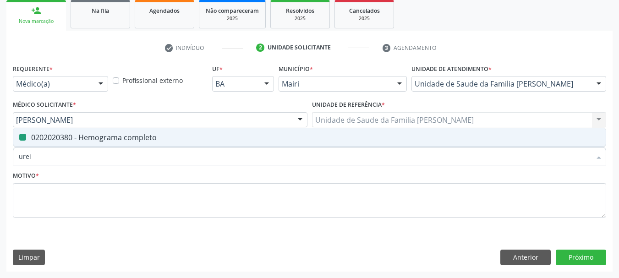
type input "ureia"
checkbox completo "false"
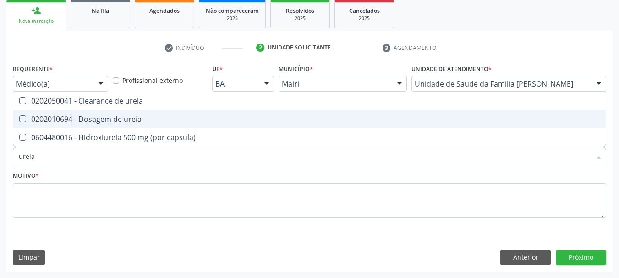
click at [59, 124] on span "0202010694 - Dosagem de ureia" at bounding box center [309, 119] width 592 height 18
checkbox ureia "true"
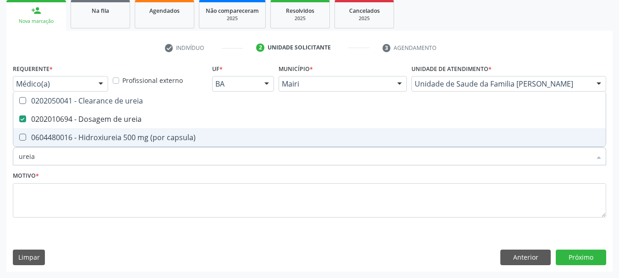
drag, startPoint x: 47, startPoint y: 157, endPoint x: 0, endPoint y: 156, distance: 47.2
click at [0, 156] on div "Acompanhamento Acompanhe a situação das marcações correntes e finalizadas Relat…" at bounding box center [309, 95] width 619 height 365
type input "t"
checkbox ureia "false"
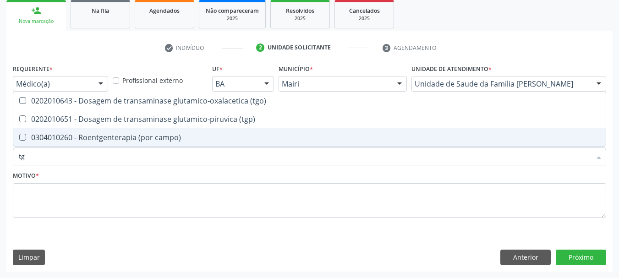
type input "tgo"
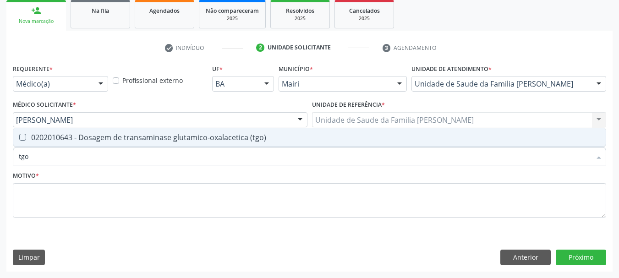
click at [33, 143] on span "0202010643 - Dosagem de transaminase glutamico-oxalacetica (tgo)" at bounding box center [309, 137] width 592 height 18
checkbox \(tgo\) "true"
drag, startPoint x: 35, startPoint y: 147, endPoint x: 2, endPoint y: 151, distance: 32.7
click at [2, 151] on div "Acompanhamento Acompanhe a situação das marcações correntes e finalizadas Relat…" at bounding box center [309, 95] width 619 height 365
type input "t"
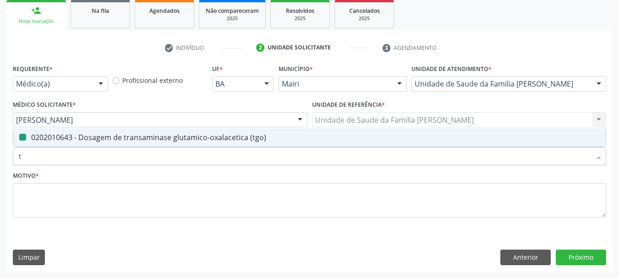
checkbox \(tgo\) "false"
type input "tg"
checkbox \(tgo\) "true"
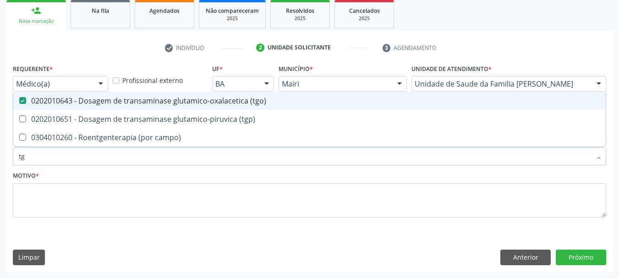
type input "tgp"
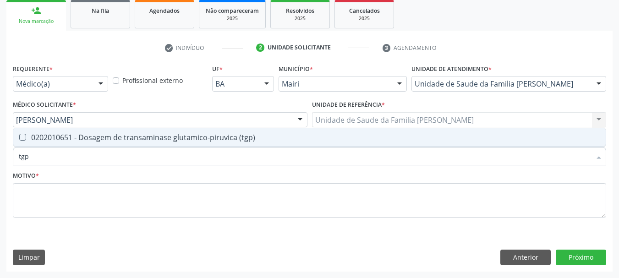
click at [38, 140] on div "0202010651 - Dosagem de transaminase glutamico-piruvica (tgp)" at bounding box center [309, 137] width 581 height 7
checkbox \(tgp\) "true"
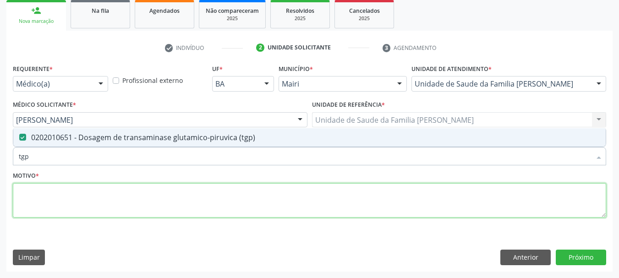
click at [49, 197] on textarea at bounding box center [309, 200] width 593 height 35
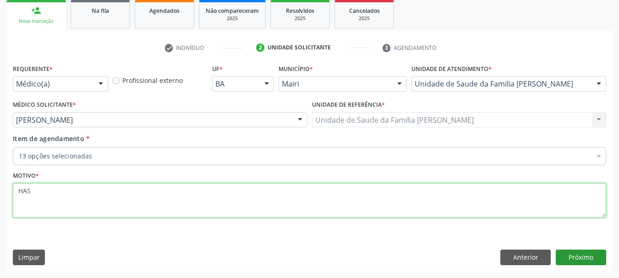
type textarea "HAS"
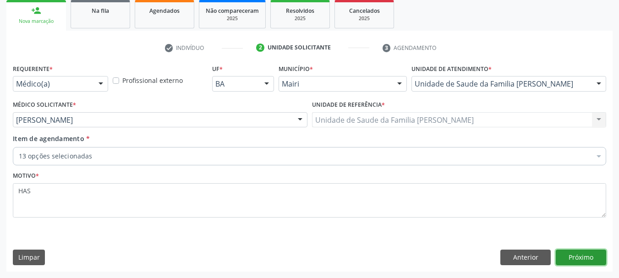
click at [575, 258] on button "Próximo" at bounding box center [581, 258] width 50 height 16
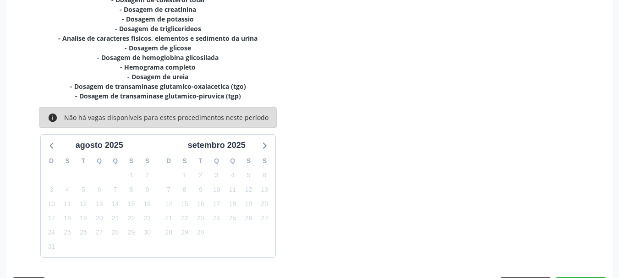
scroll to position [263, 0]
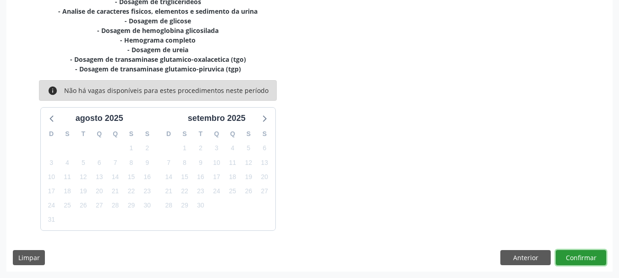
click at [579, 260] on button "Confirmar" at bounding box center [581, 258] width 50 height 16
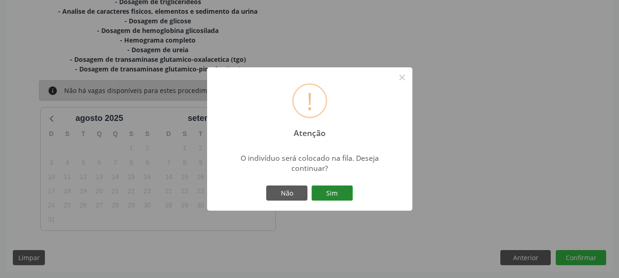
click at [348, 188] on button "Sim" at bounding box center [331, 193] width 41 height 16
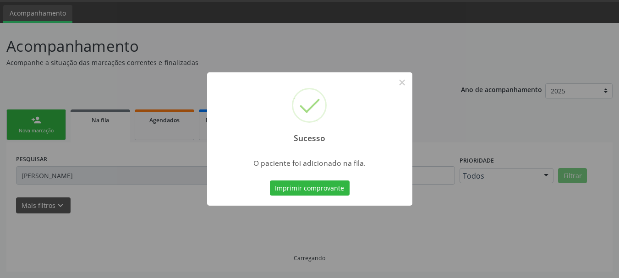
scroll to position [27, 0]
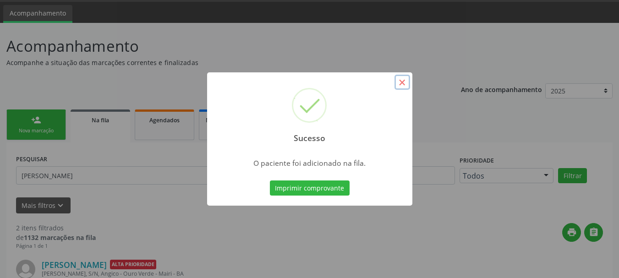
click at [404, 88] on button "×" at bounding box center [402, 83] width 16 height 16
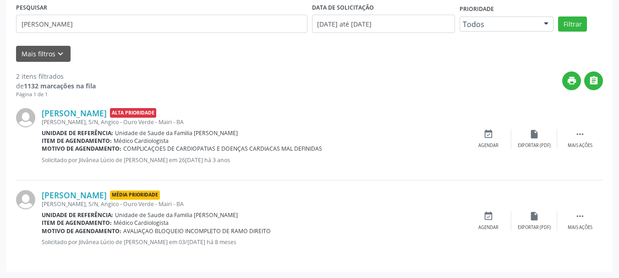
scroll to position [0, 0]
